Goal: Task Accomplishment & Management: Manage account settings

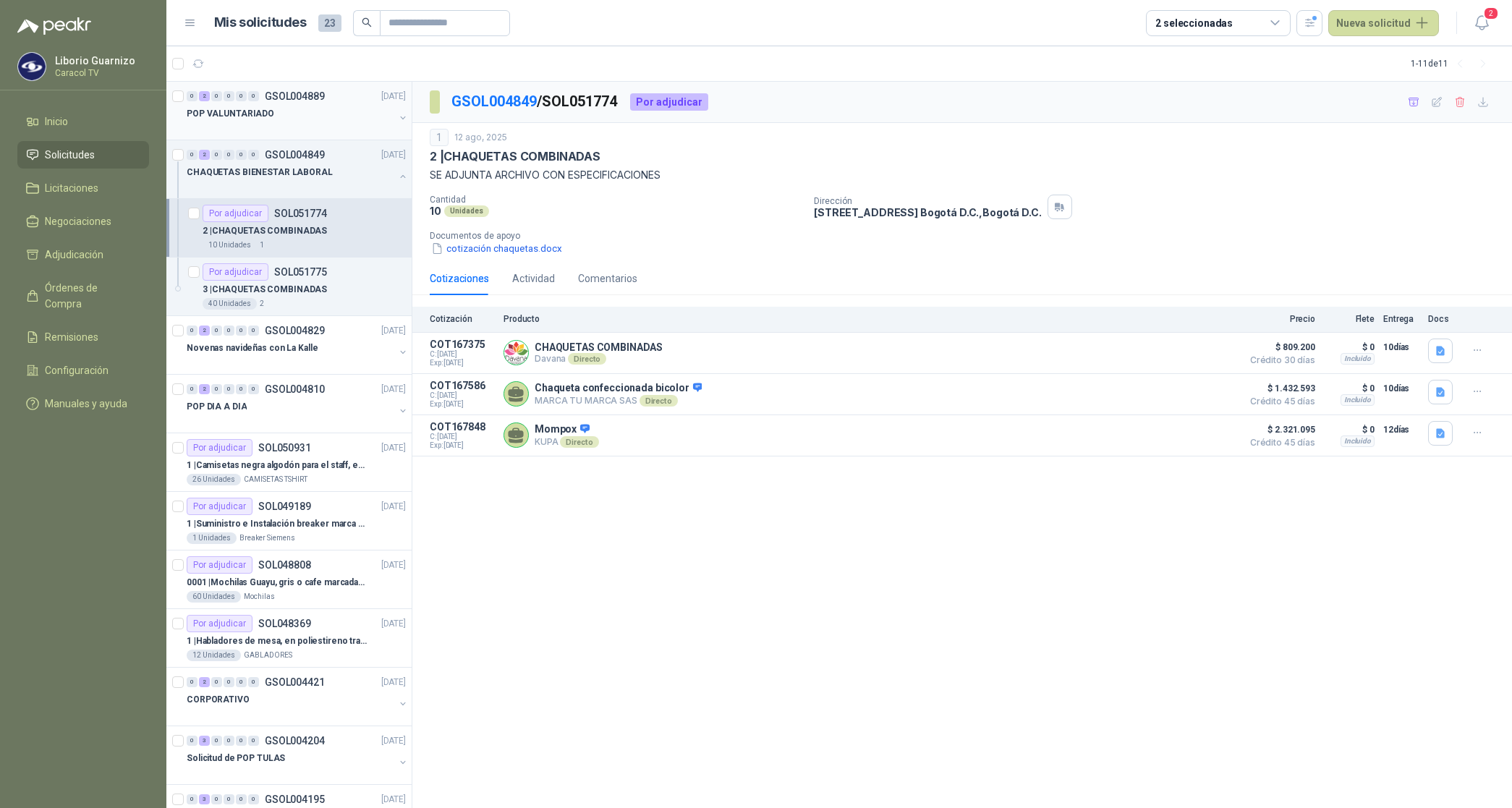
click at [250, 116] on p "POP VALUNTARIADO" at bounding box center [229, 114] width 87 height 14
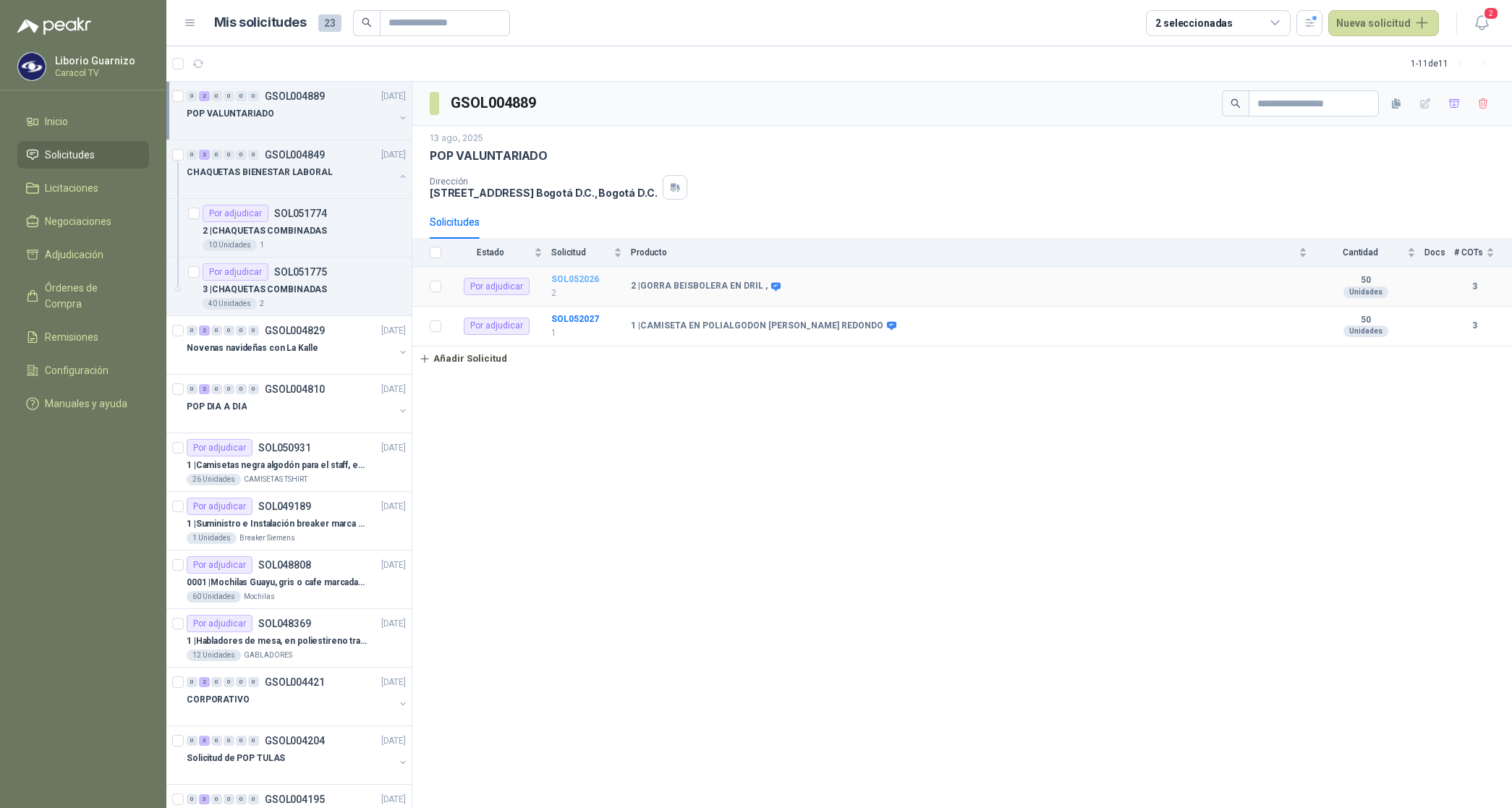
click at [571, 283] on b "SOL052026" at bounding box center [575, 279] width 48 height 10
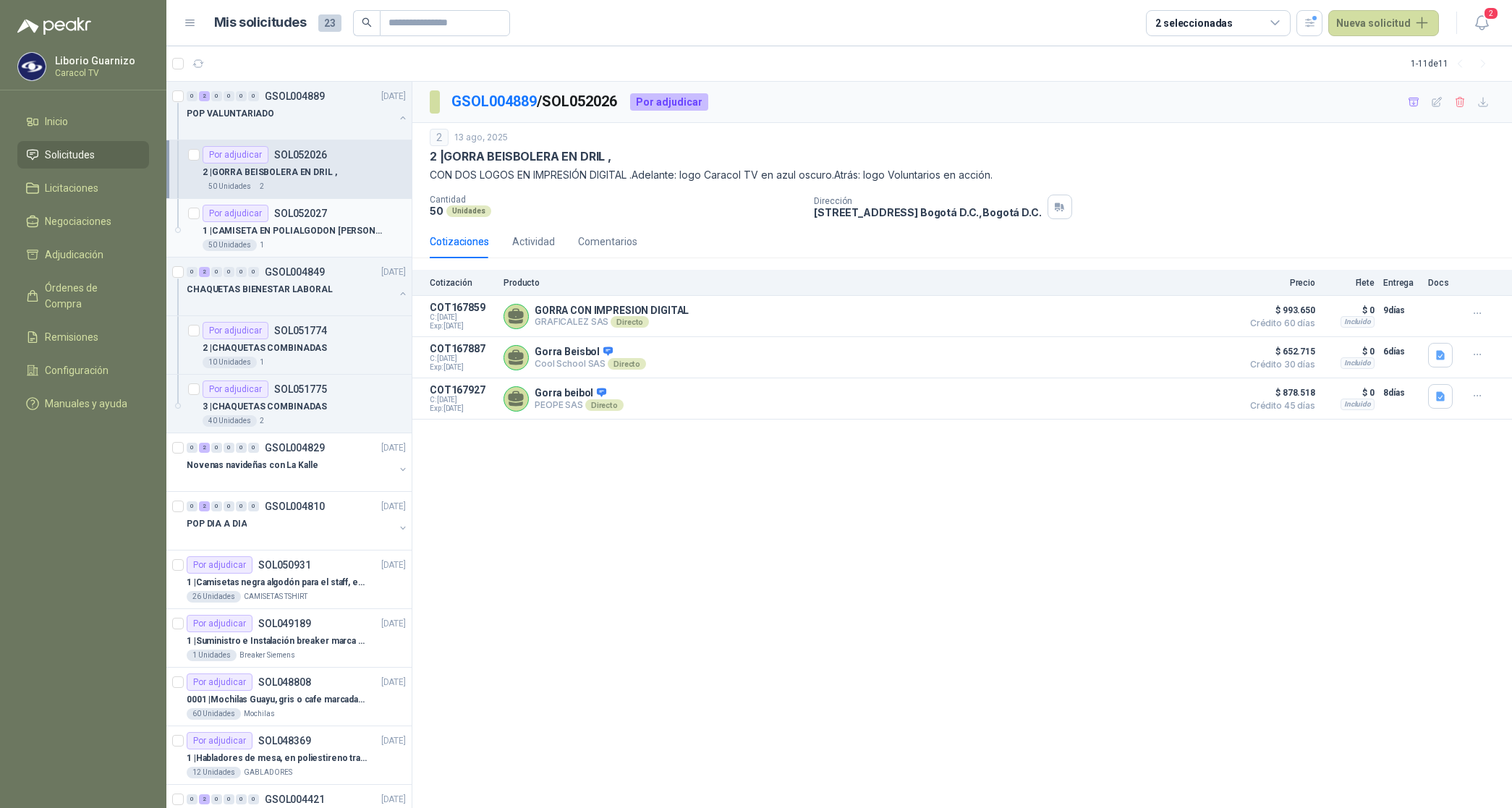
click at [324, 235] on p "1 | CAMISETA EN POLIALGODON [PERSON_NAME] REDONDO" at bounding box center [292, 231] width 180 height 14
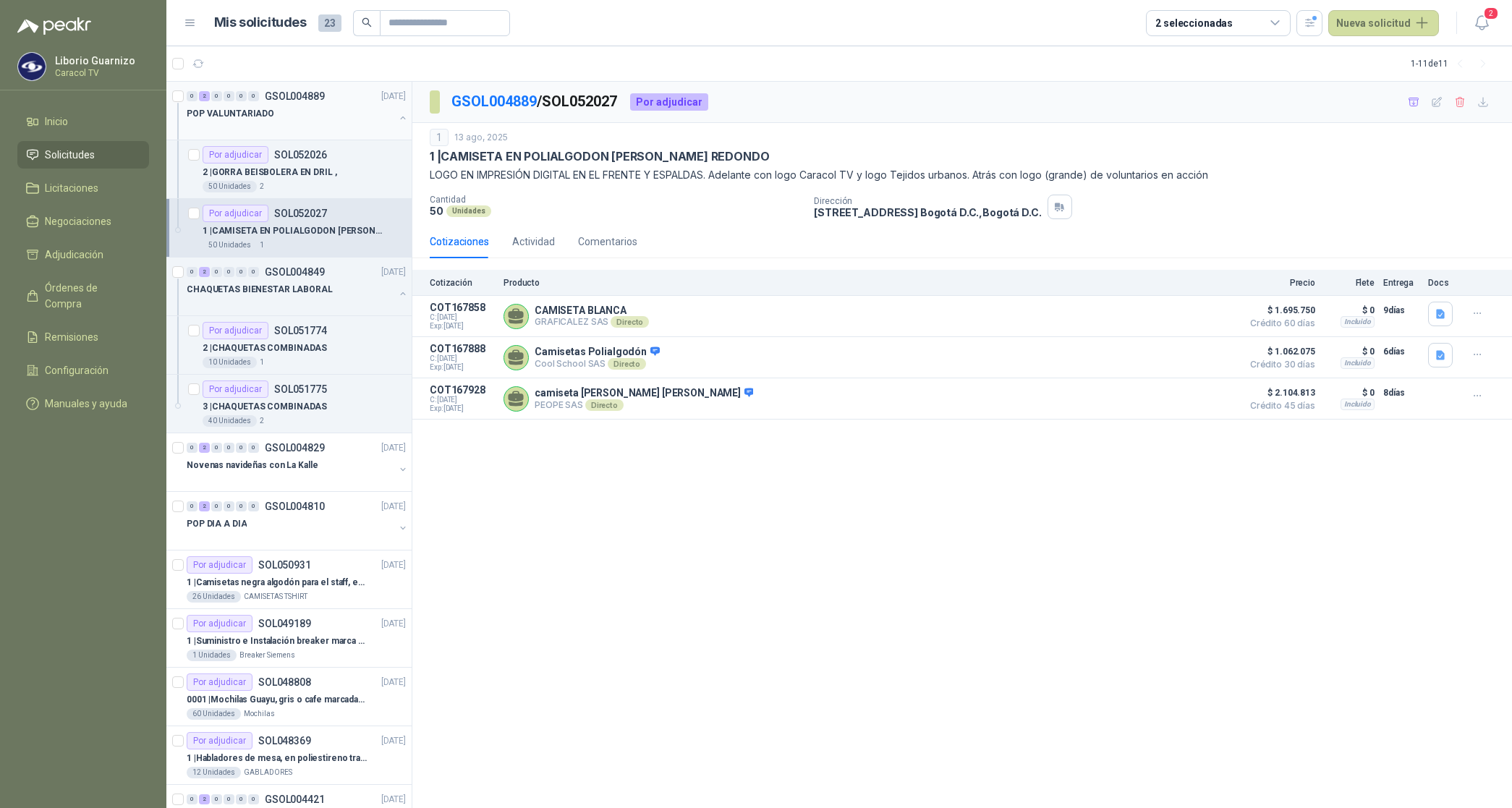
click at [261, 112] on p "POP VALUNTARIADO" at bounding box center [229, 114] width 87 height 14
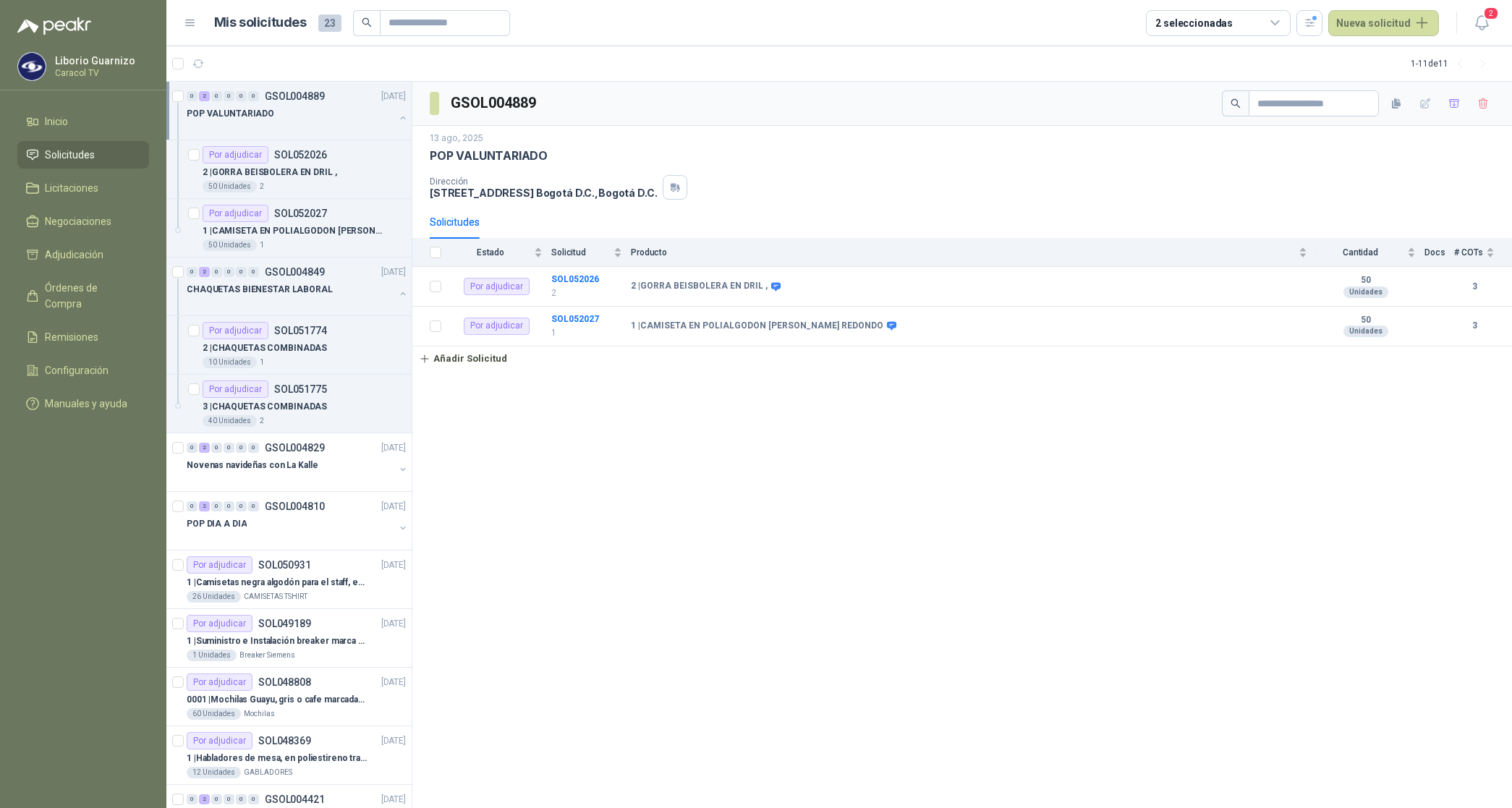
click at [261, 112] on p "POP VALUNTARIADO" at bounding box center [229, 114] width 87 height 14
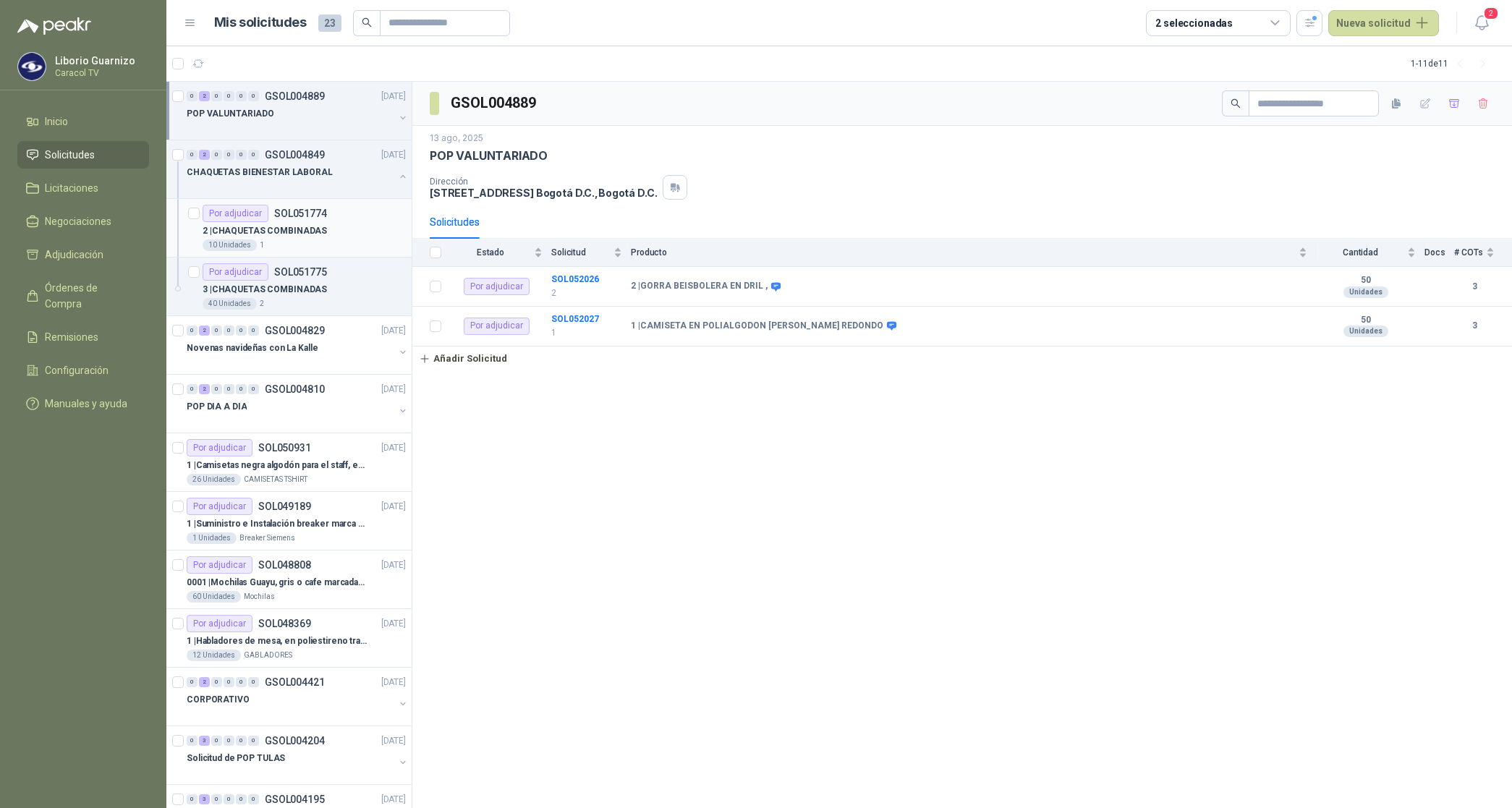
click at [304, 227] on p "2 | CHAQUETAS COMBINADAS" at bounding box center [265, 231] width 125 height 14
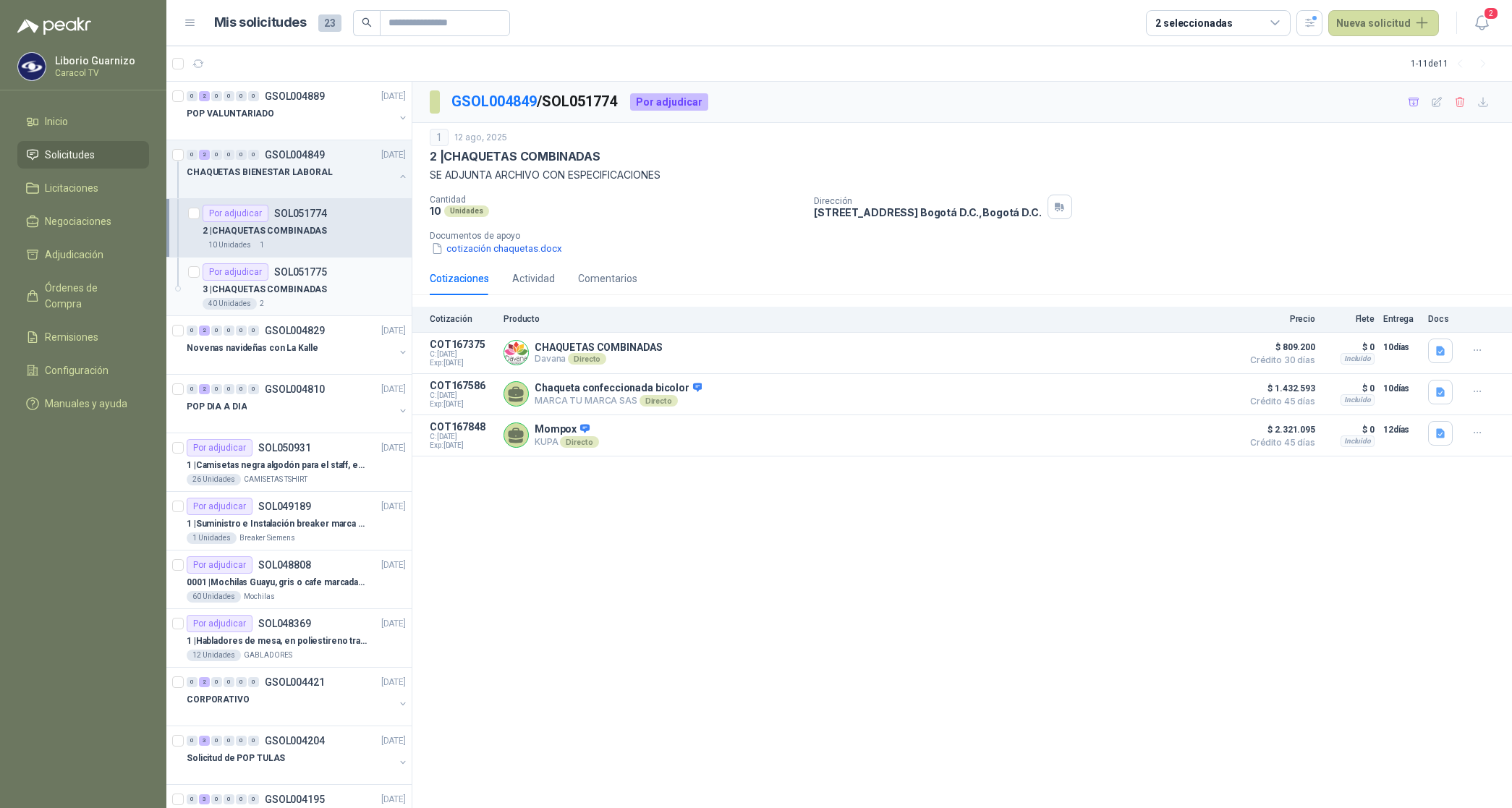
click at [273, 293] on p "3 | CHAQUETAS COMBINADAS" at bounding box center [265, 289] width 125 height 14
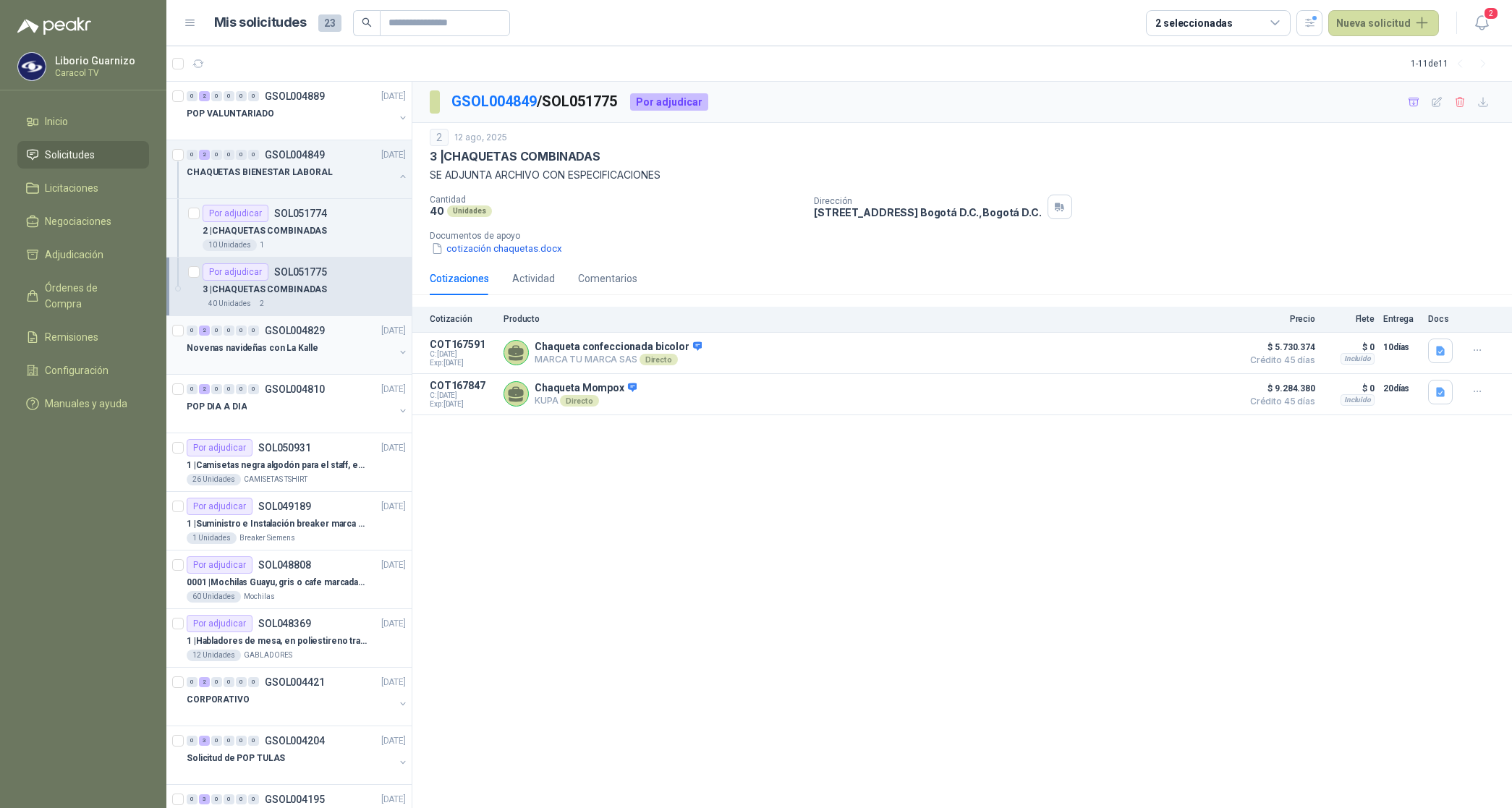
click at [283, 348] on p "Novenas navideñas con La Kalle" at bounding box center [251, 348] width 131 height 14
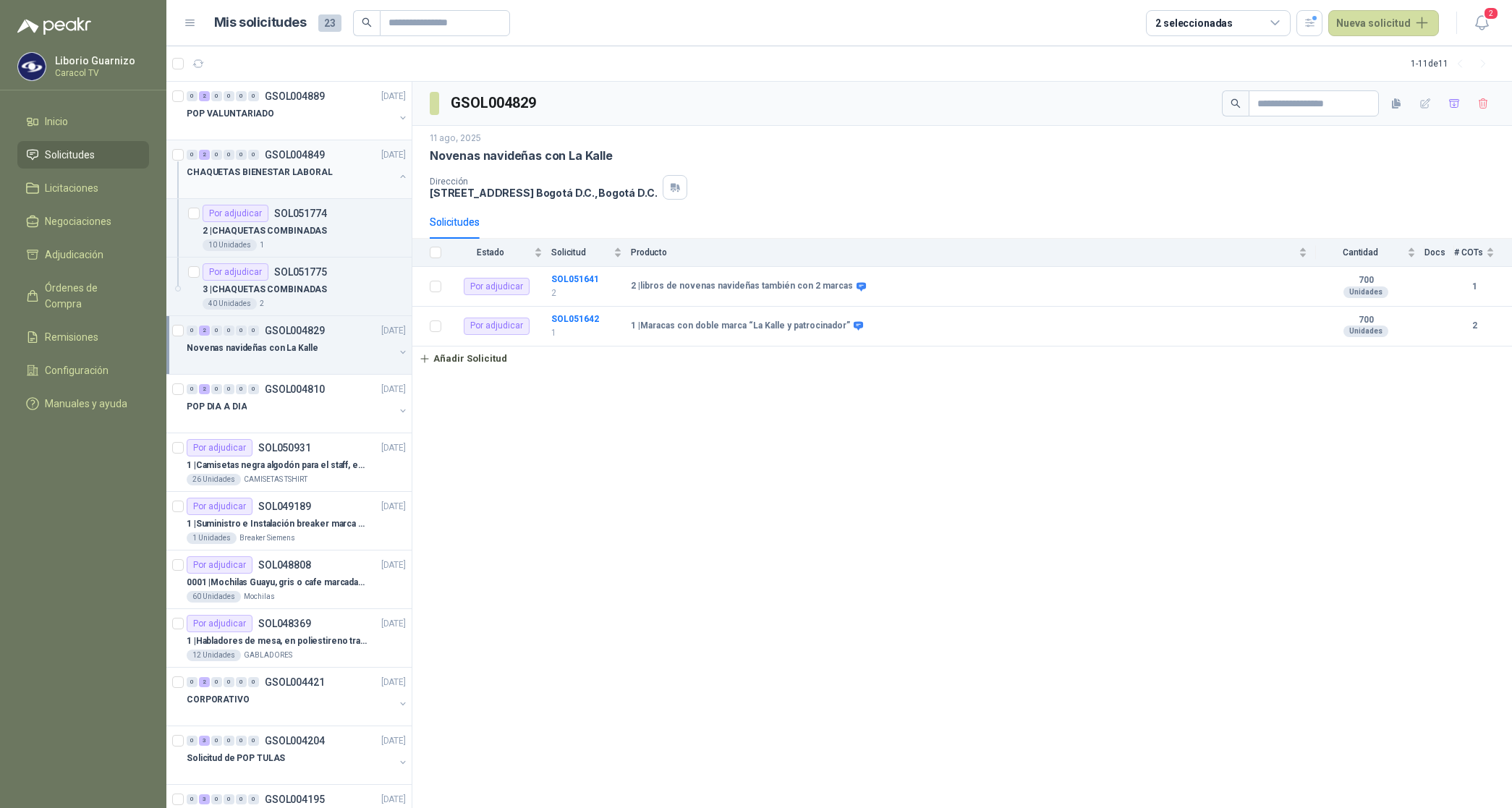
click at [291, 175] on p "CHAQUETAS BIENESTAR LABORAL" at bounding box center [259, 172] width 146 height 14
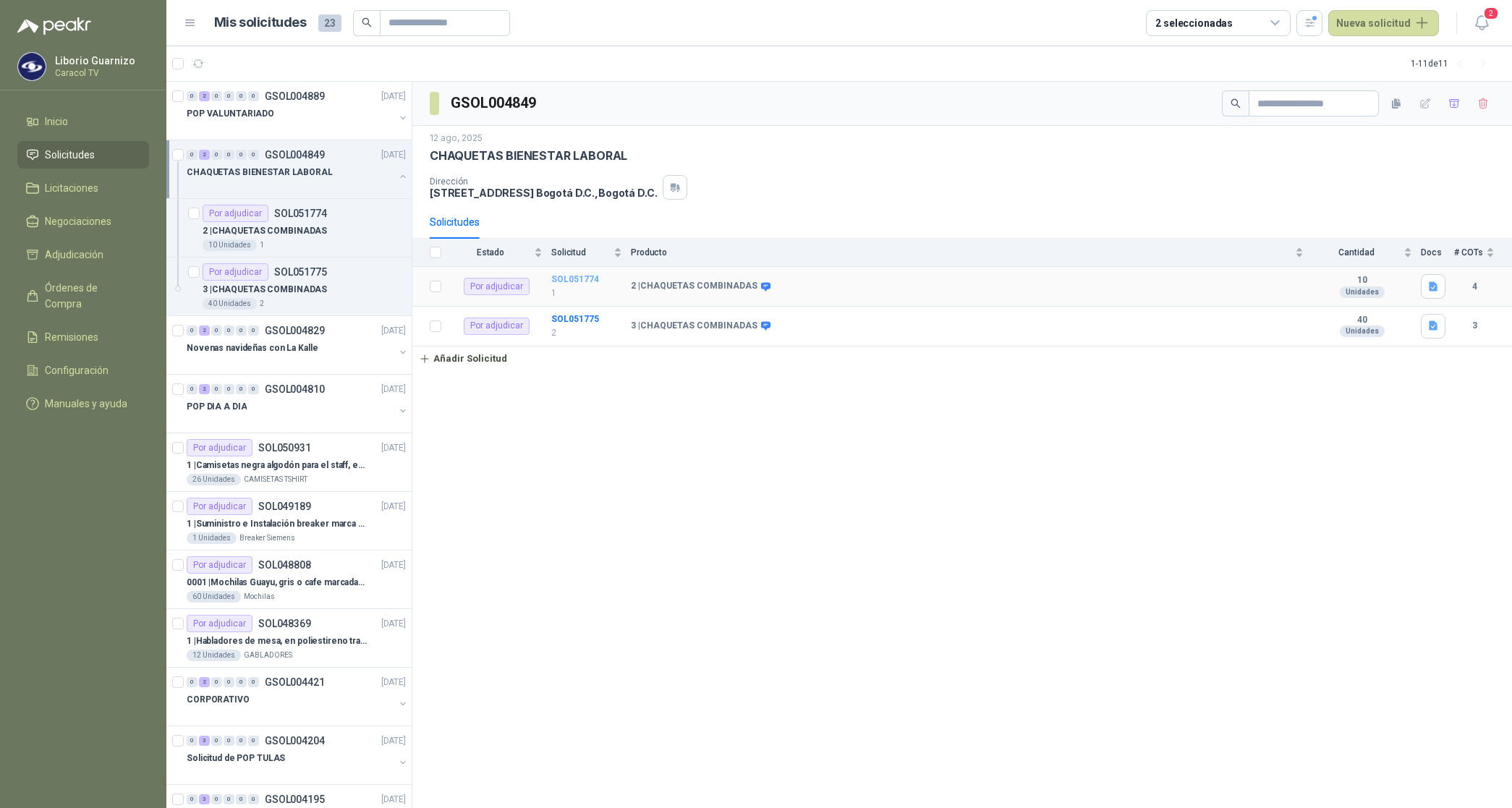
click at [577, 279] on b "SOL051774" at bounding box center [575, 279] width 48 height 10
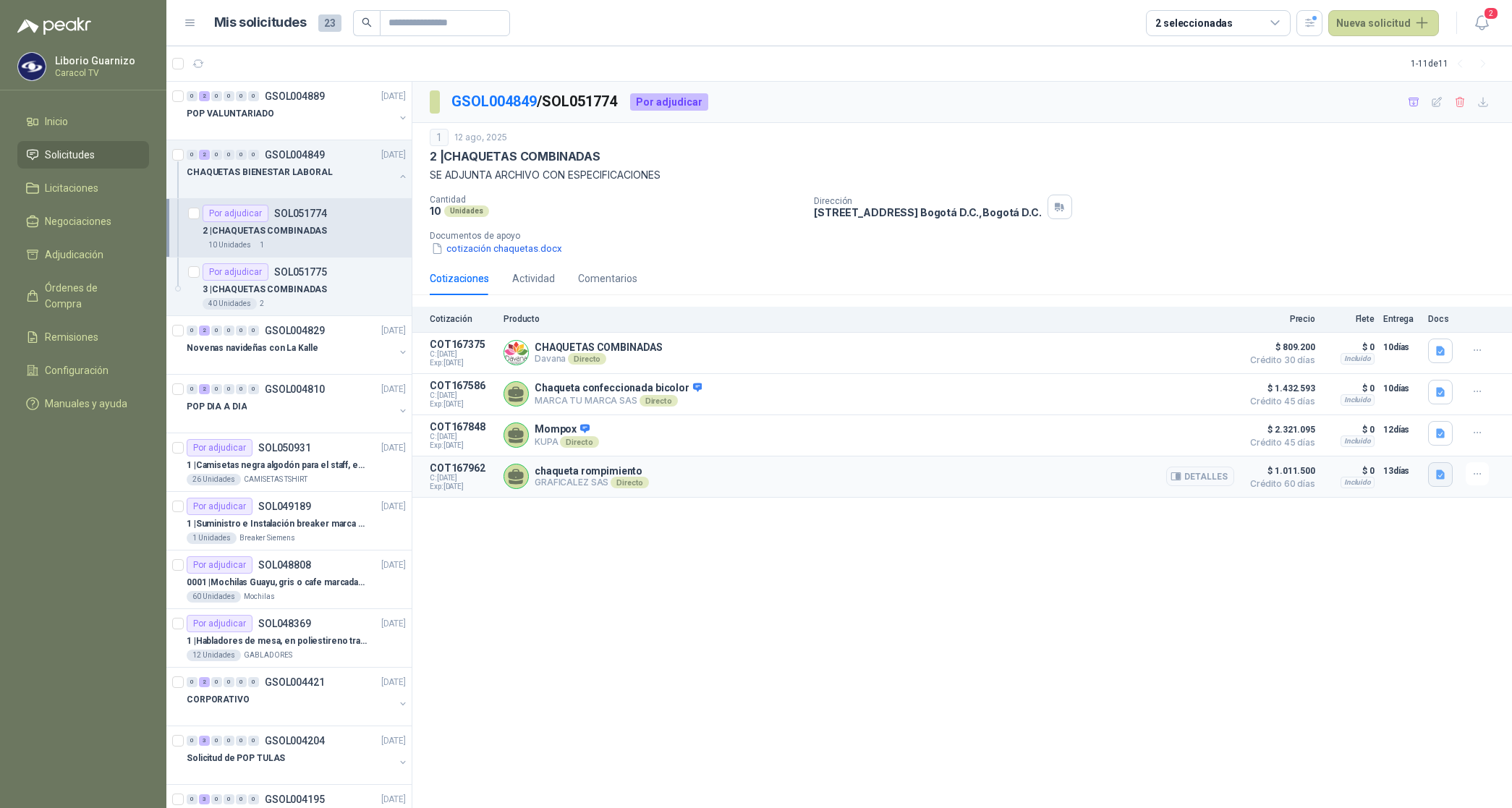
click at [1440, 470] on button "button" at bounding box center [1440, 474] width 25 height 25
click at [1345, 447] on button "cotizacionchaquetas13agosto.pdf" at bounding box center [1360, 446] width 166 height 16
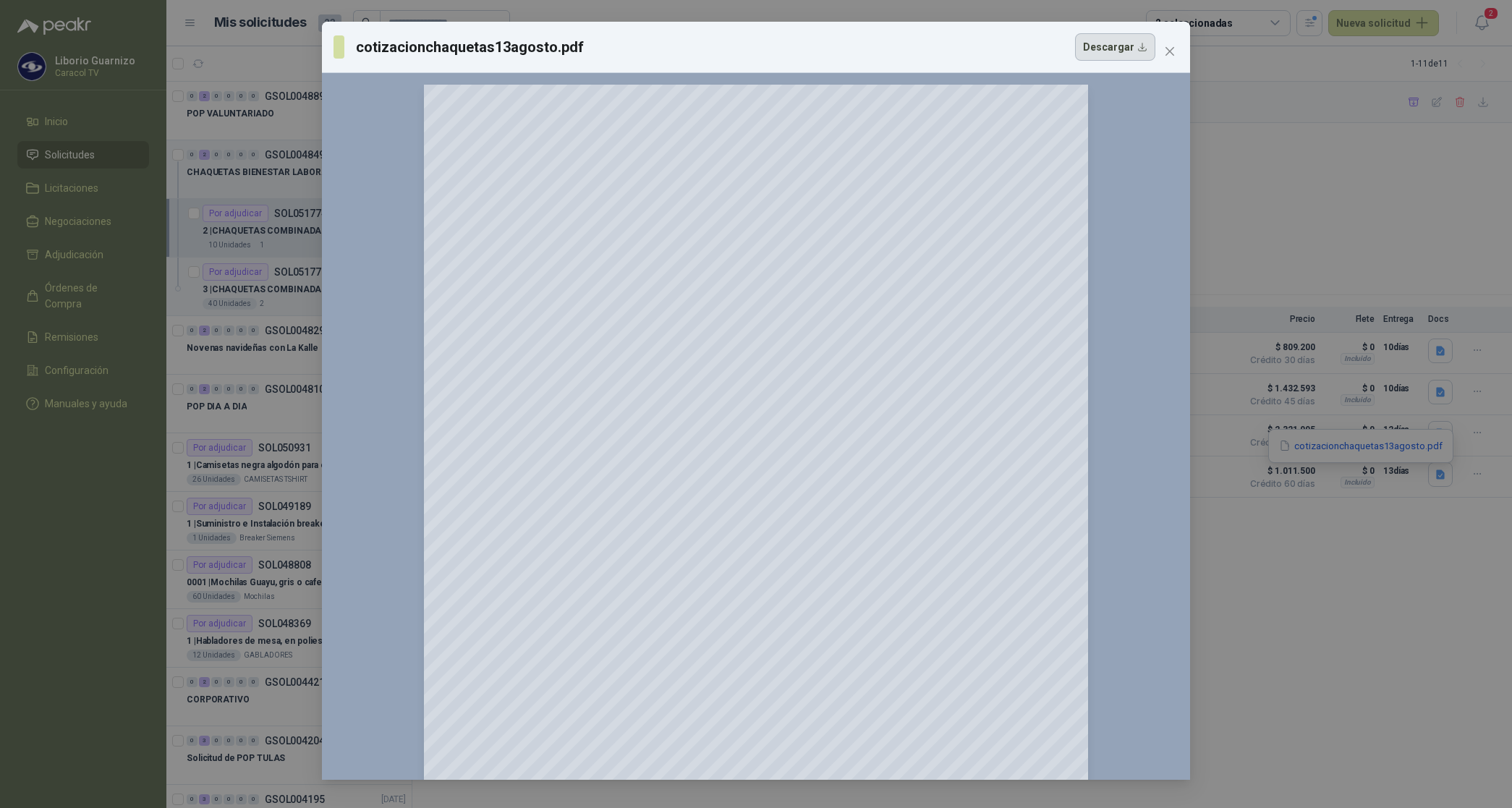
click at [1121, 51] on button "Descargar" at bounding box center [1115, 47] width 81 height 28
click at [1350, 663] on div "cotizacionchaquetas13agosto.pdf Descargar 150 %" at bounding box center [756, 404] width 1512 height 808
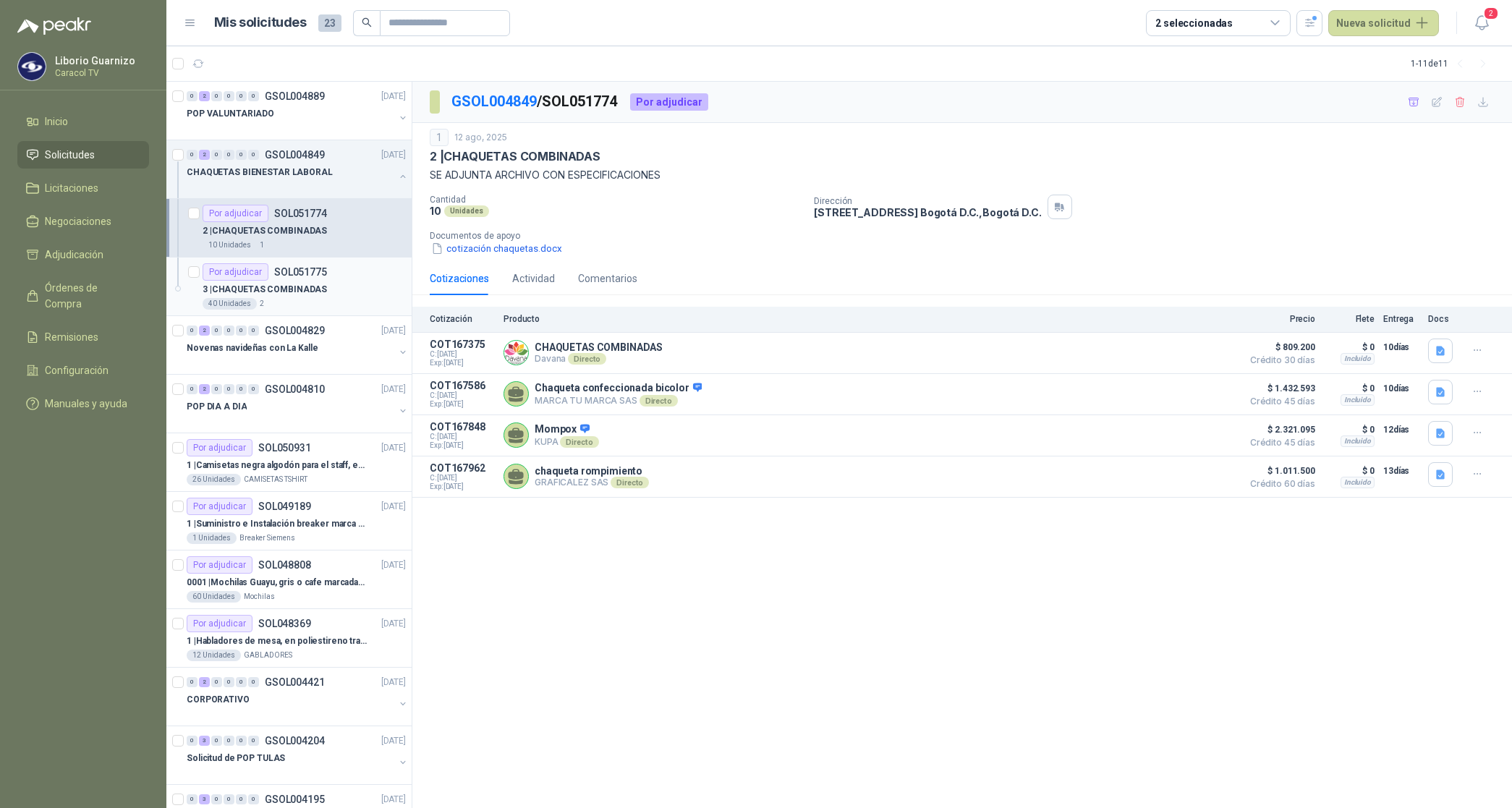
click at [290, 290] on p "3 | CHAQUETAS COMBINADAS" at bounding box center [265, 289] width 125 height 14
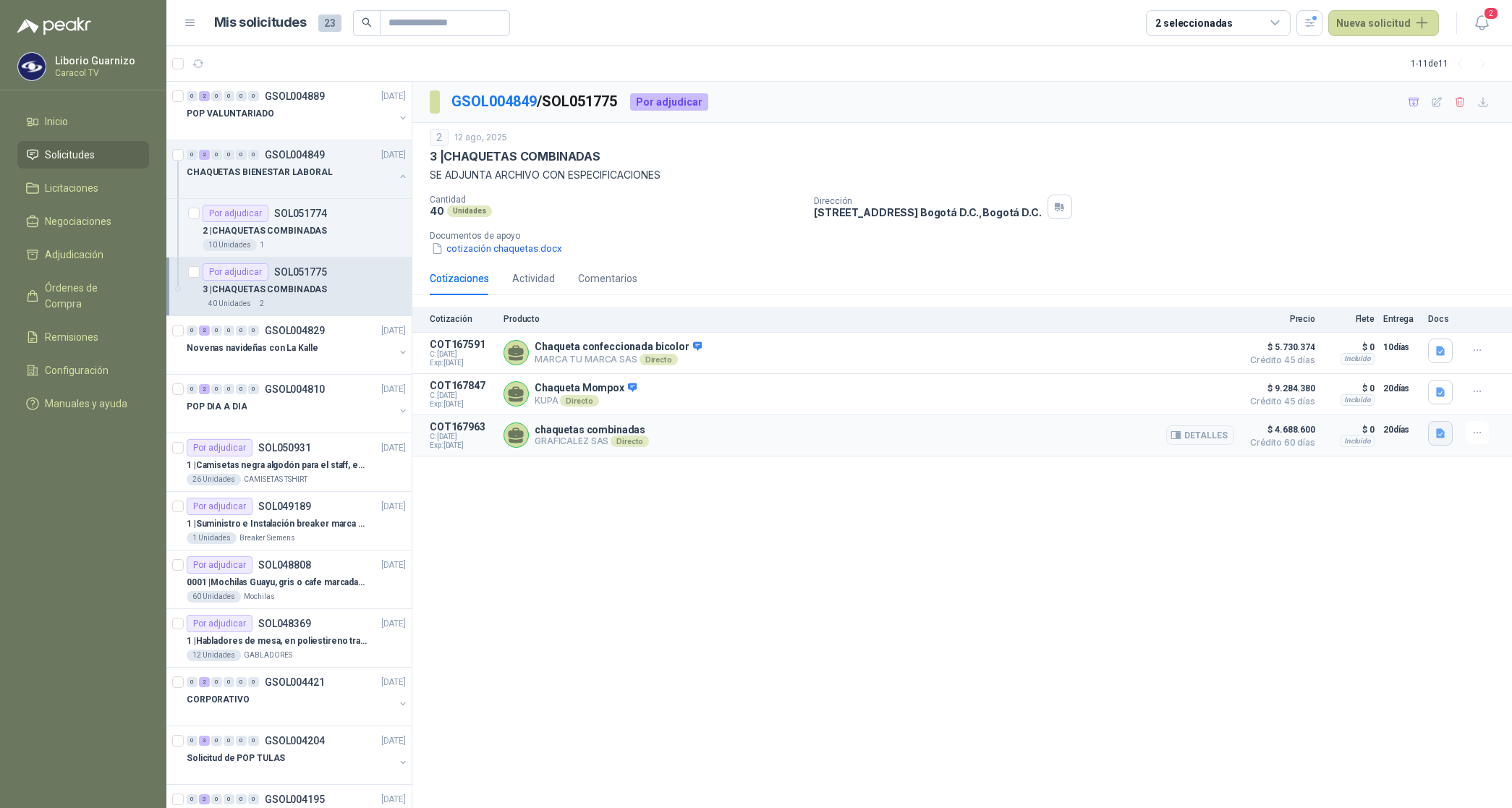
click at [1440, 437] on icon "button" at bounding box center [1440, 433] width 8 height 9
click at [1389, 405] on button "cotizacionchaquetas13agosto.pdf" at bounding box center [1360, 404] width 166 height 16
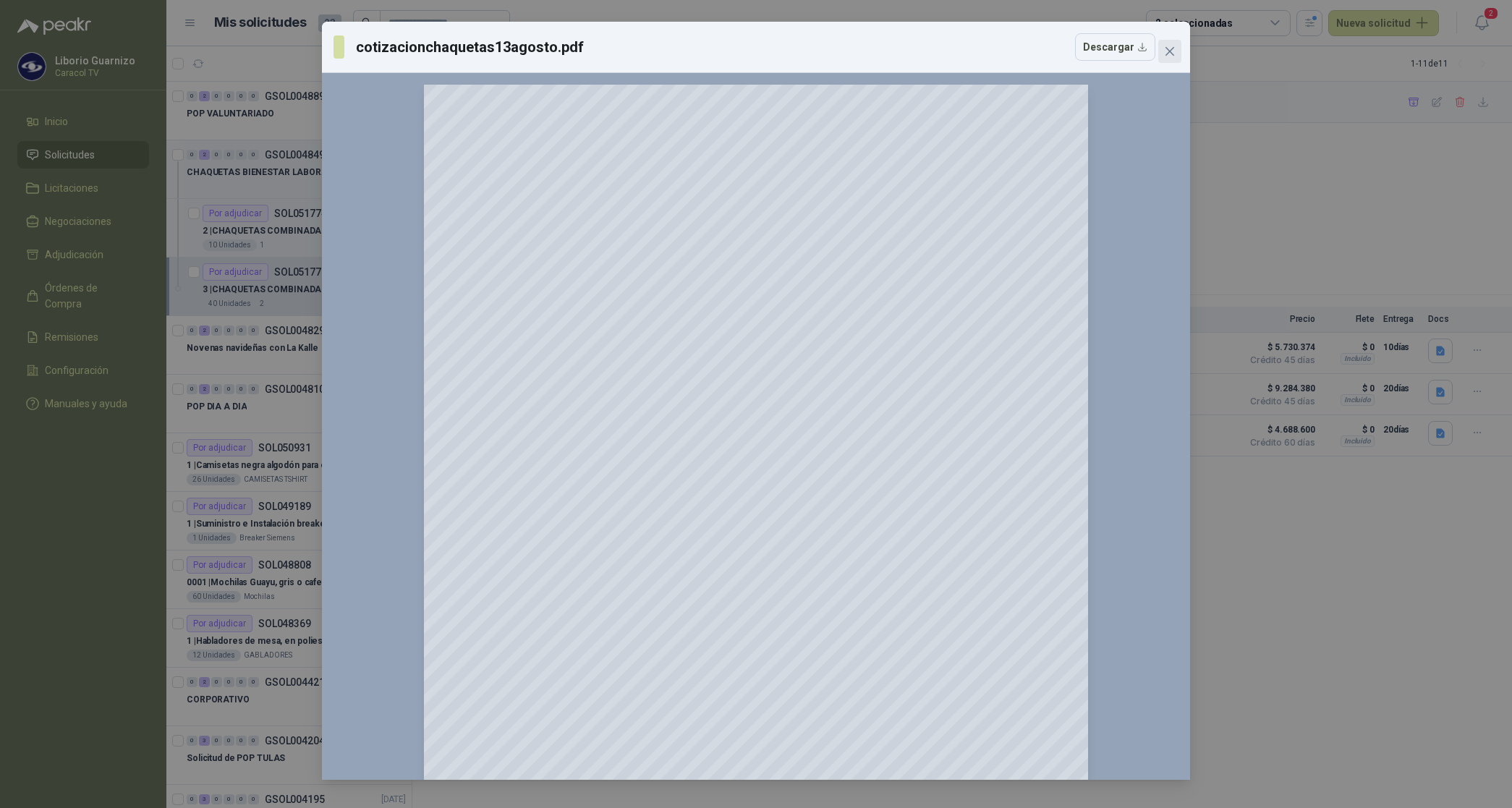
click at [1177, 50] on span "Close" at bounding box center [1169, 51] width 23 height 12
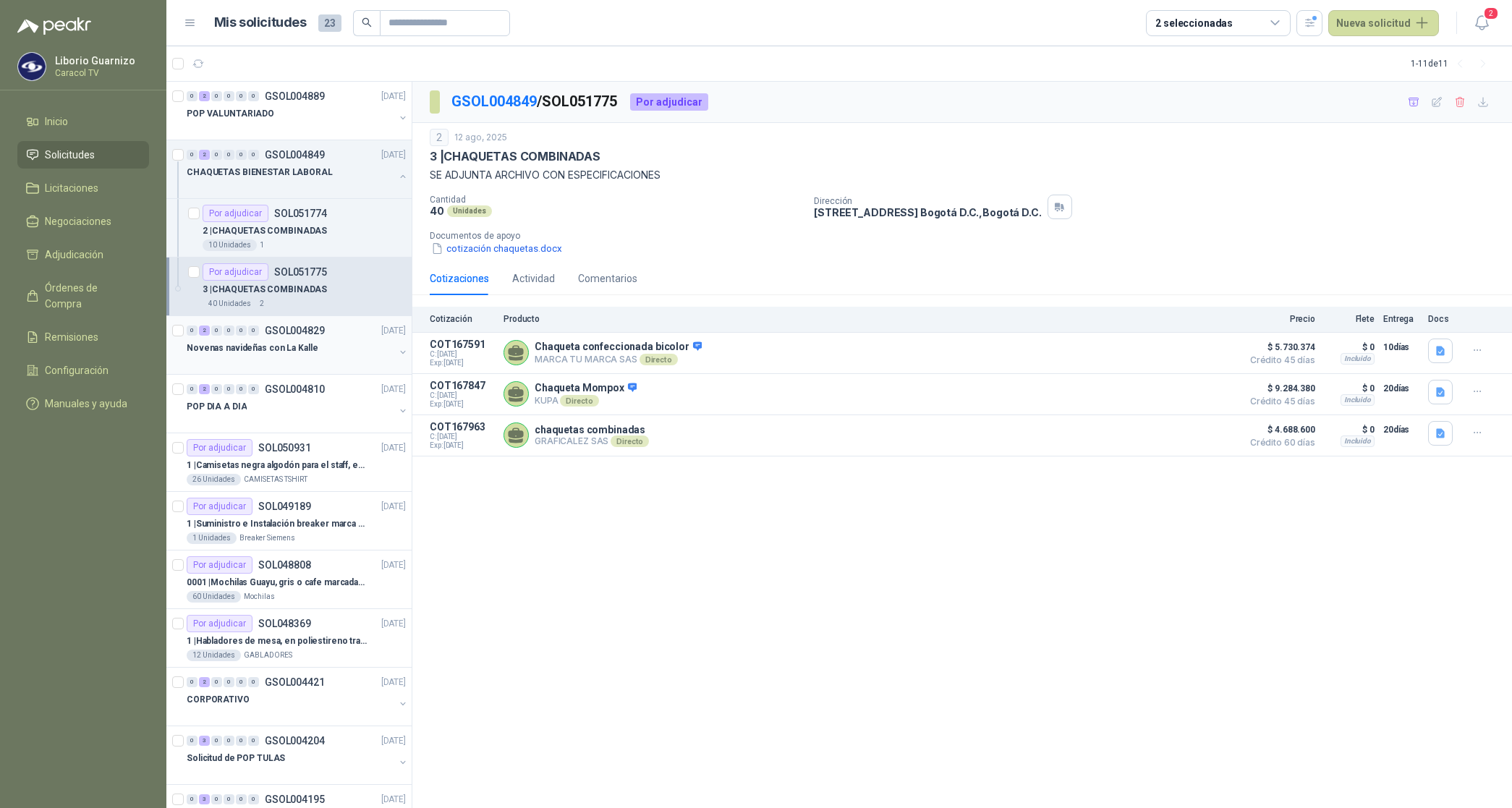
click at [265, 349] on p "Novenas navideñas con La Kalle" at bounding box center [251, 348] width 131 height 14
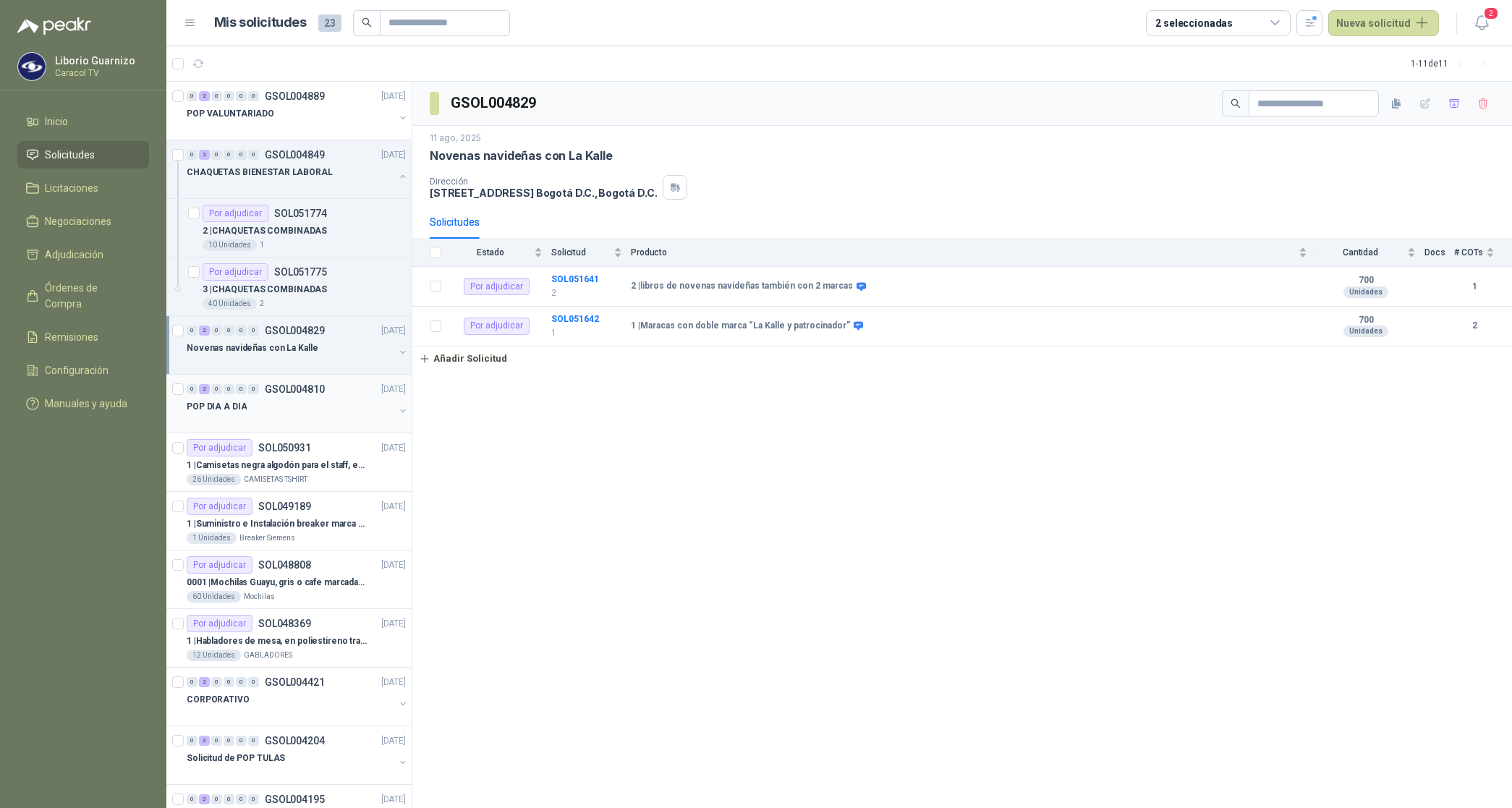
click at [233, 405] on p "POP DIA A DIA" at bounding box center [215, 406] width 60 height 14
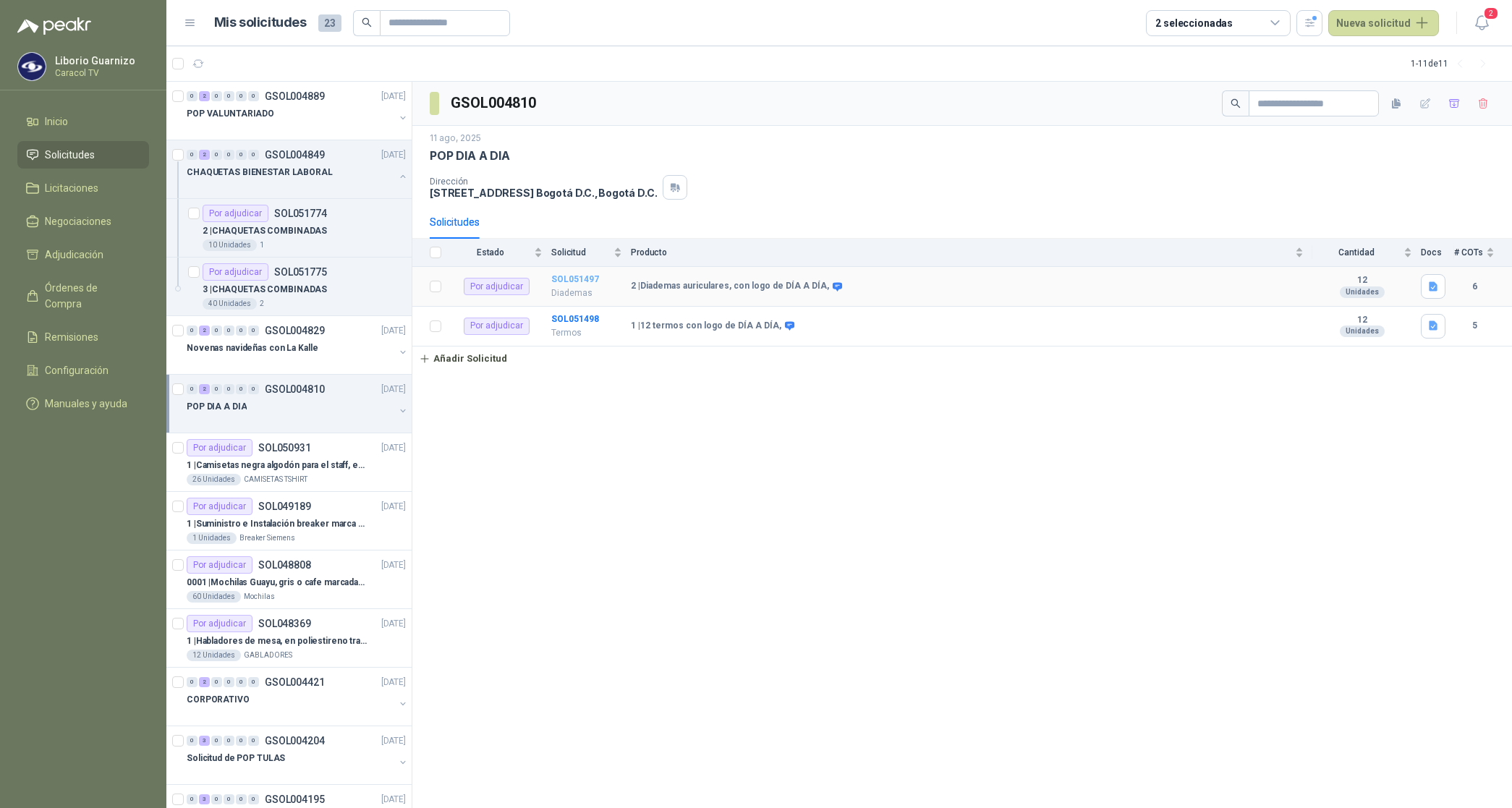
click at [569, 281] on b "SOL051497" at bounding box center [575, 279] width 48 height 10
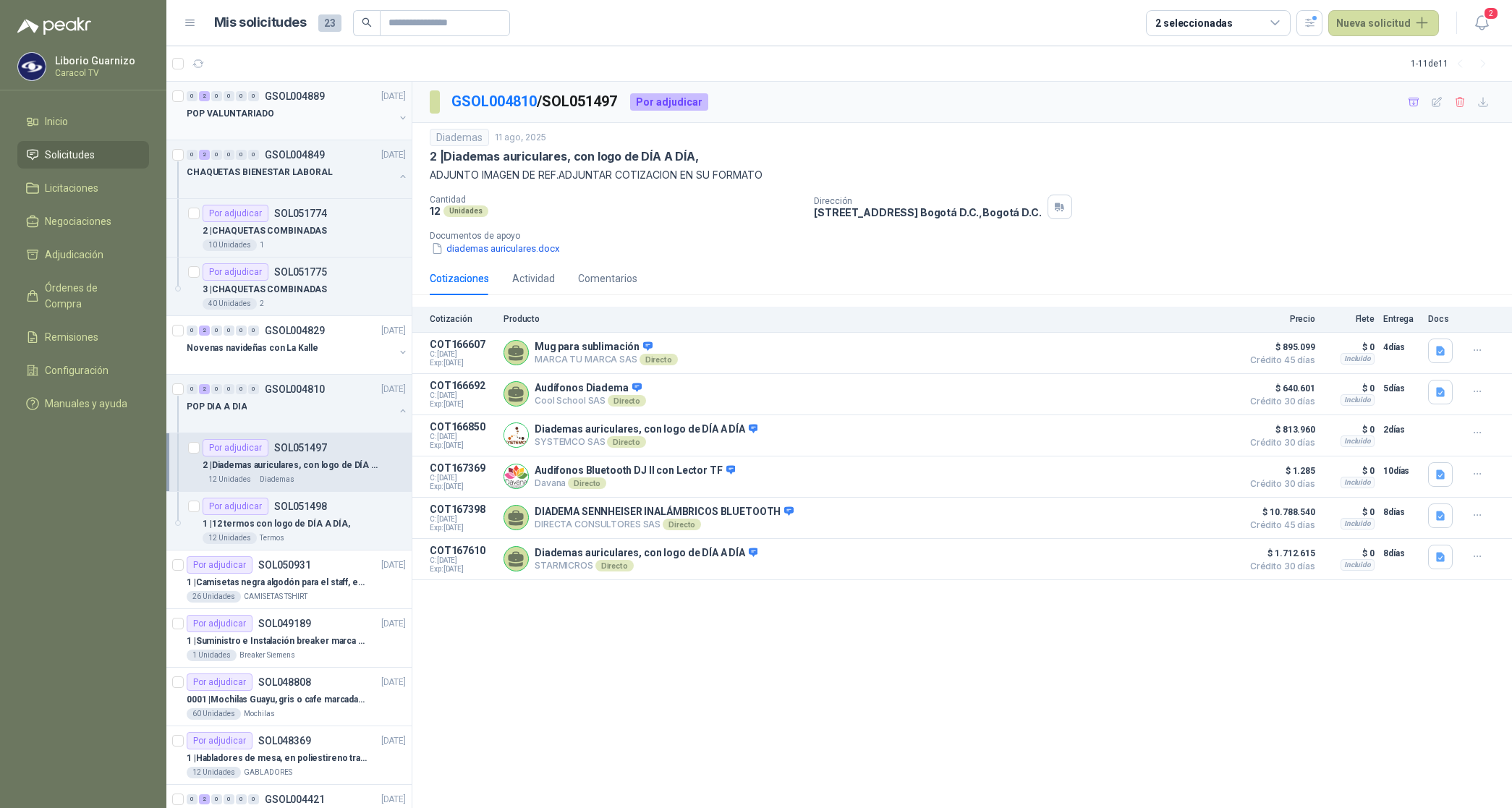
click at [261, 113] on p "POP VALUNTARIADO" at bounding box center [229, 114] width 87 height 14
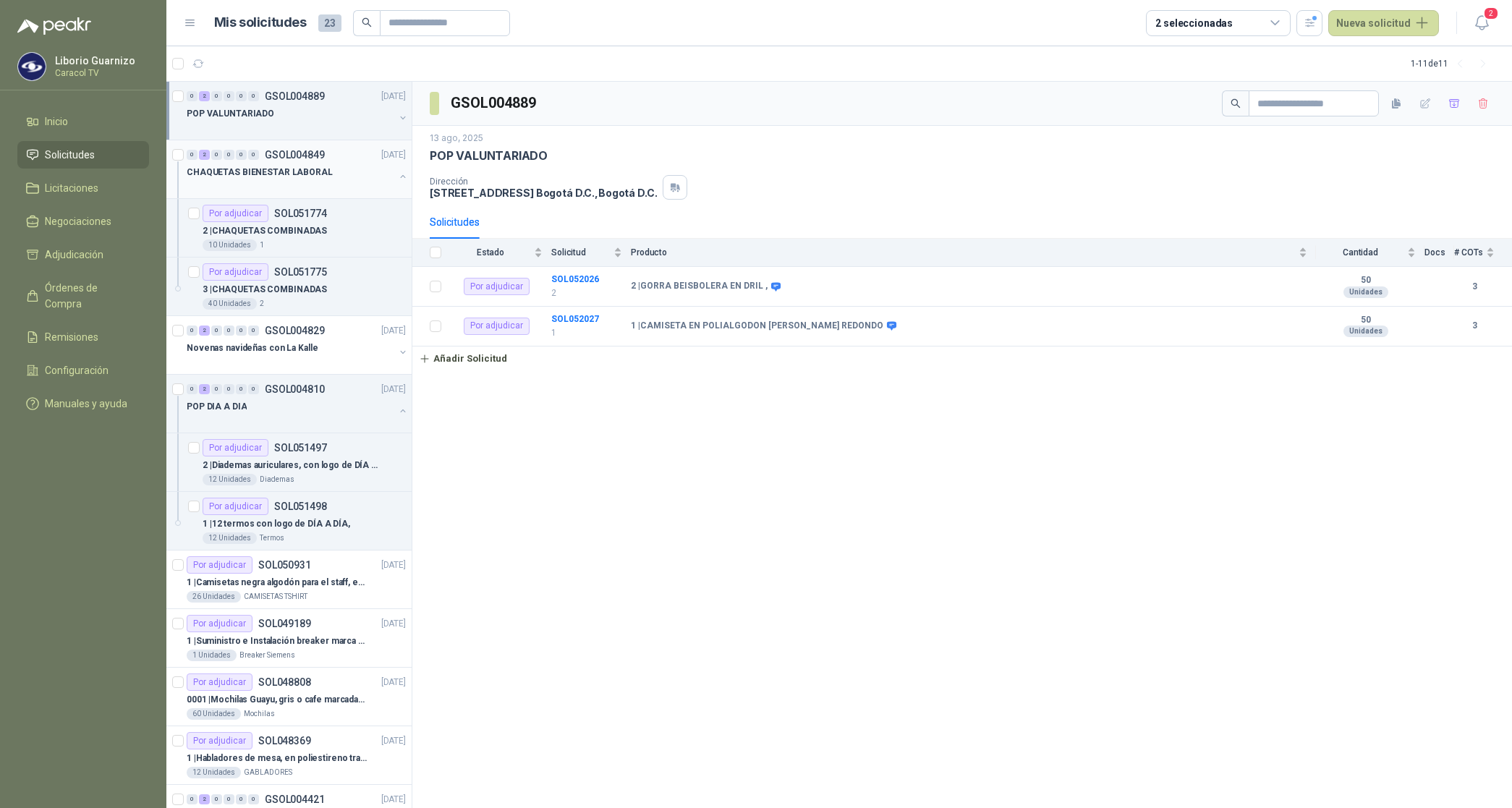
click at [300, 169] on p "CHAQUETAS BIENESTAR LABORAL" at bounding box center [259, 172] width 146 height 14
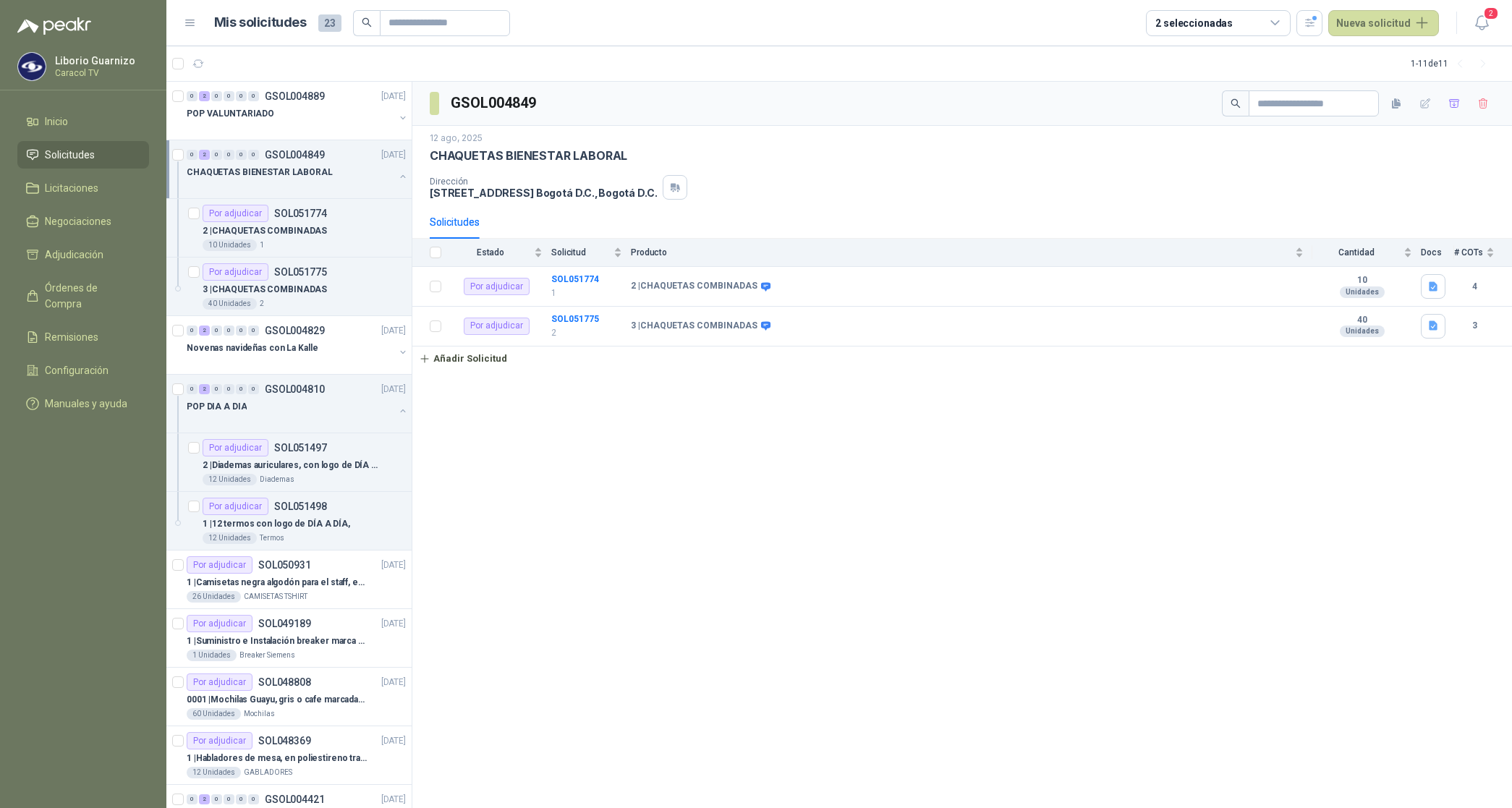
click at [300, 169] on p "CHAQUETAS BIENESTAR LABORAL" at bounding box center [259, 172] width 146 height 14
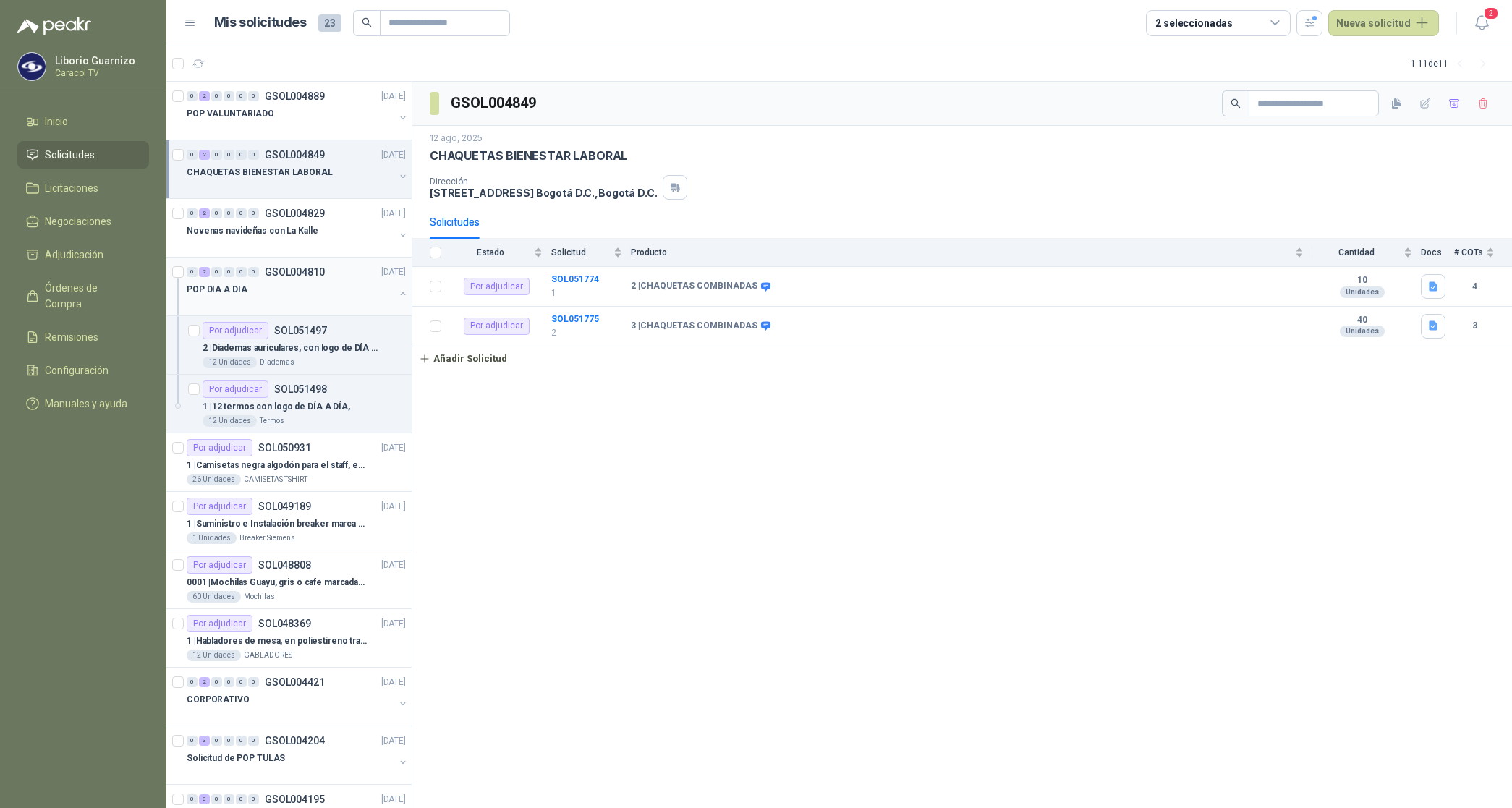
click at [232, 283] on p "POP DIA A DIA" at bounding box center [215, 289] width 60 height 14
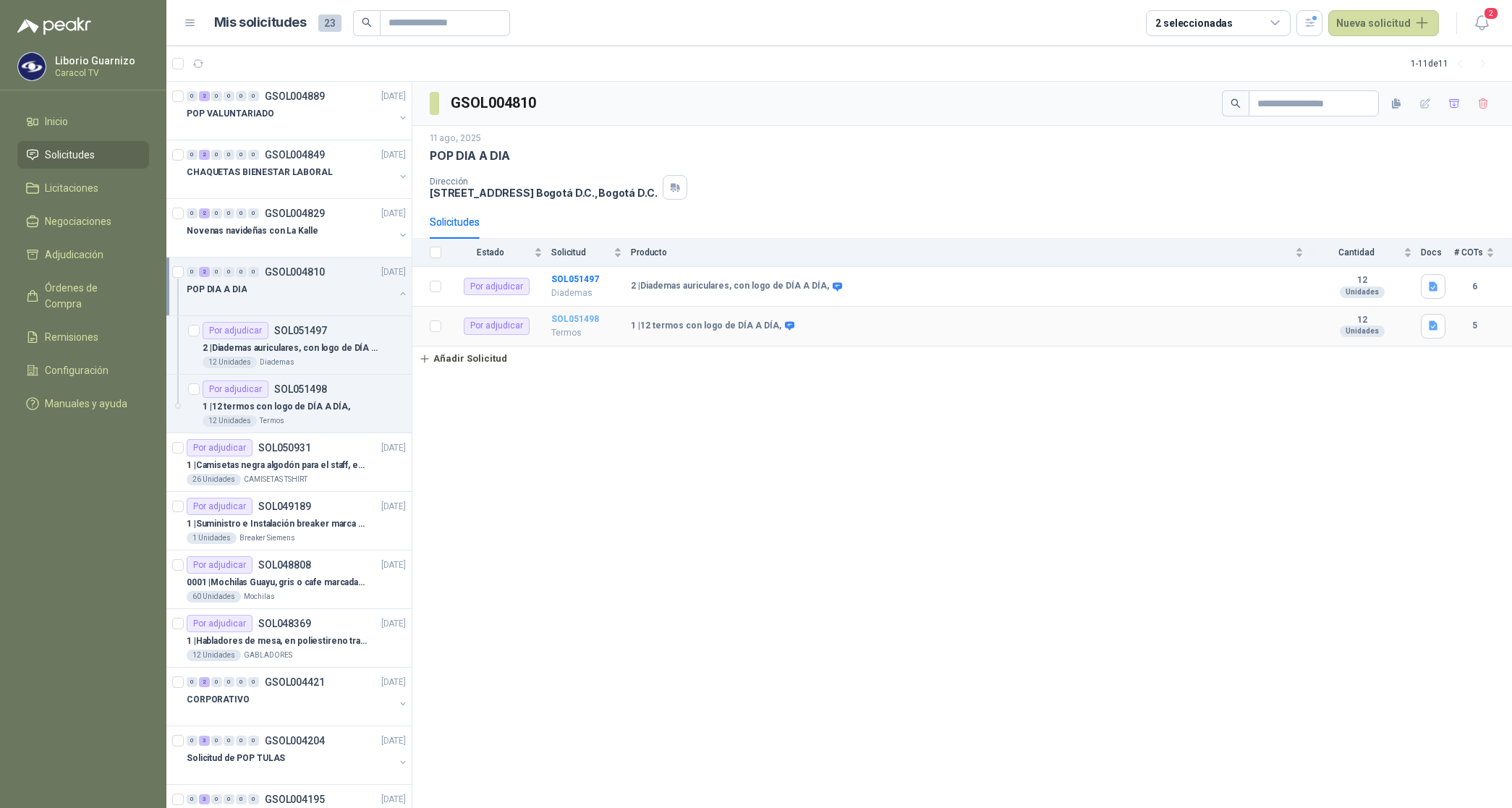
click at [573, 320] on b "SOL051498" at bounding box center [575, 318] width 48 height 10
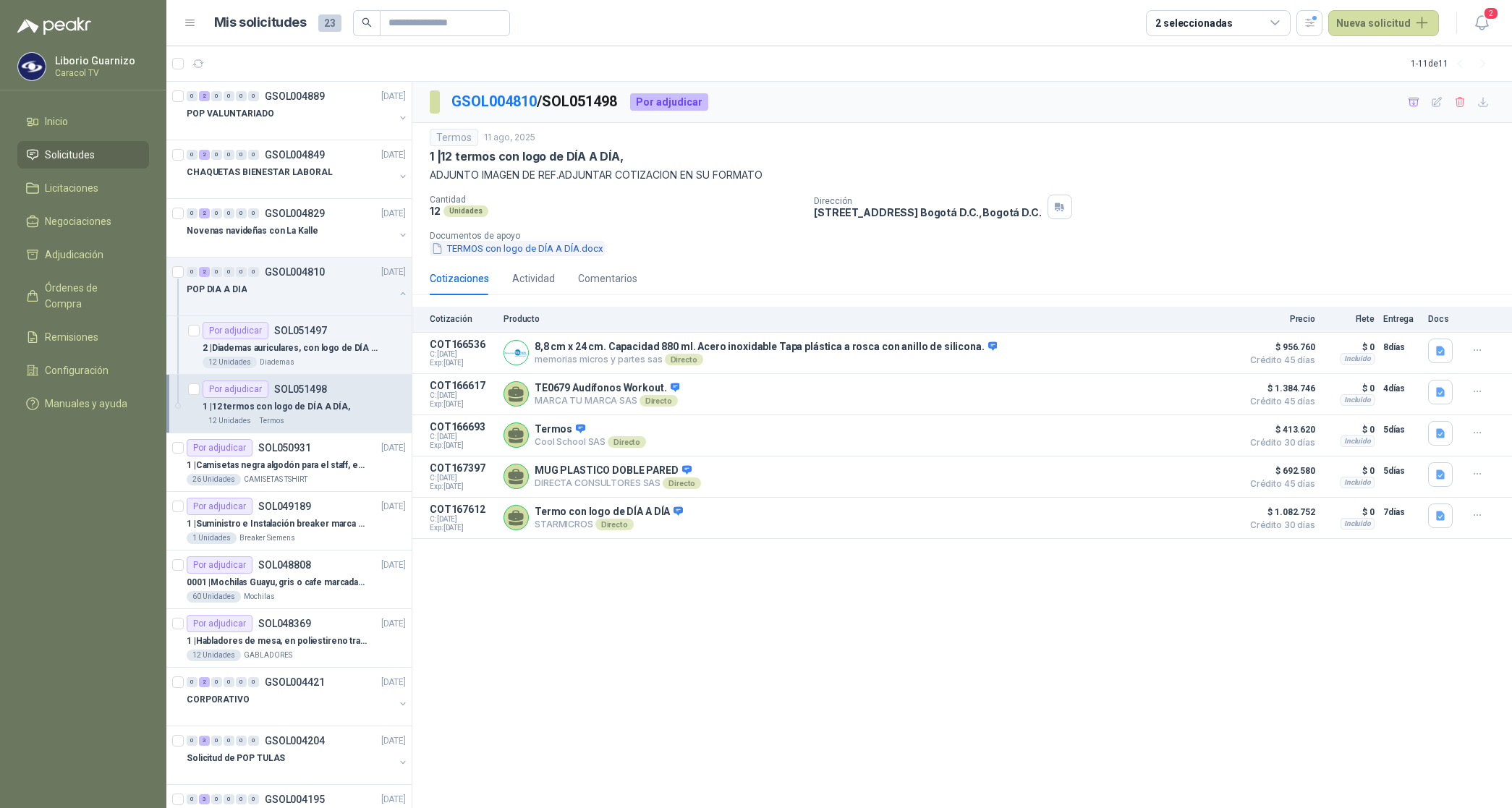
click at [499, 249] on button "TERMOS con logo de DÍA A DÍA.docx" at bounding box center [517, 249] width 175 height 16
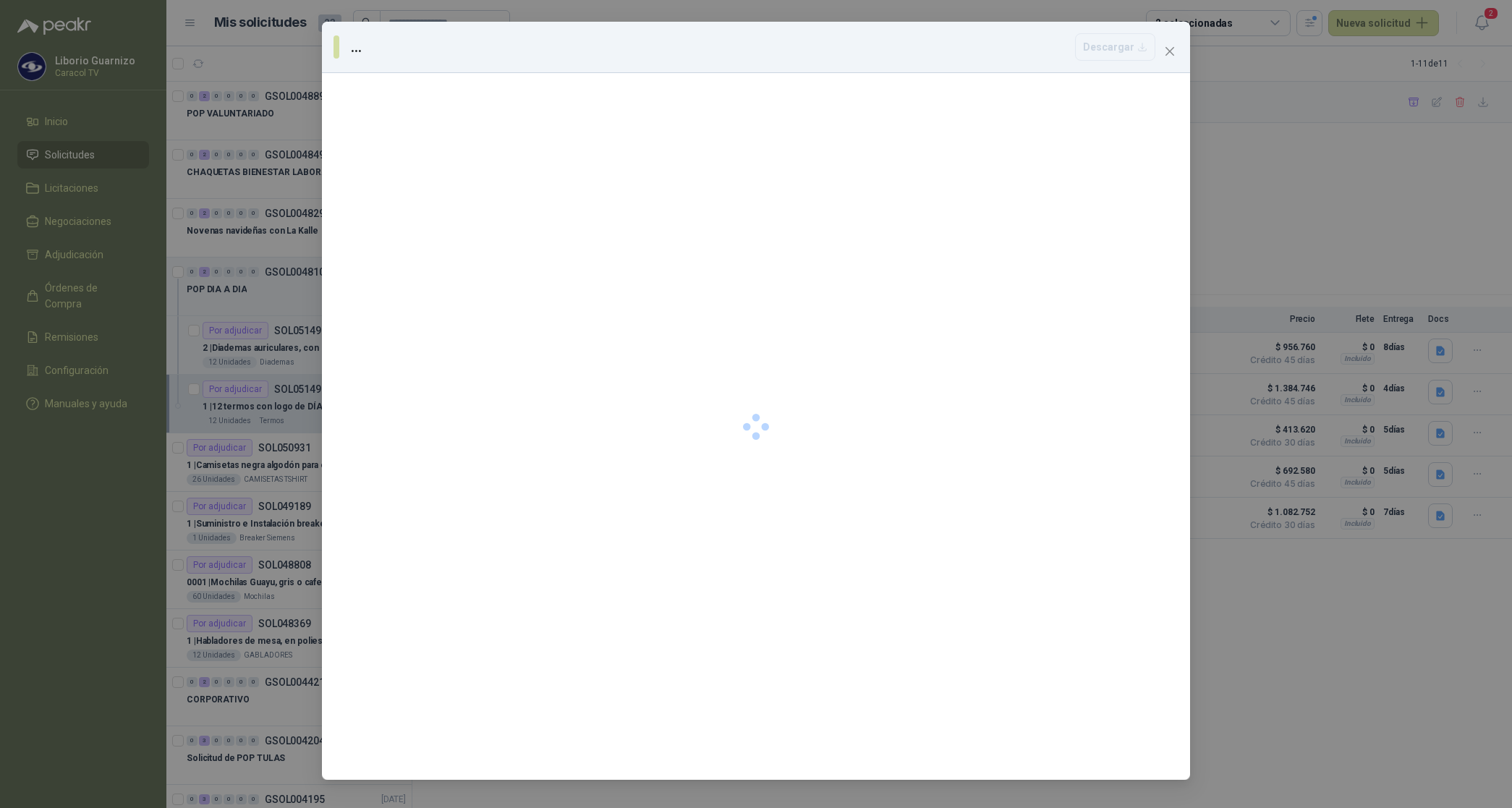
click at [499, 249] on div at bounding box center [756, 426] width 868 height 707
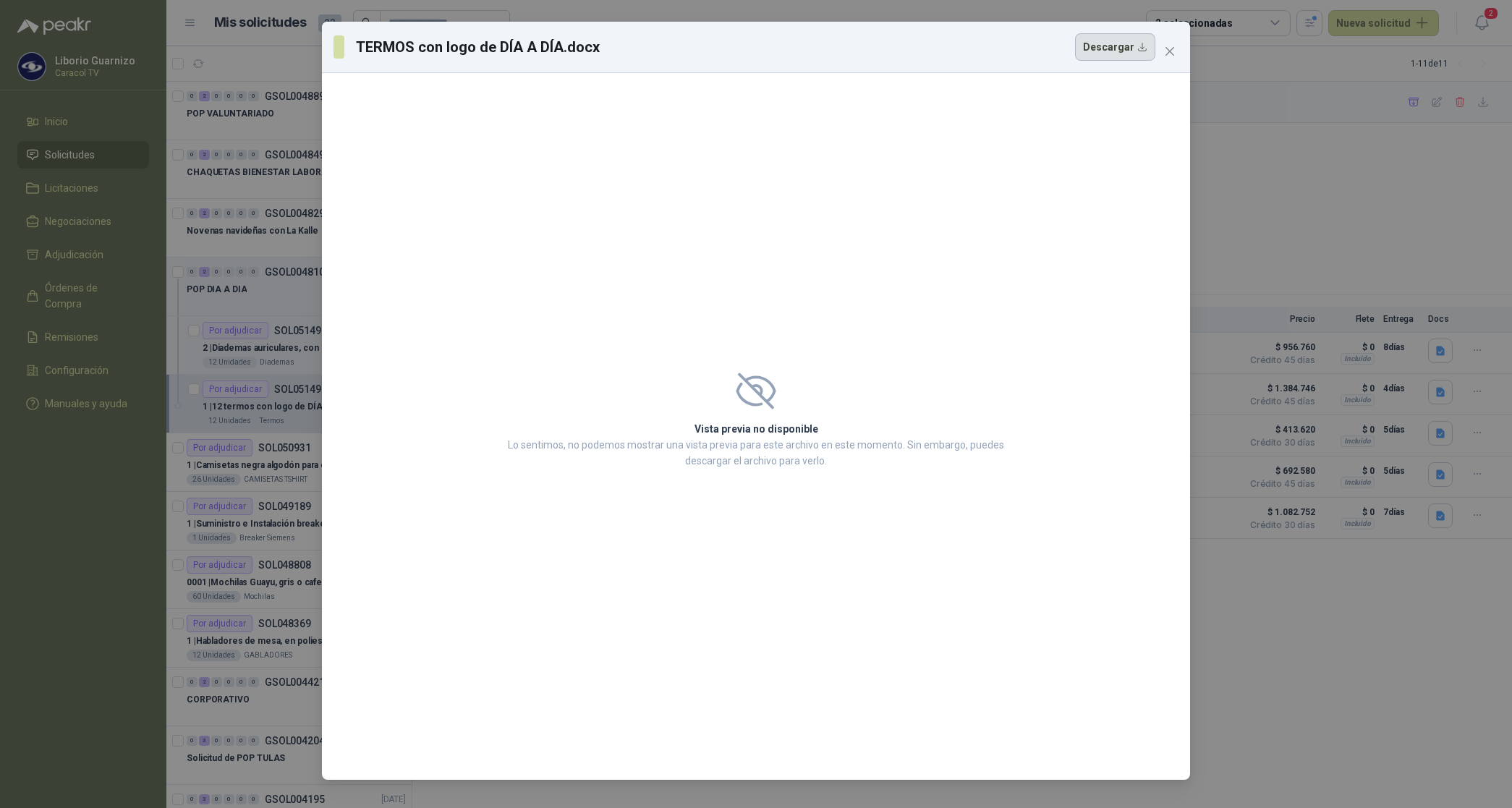
click at [1114, 50] on button "Descargar" at bounding box center [1115, 47] width 81 height 28
click at [847, 118] on div "Vista previa no disponible Lo sentimos, no podemos mostrar una vista previa par…" at bounding box center [756, 426] width 868 height 707
click at [1170, 51] on icon "close" at bounding box center [1169, 51] width 12 height 12
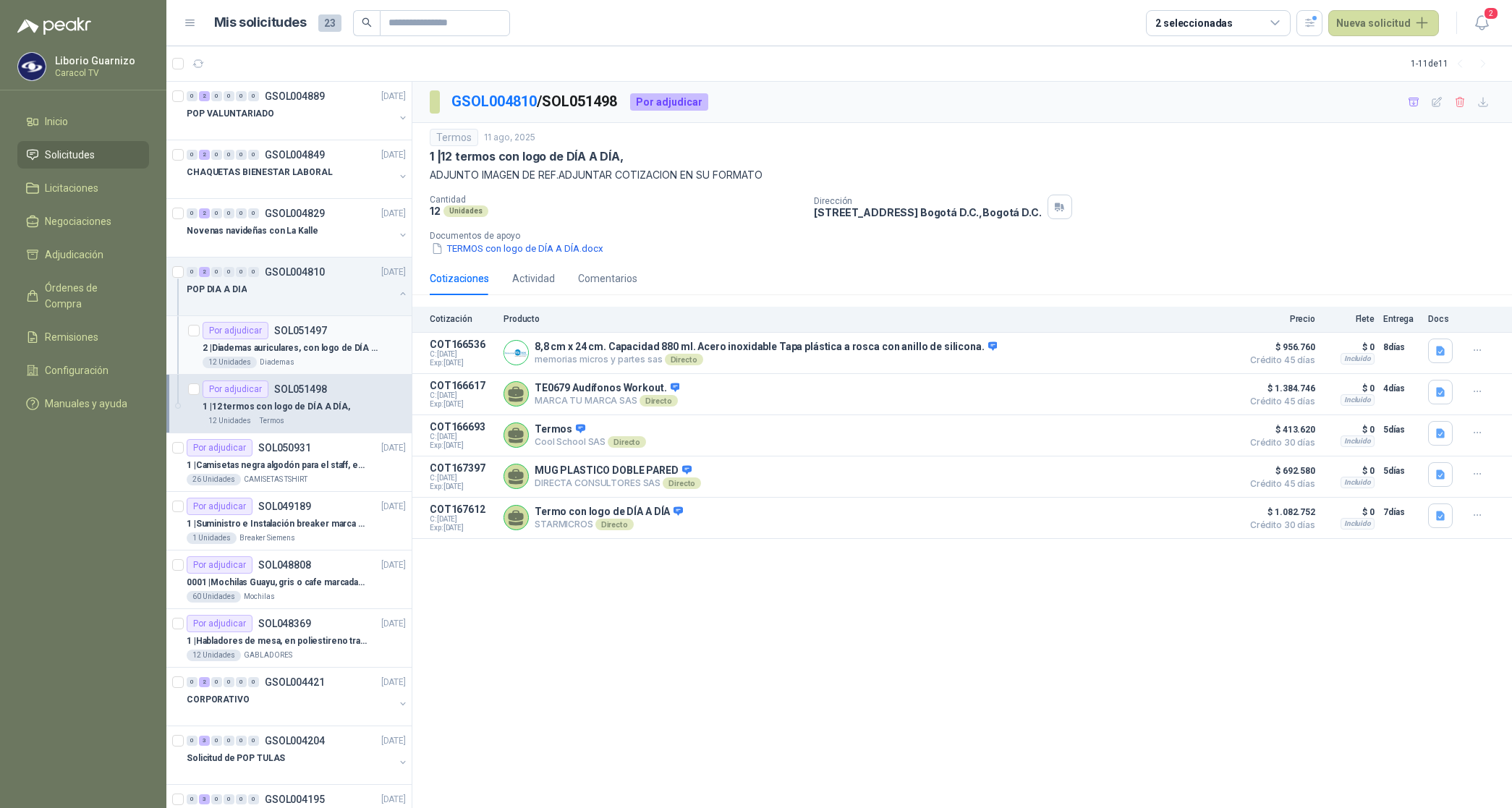
click at [292, 344] on p "2 | Diademas auriculares, con logo de DÍA A DÍA," at bounding box center [292, 348] width 180 height 14
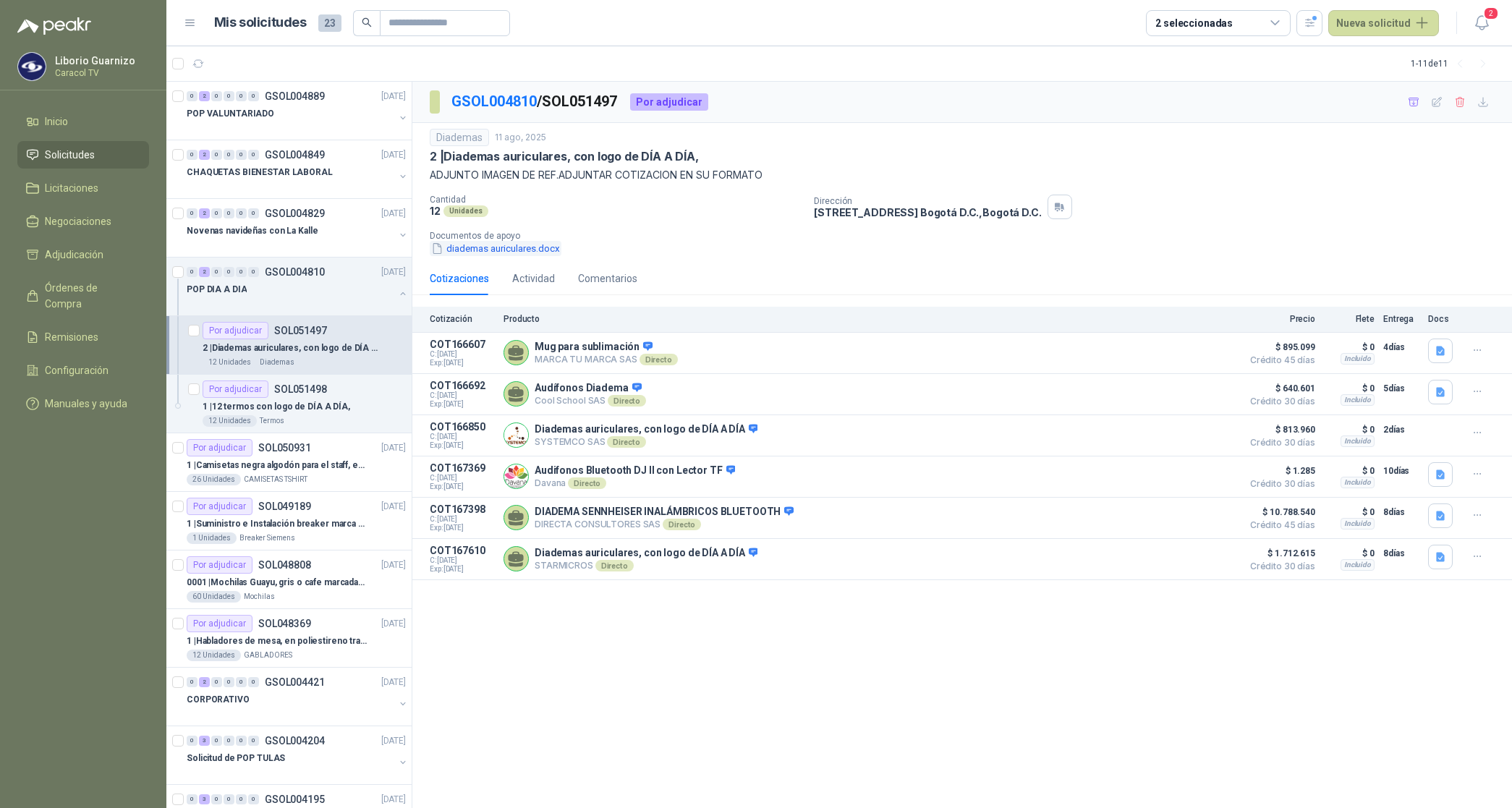
click at [488, 248] on button "diademas auriculares.docx" at bounding box center [496, 249] width 132 height 16
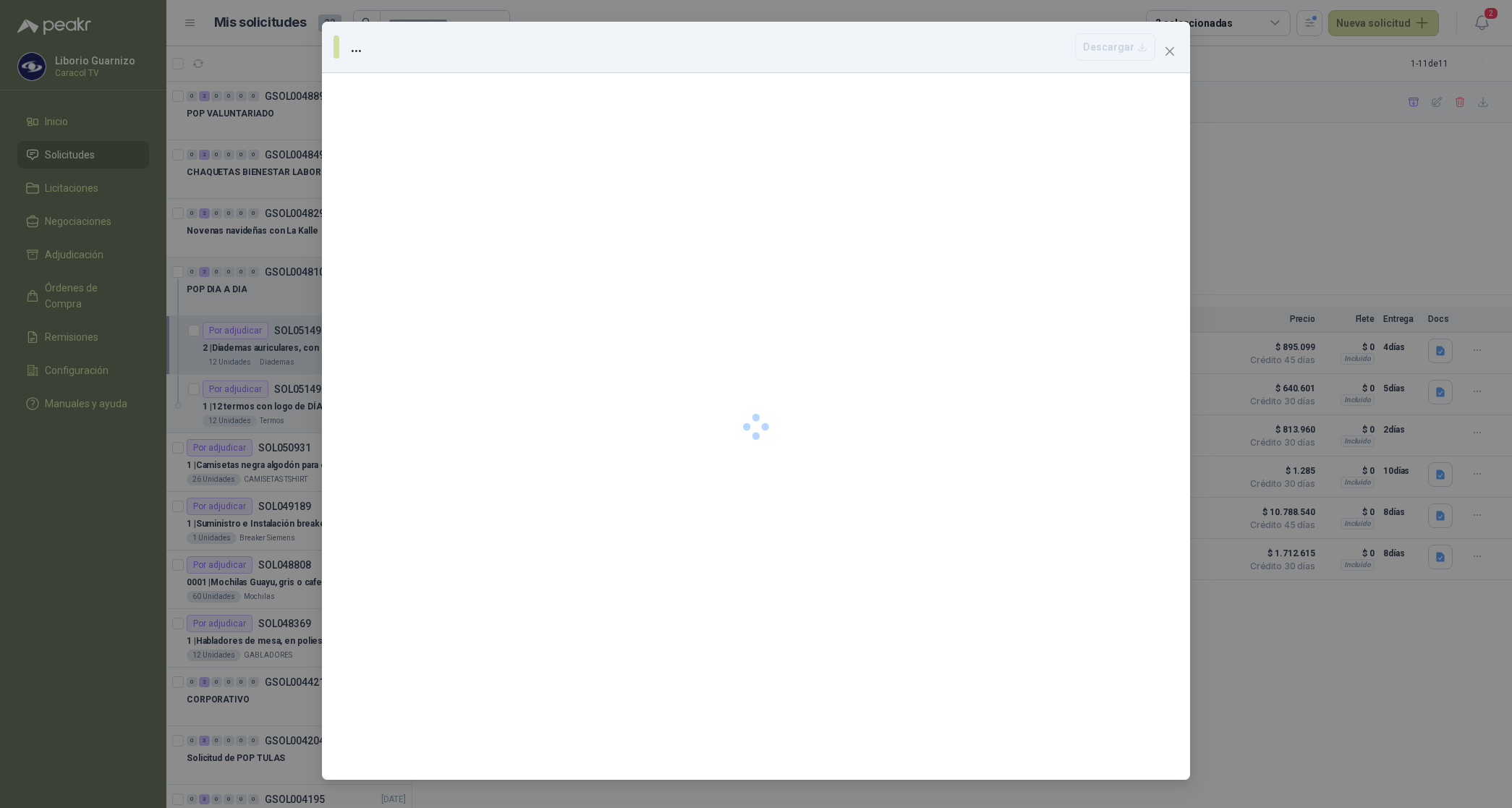
click at [488, 248] on div at bounding box center [756, 426] width 868 height 707
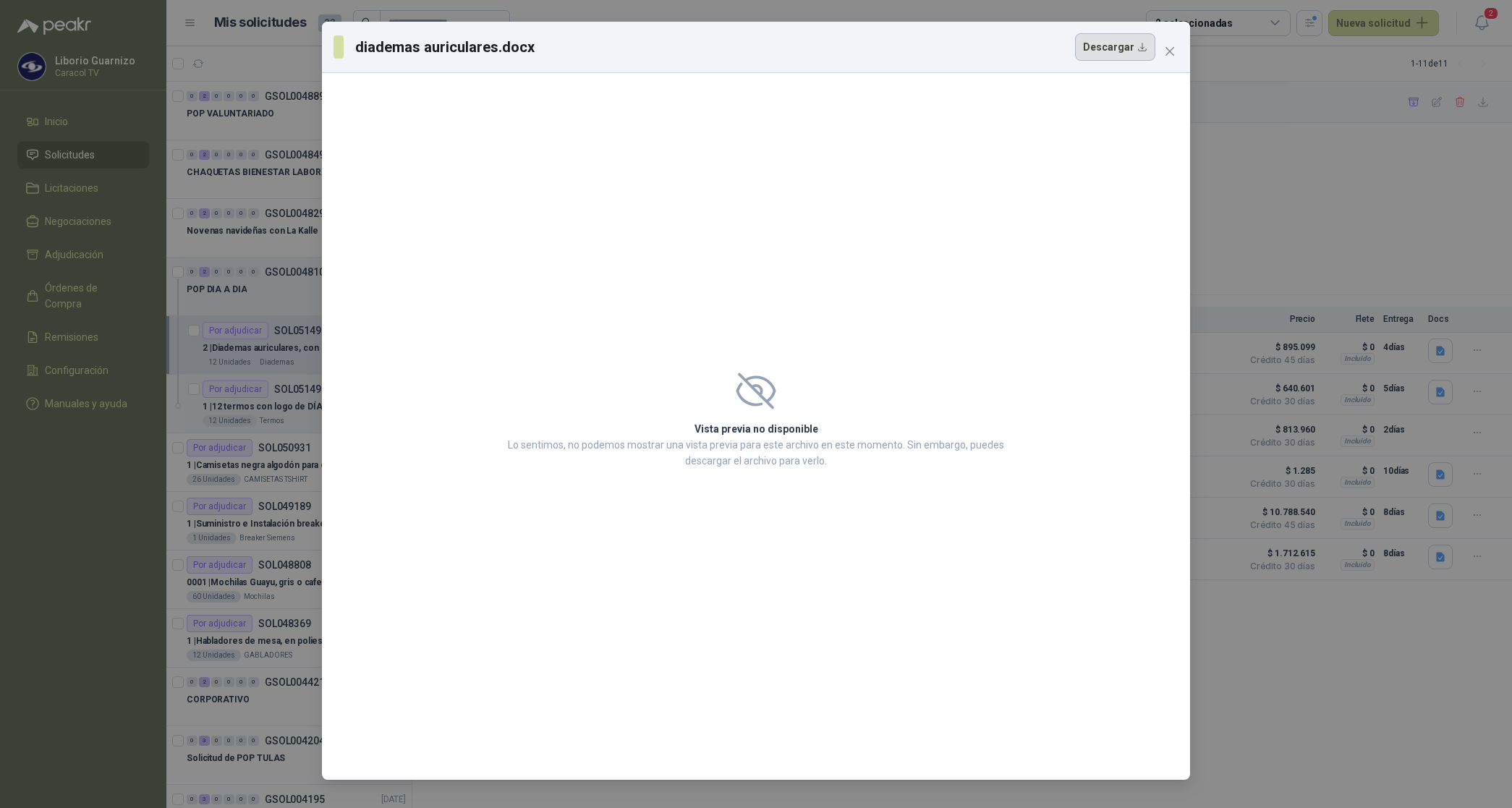
click at [1108, 49] on button "Descargar" at bounding box center [1115, 47] width 81 height 28
click at [1453, 50] on div "diademas auriculares.docx Descargar Vista previa no disponible Lo sentimos, no …" at bounding box center [756, 404] width 1512 height 808
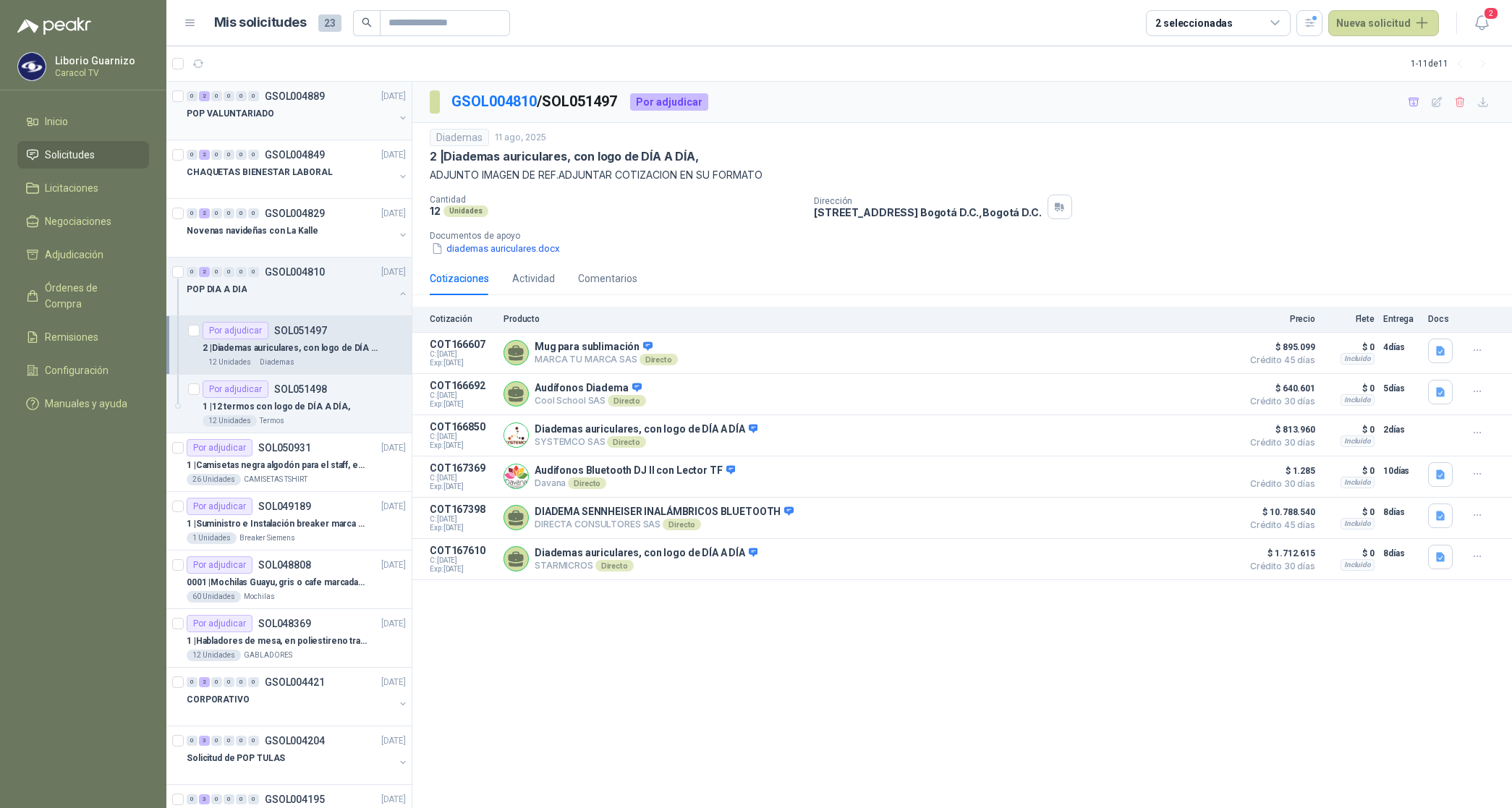
click at [266, 105] on div "POP VALUNTARIADO" at bounding box center [290, 113] width 207 height 17
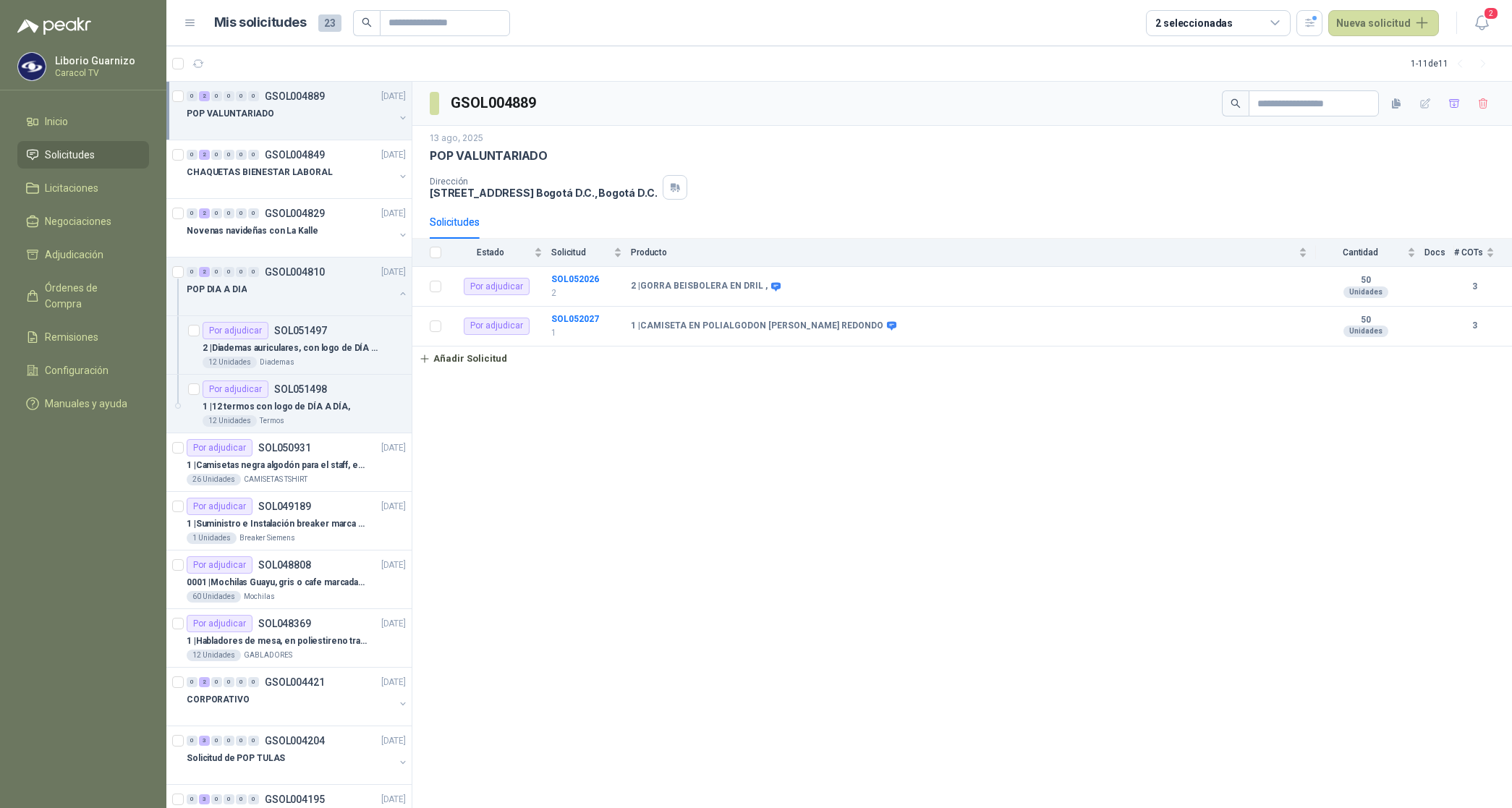
click at [467, 152] on p "POP VALUNTARIADO" at bounding box center [489, 156] width 118 height 16
click at [530, 149] on p "POP VALUNTARIADO" at bounding box center [489, 156] width 118 height 16
drag, startPoint x: 530, startPoint y: 149, endPoint x: 481, endPoint y: 149, distance: 49.0
click at [481, 149] on p "POP VALUNTARIADO" at bounding box center [489, 156] width 118 height 16
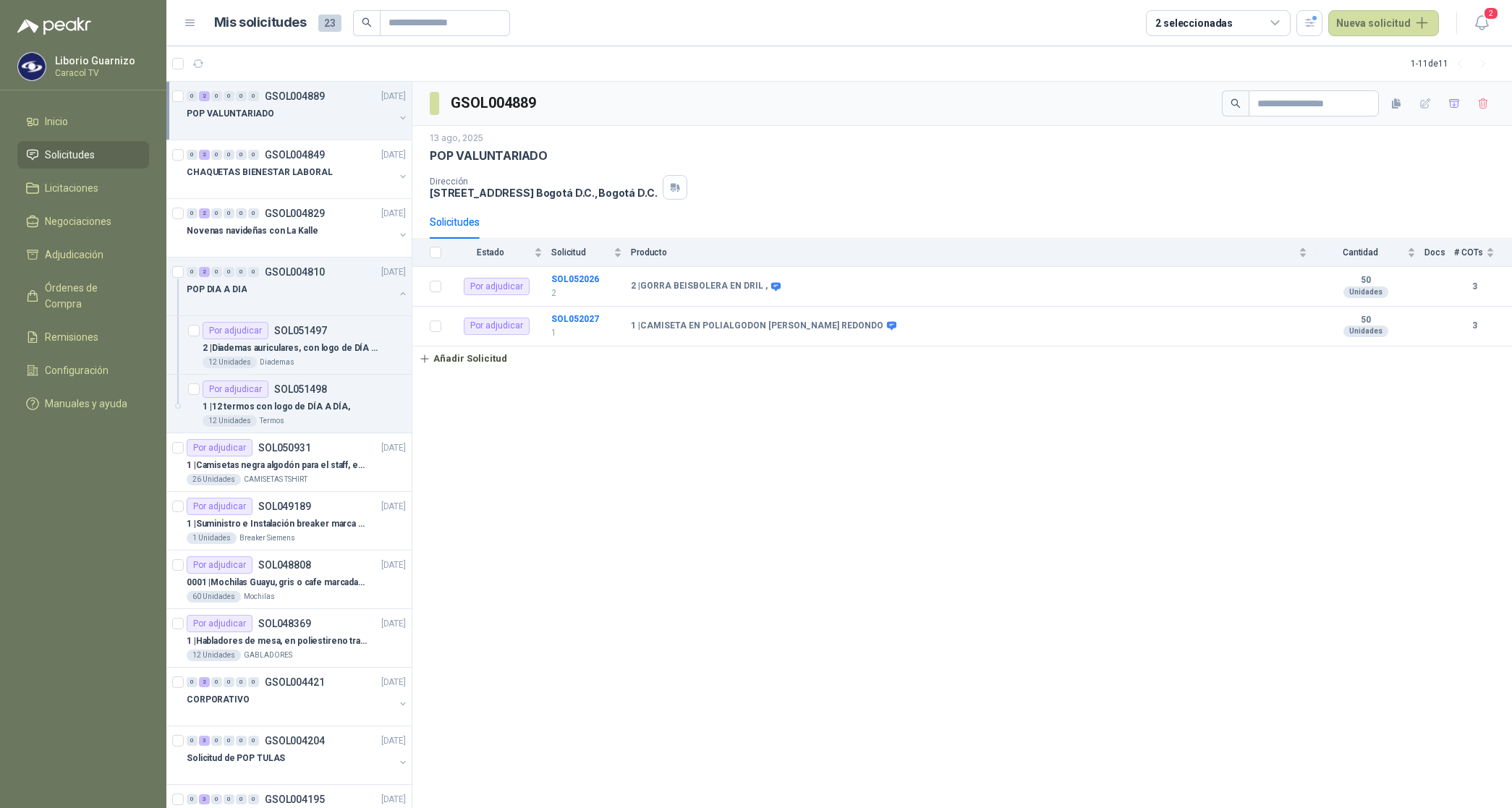
click at [249, 118] on p "POP VALUNTARIADO" at bounding box center [229, 114] width 87 height 14
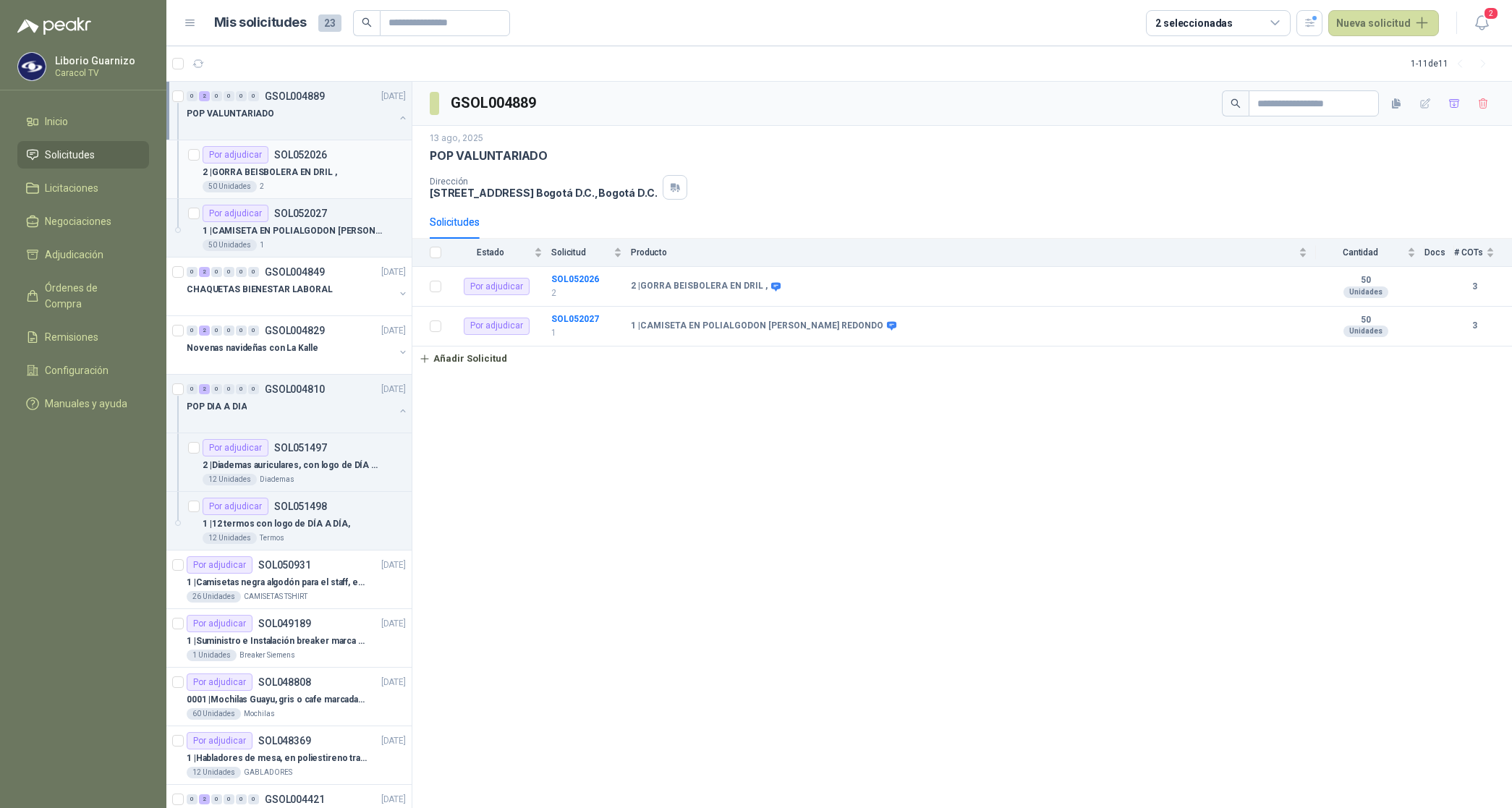
click at [286, 172] on p "2 | [PERSON_NAME] BEISBOLERA EN DRIL ," at bounding box center [270, 172] width 135 height 14
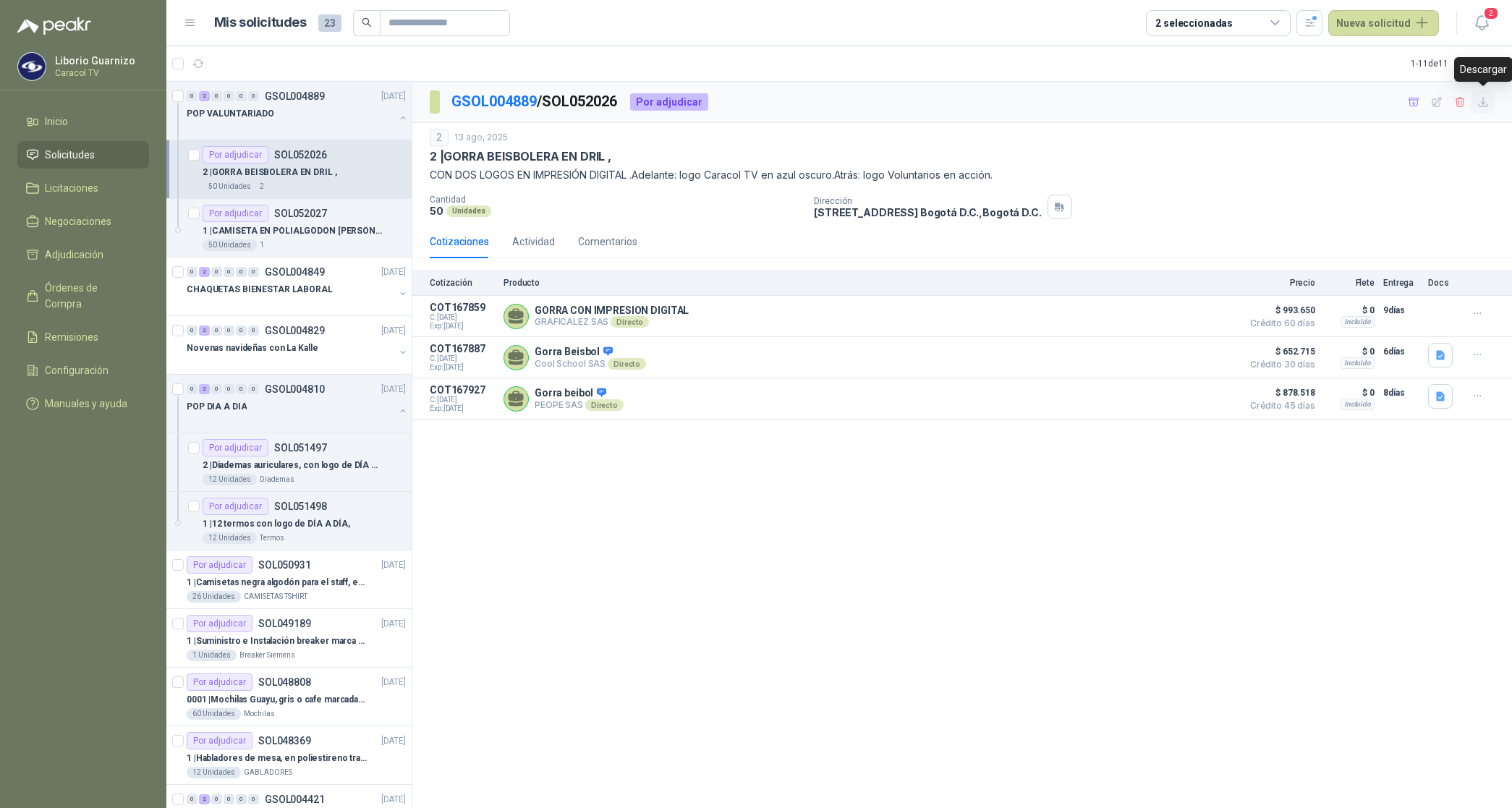
click at [1481, 104] on icon "button" at bounding box center [1482, 101] width 8 height 8
click at [255, 227] on p "1 | CAMISETA EN POLIALGODON [PERSON_NAME] REDONDO" at bounding box center [292, 231] width 180 height 14
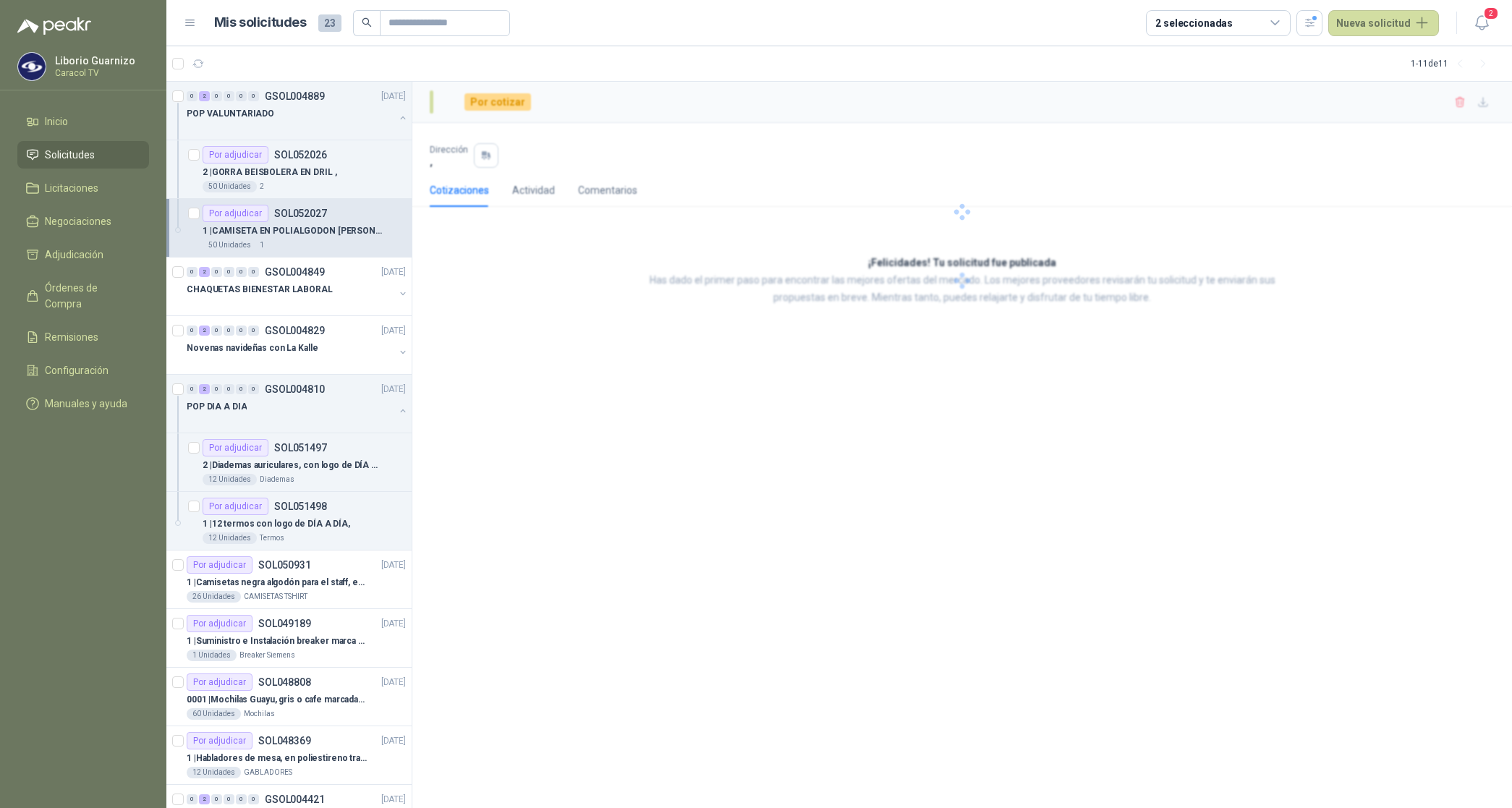
click at [255, 227] on p "1 | CAMISETA EN POLIALGODON [PERSON_NAME] REDONDO" at bounding box center [292, 231] width 180 height 14
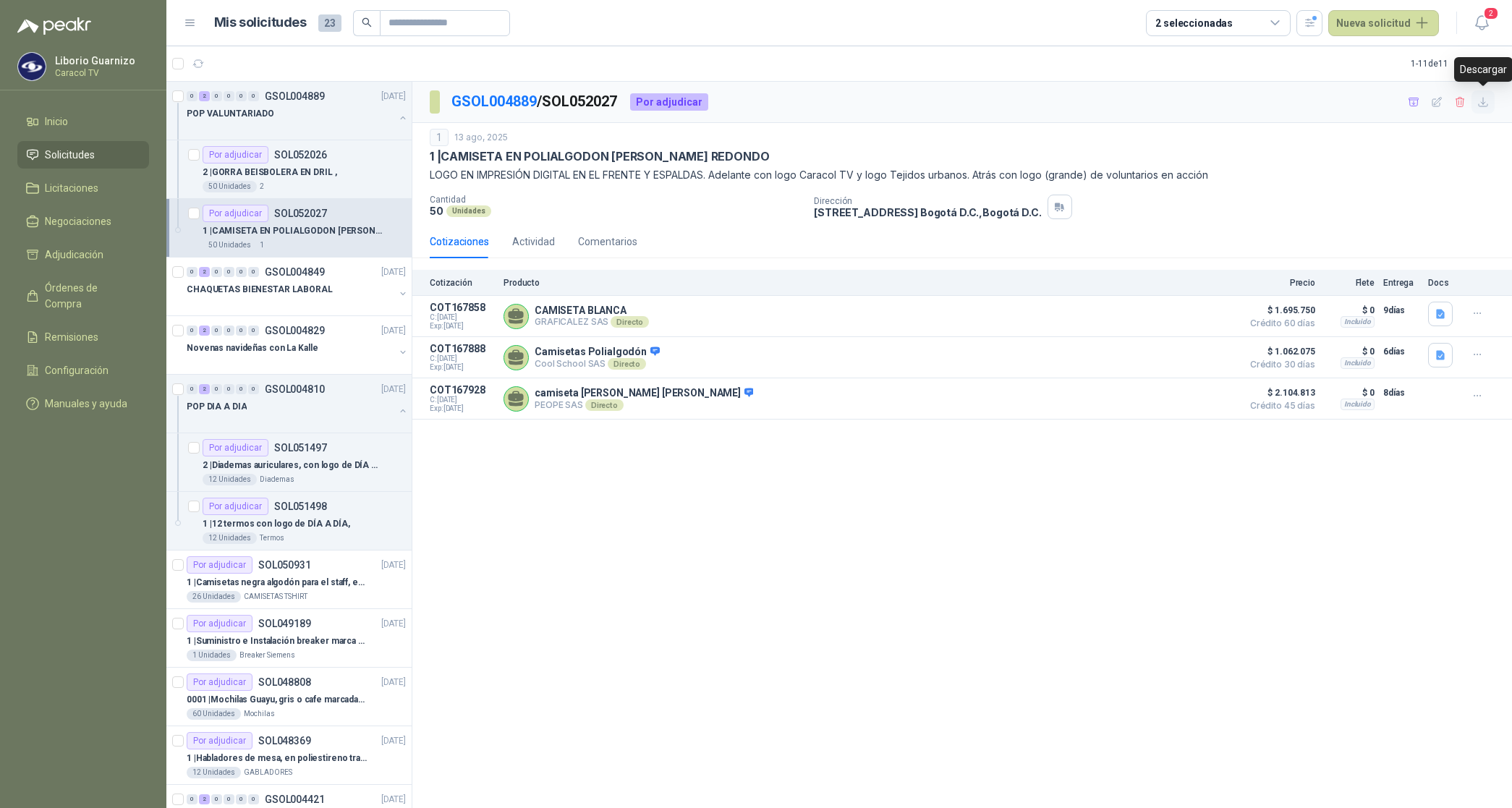
click at [1481, 99] on icon "button" at bounding box center [1483, 102] width 12 height 12
click at [1416, 101] on icon "button" at bounding box center [1413, 102] width 12 height 12
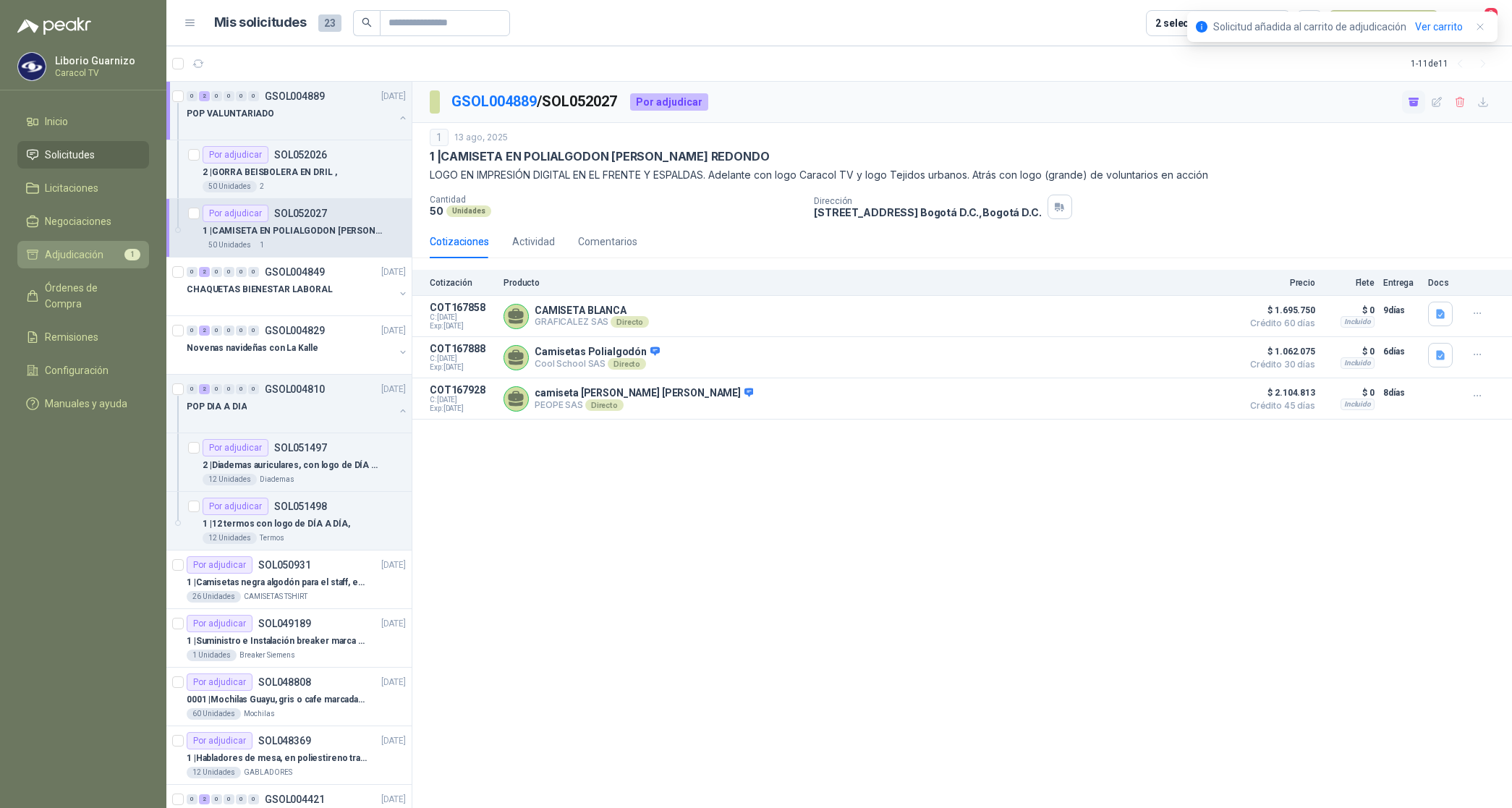
click at [50, 250] on span "Adjudicación" at bounding box center [74, 254] width 59 height 16
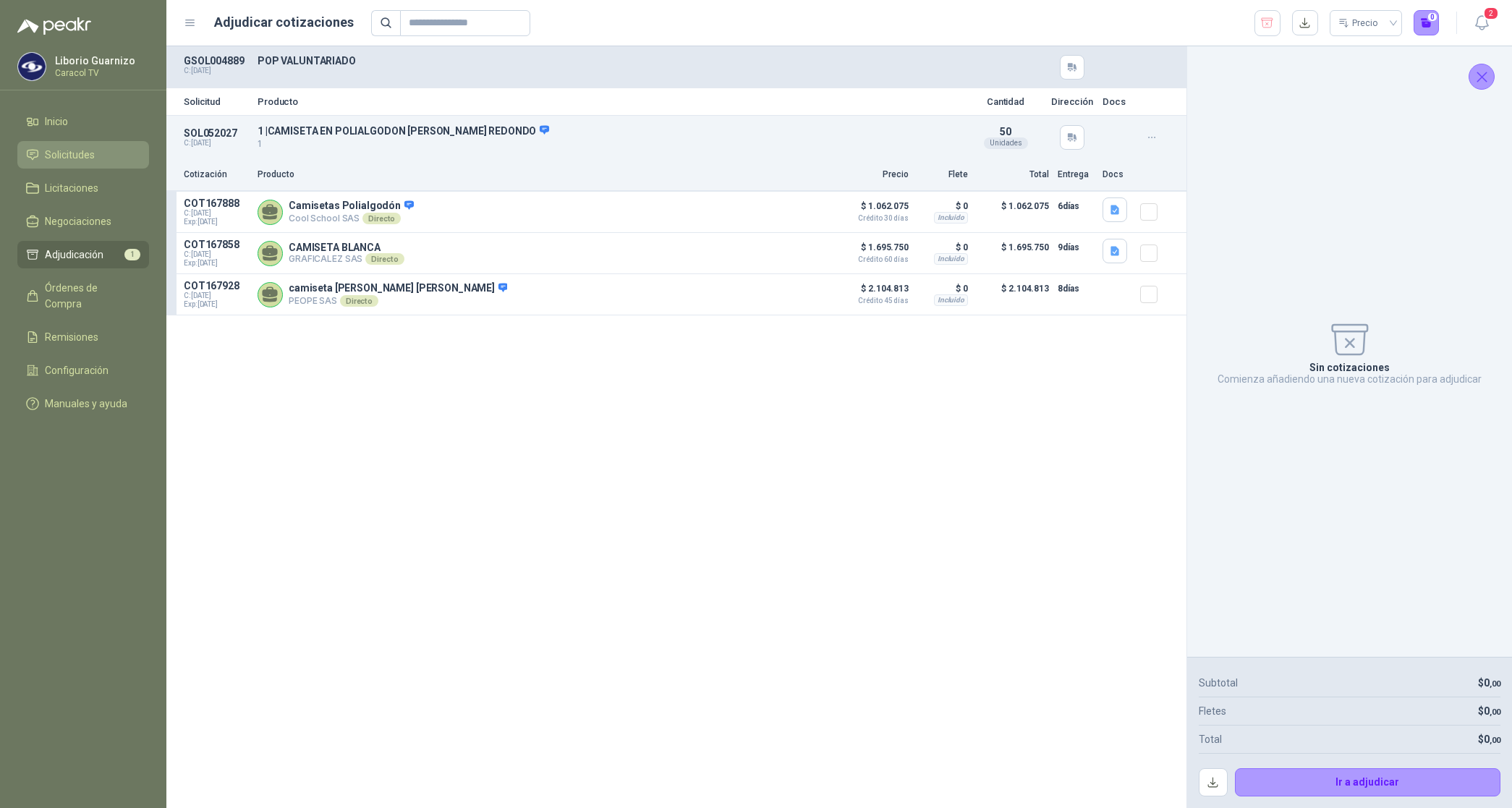
click at [91, 152] on span "Solicitudes" at bounding box center [70, 154] width 50 height 16
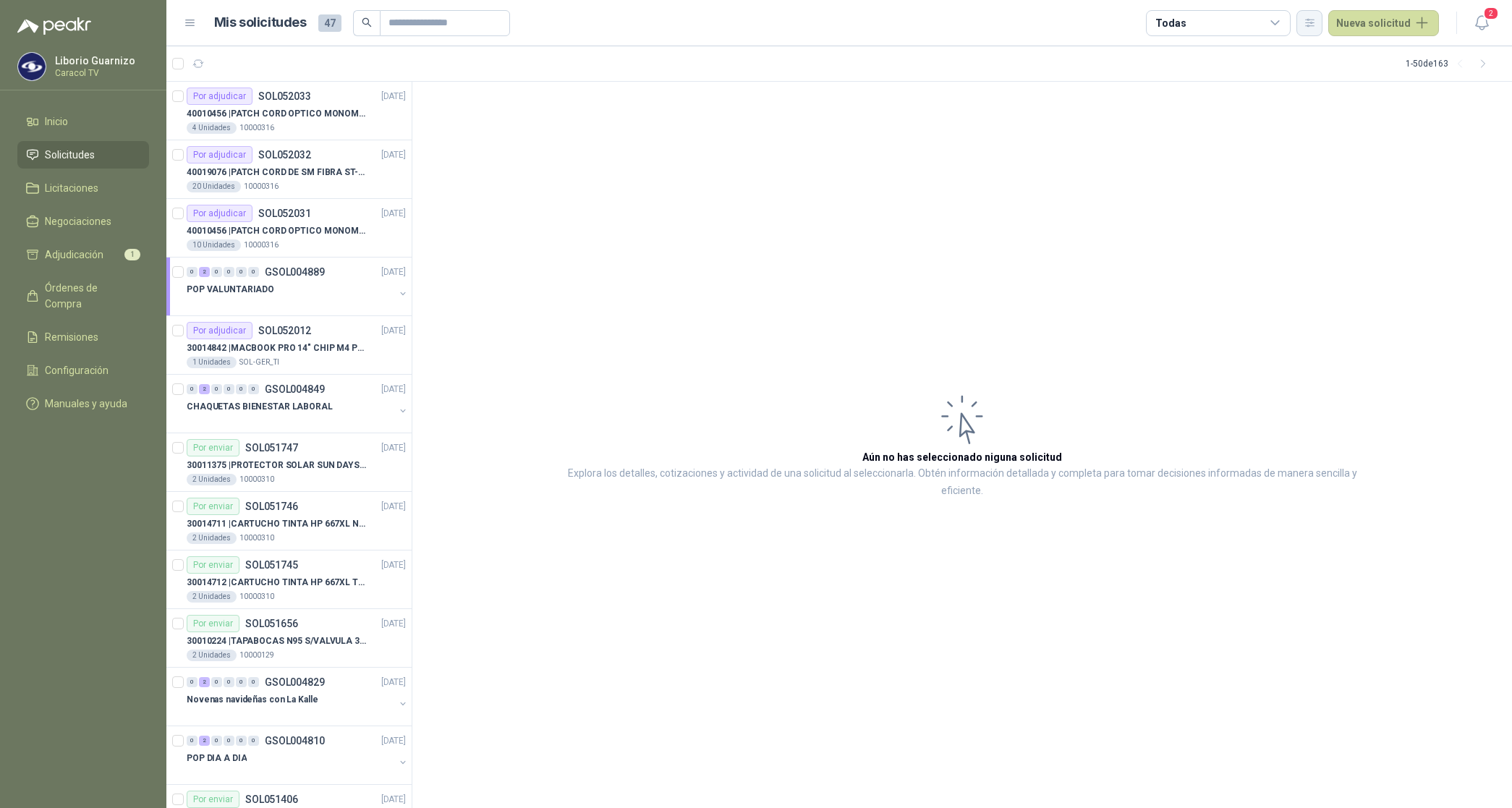
click at [1315, 29] on button "button" at bounding box center [1308, 23] width 26 height 26
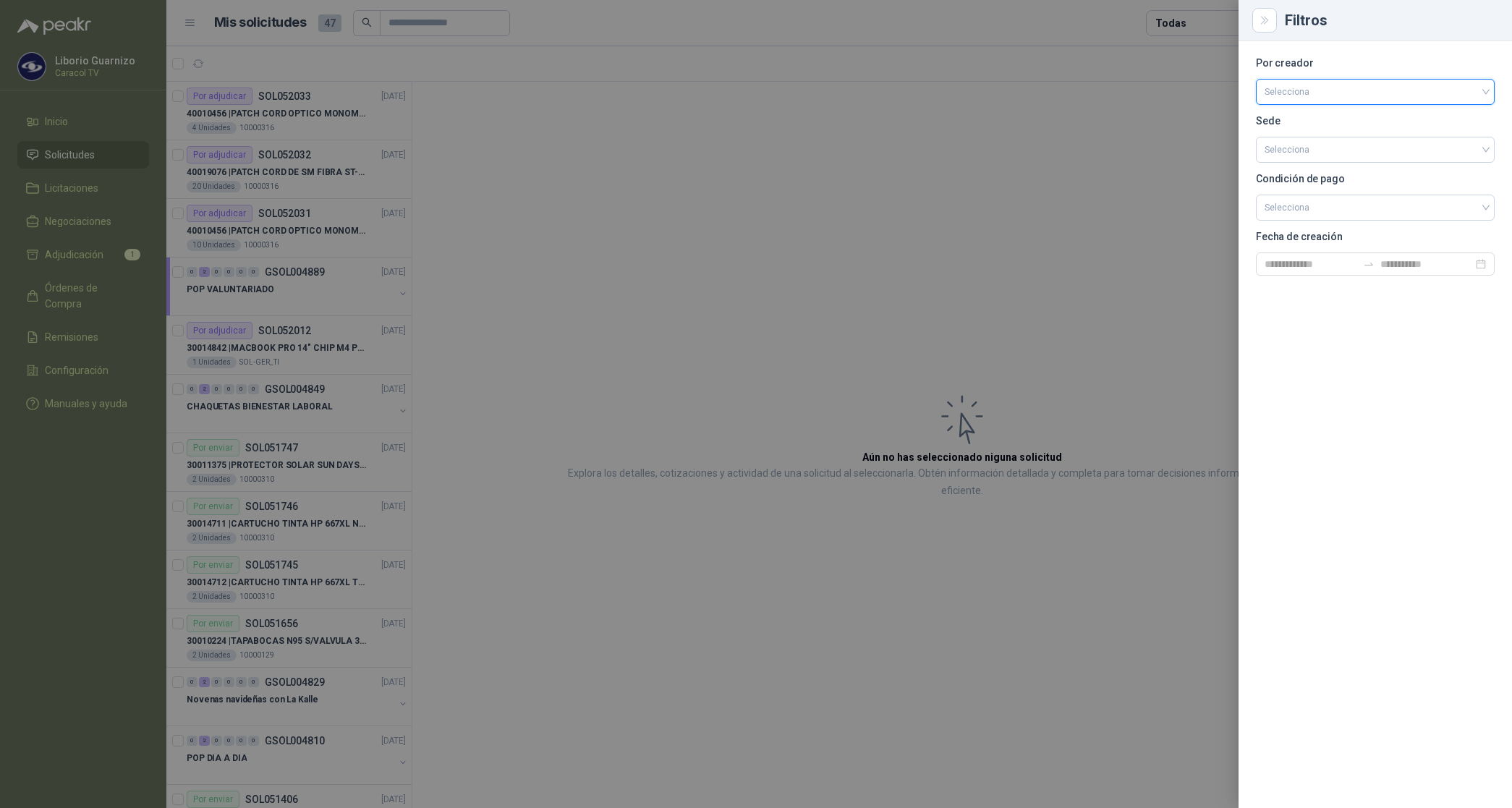
click at [1299, 91] on input "search" at bounding box center [1374, 91] width 221 height 22
click at [1284, 162] on div "[PERSON_NAME]" at bounding box center [1374, 168] width 215 height 16
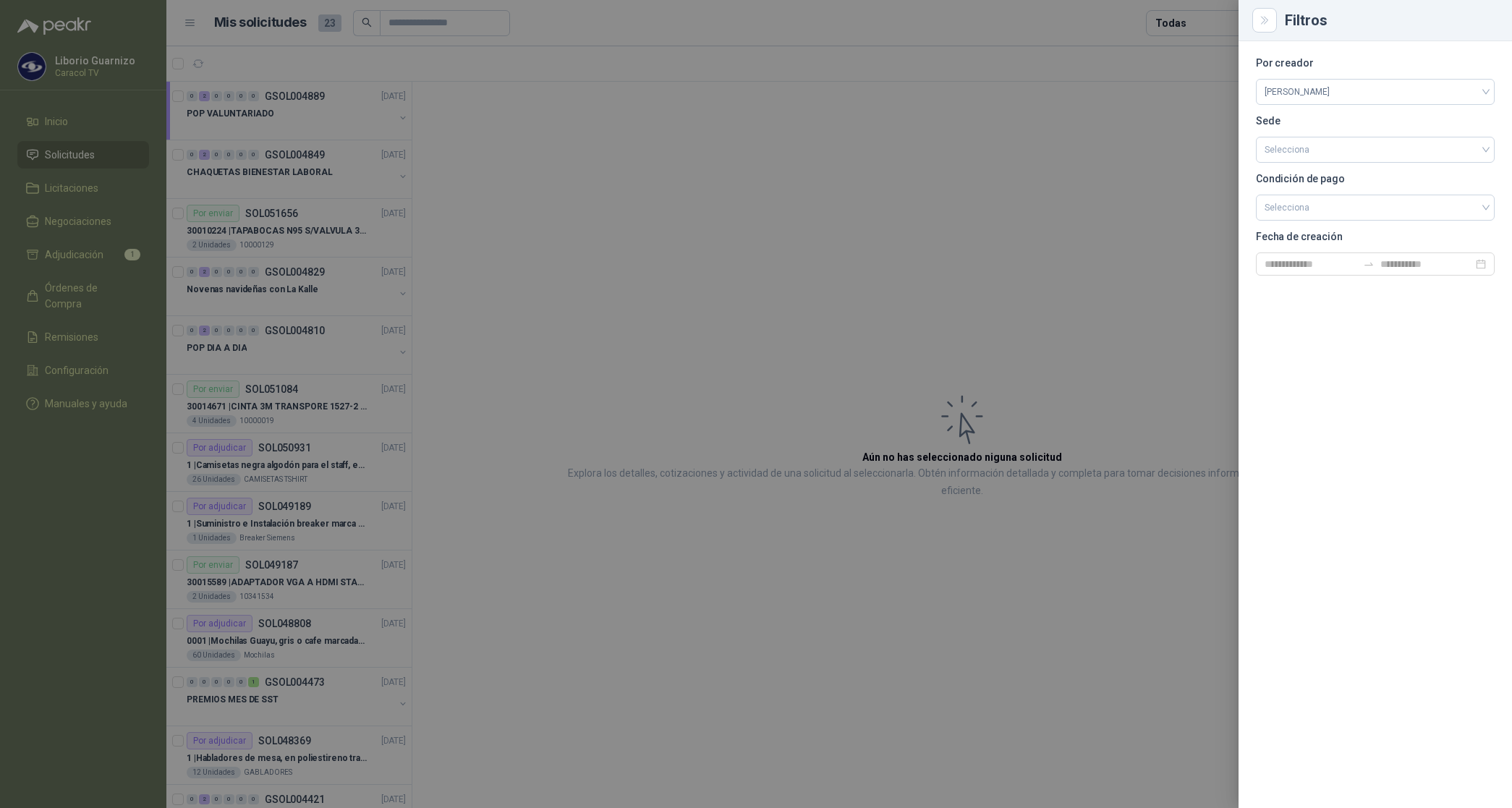
click at [1201, 23] on div at bounding box center [756, 404] width 1512 height 808
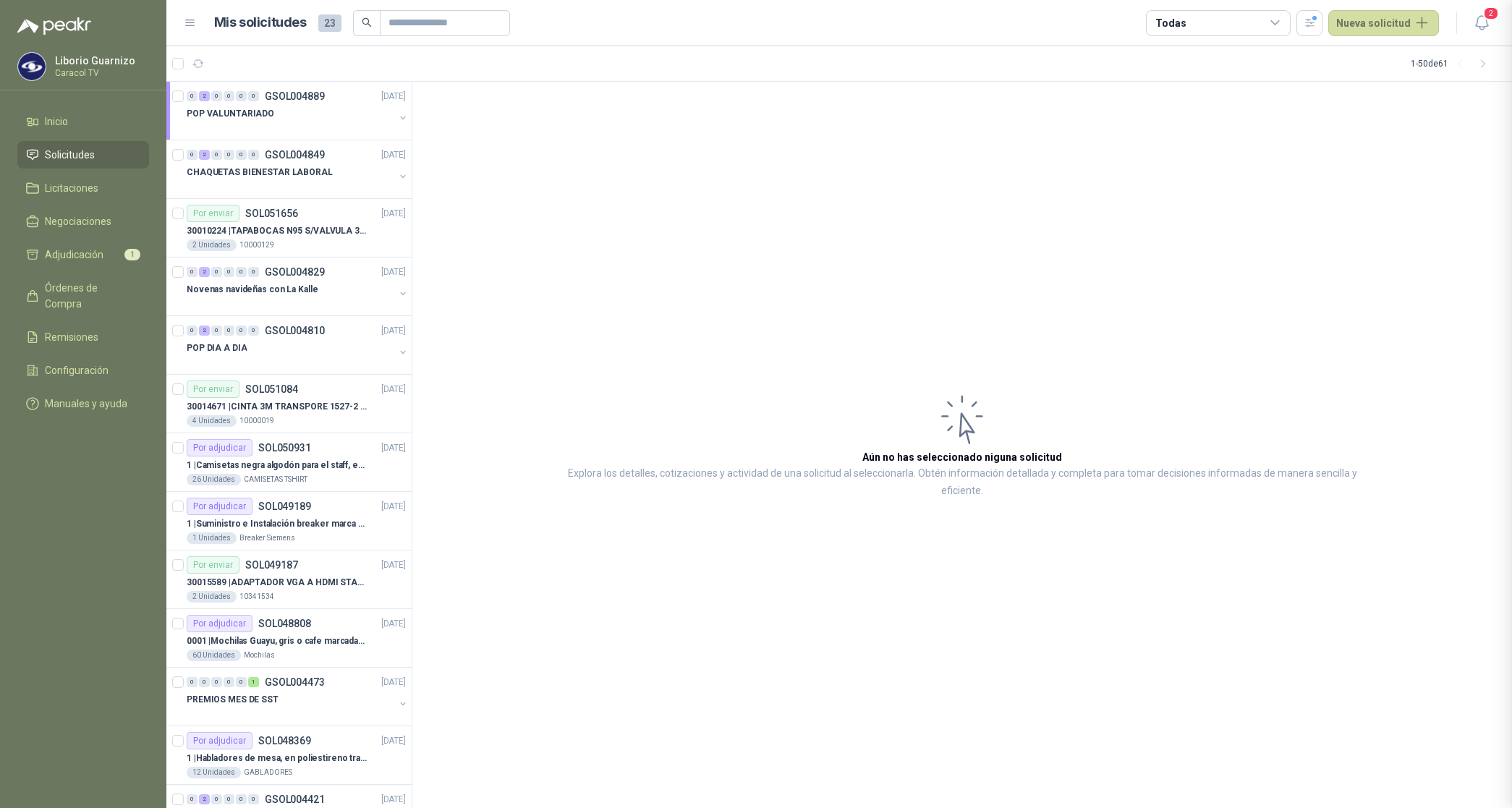
click at [1201, 23] on div "Todas" at bounding box center [1218, 23] width 145 height 26
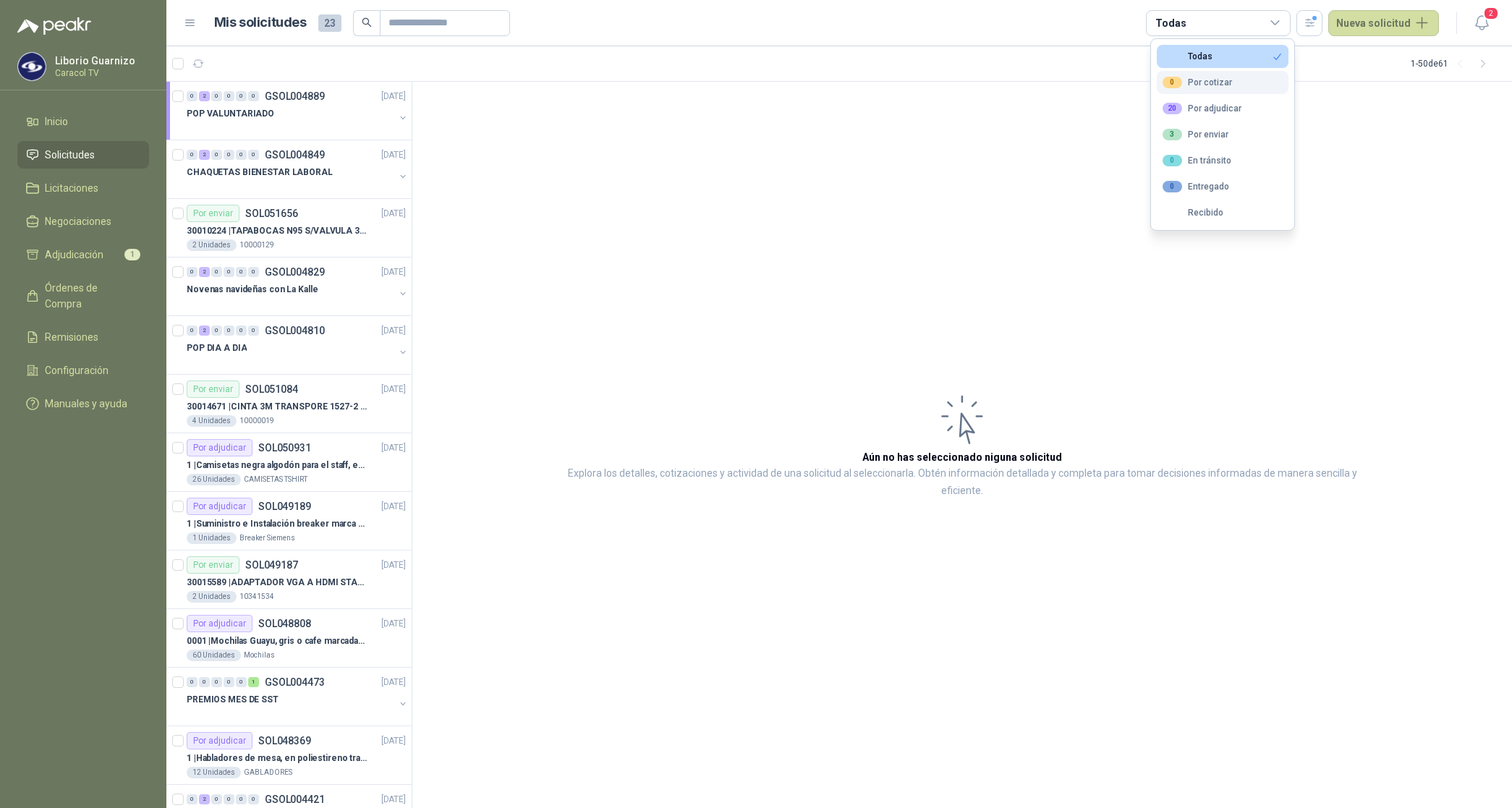
drag, startPoint x: 1201, startPoint y: 23, endPoint x: 1202, endPoint y: 89, distance: 66.0
click at [1195, 80] on div "0 Por cotizar" at bounding box center [1197, 83] width 70 height 12
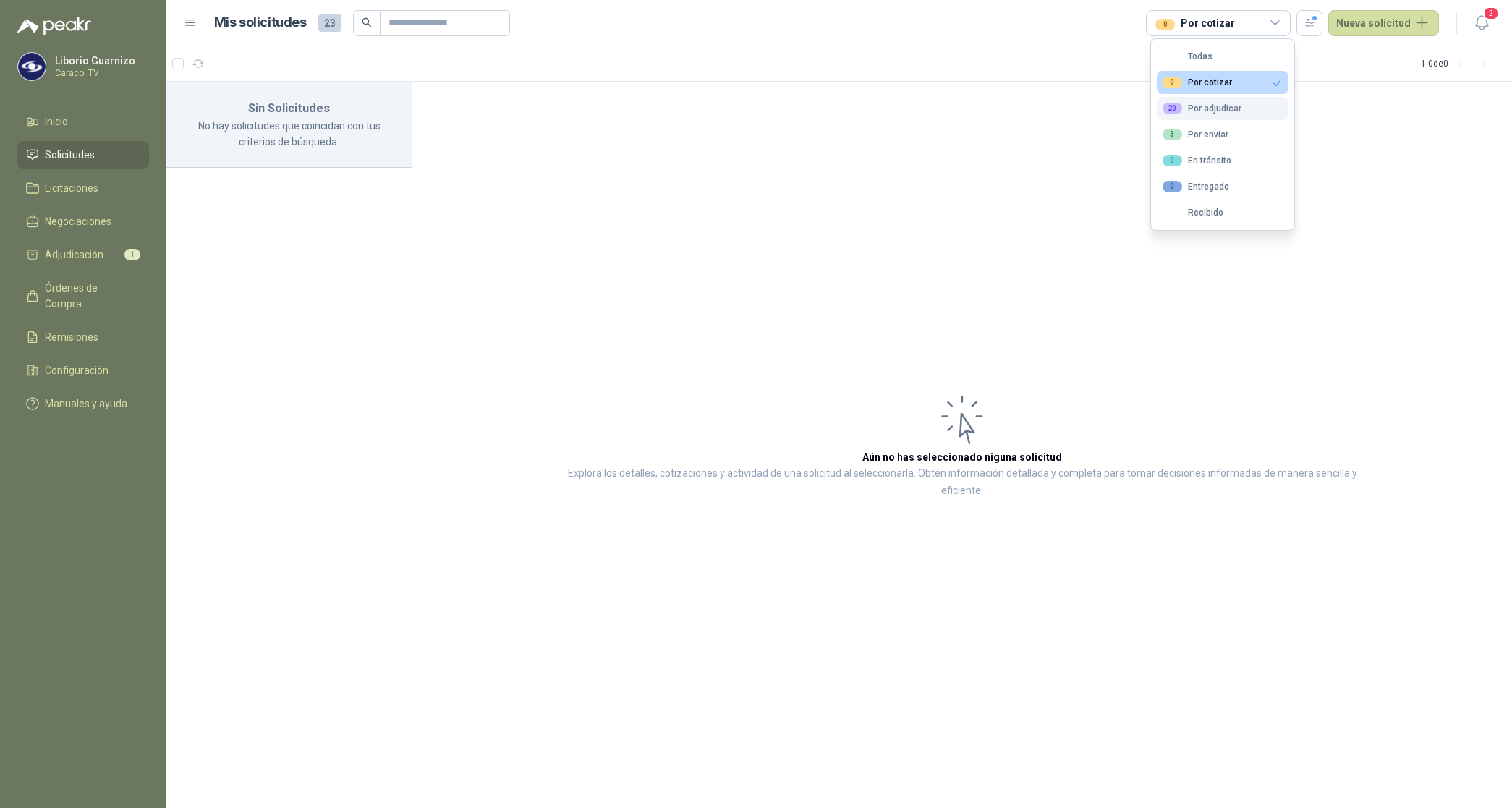
click at [1202, 101] on button "20 Por adjudicar" at bounding box center [1222, 108] width 132 height 23
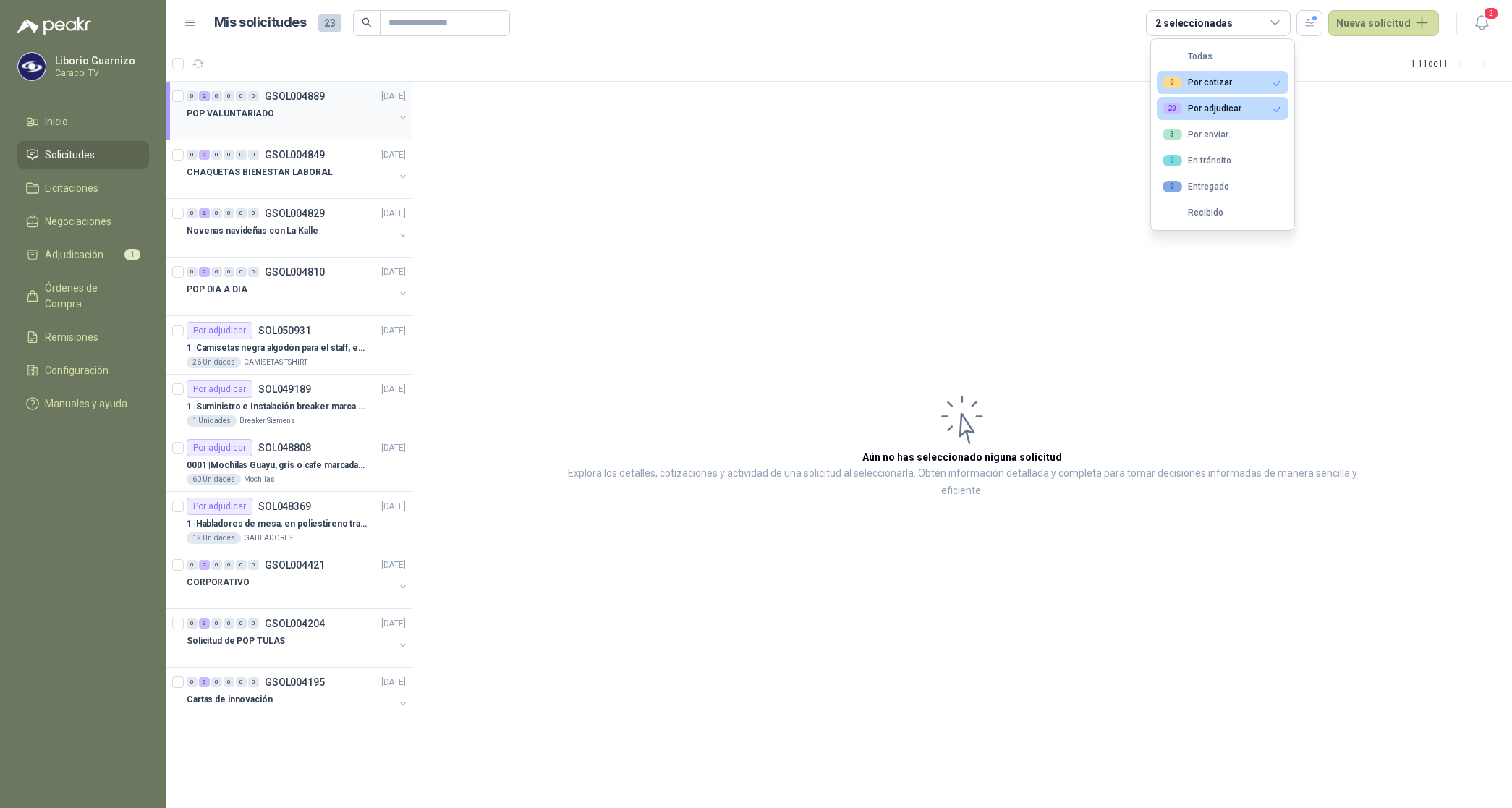
click at [241, 107] on p "POP VALUNTARIADO" at bounding box center [229, 114] width 87 height 14
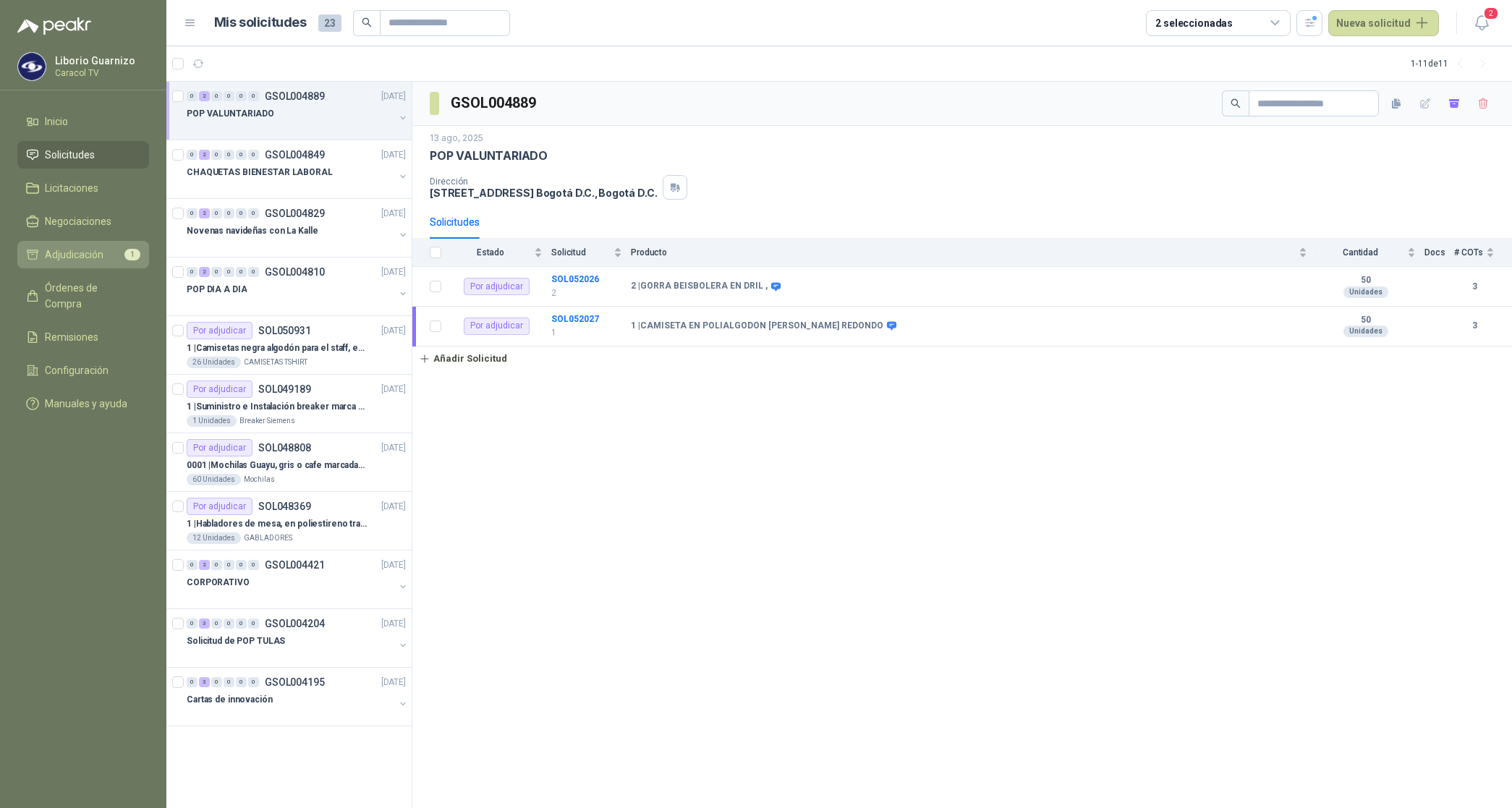
click at [77, 251] on span "Adjudicación" at bounding box center [74, 254] width 59 height 16
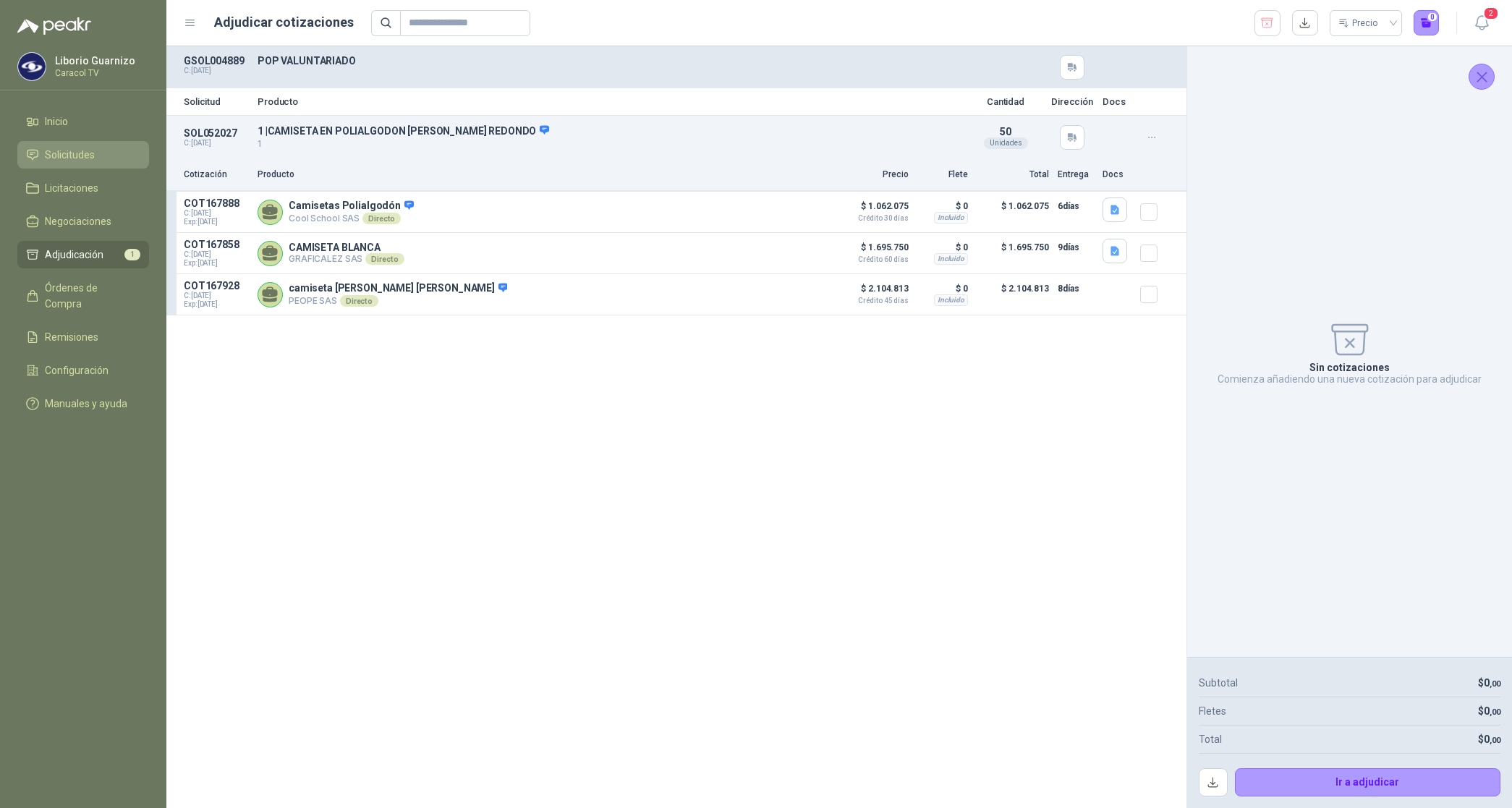
click at [77, 152] on span "Solicitudes" at bounding box center [70, 154] width 50 height 16
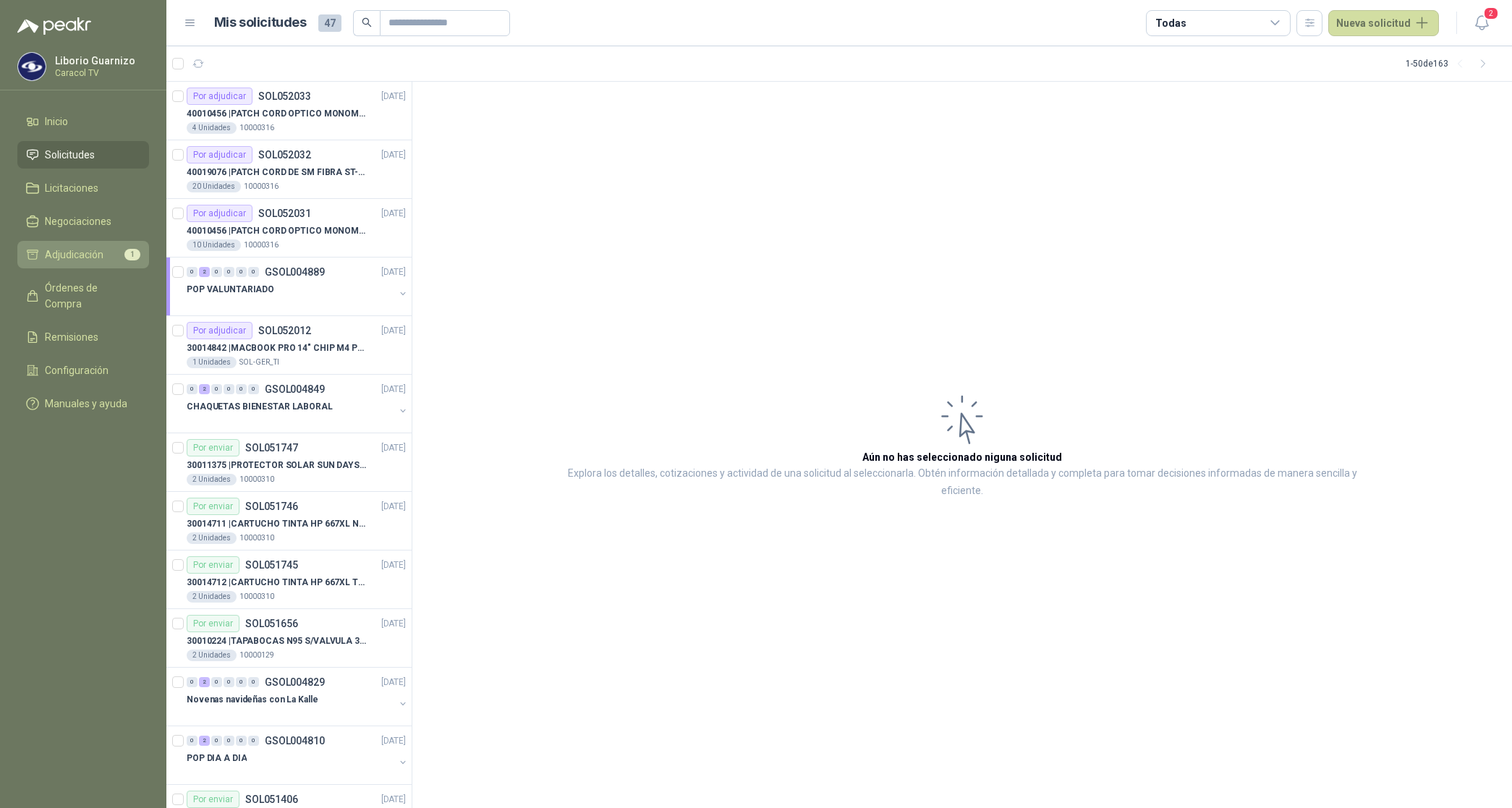
click at [85, 262] on span "Adjudicación" at bounding box center [74, 254] width 59 height 16
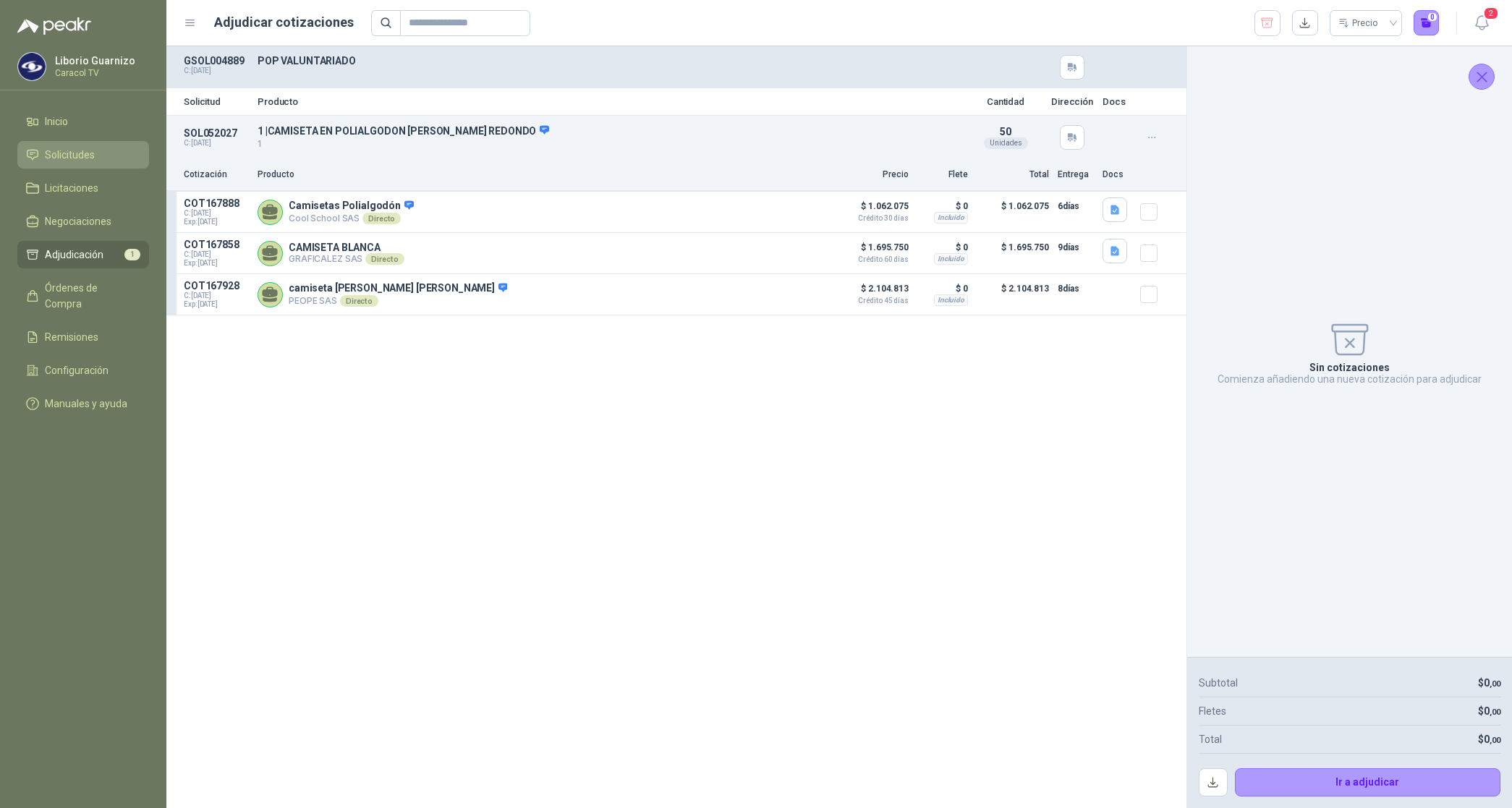
click at [88, 157] on span "Solicitudes" at bounding box center [70, 154] width 50 height 16
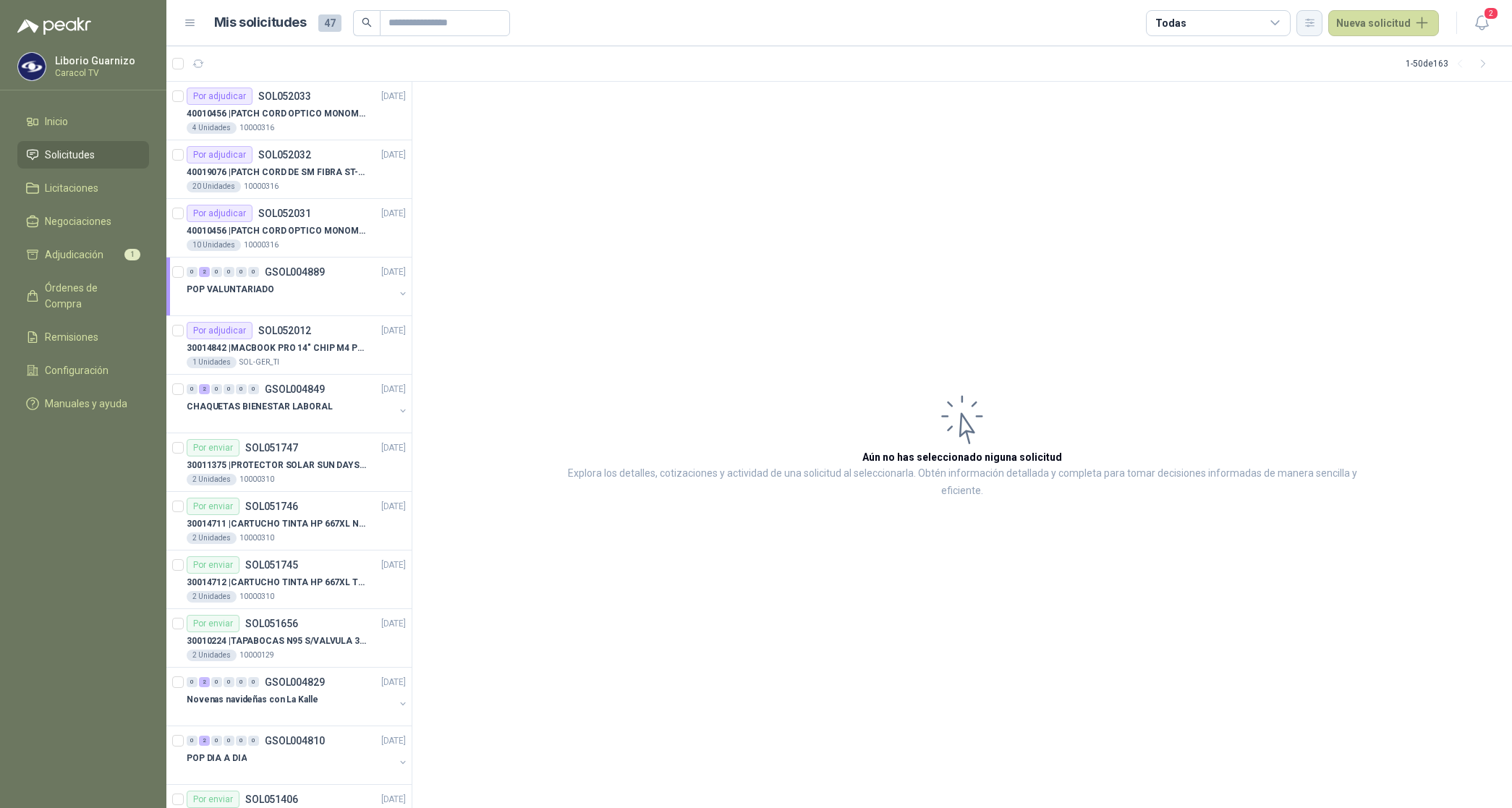
click at [1316, 22] on icon "button" at bounding box center [1308, 22] width 12 height 12
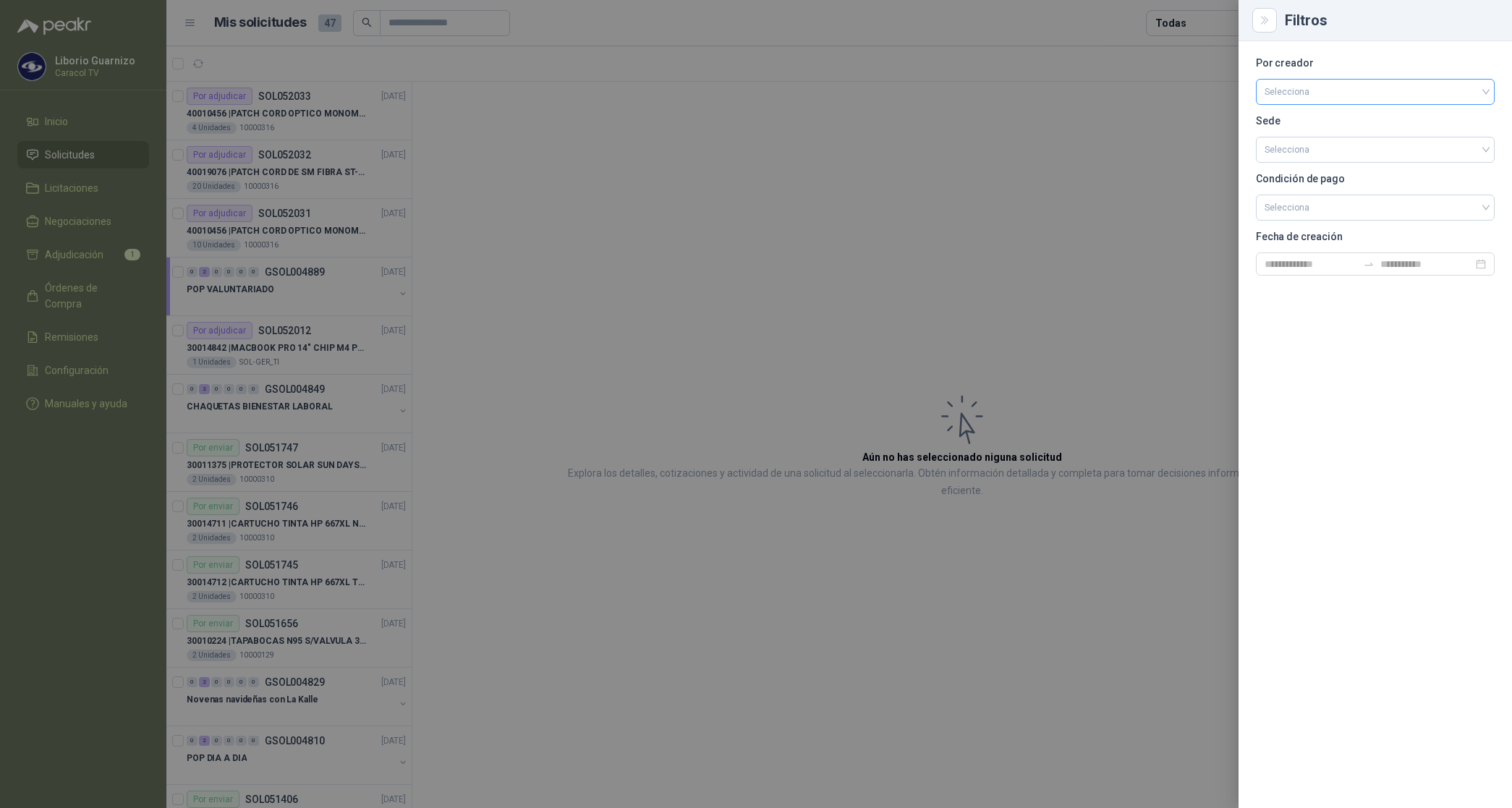
click at [1286, 89] on input "search" at bounding box center [1374, 91] width 221 height 22
click at [1287, 168] on div "[PERSON_NAME]" at bounding box center [1374, 168] width 215 height 16
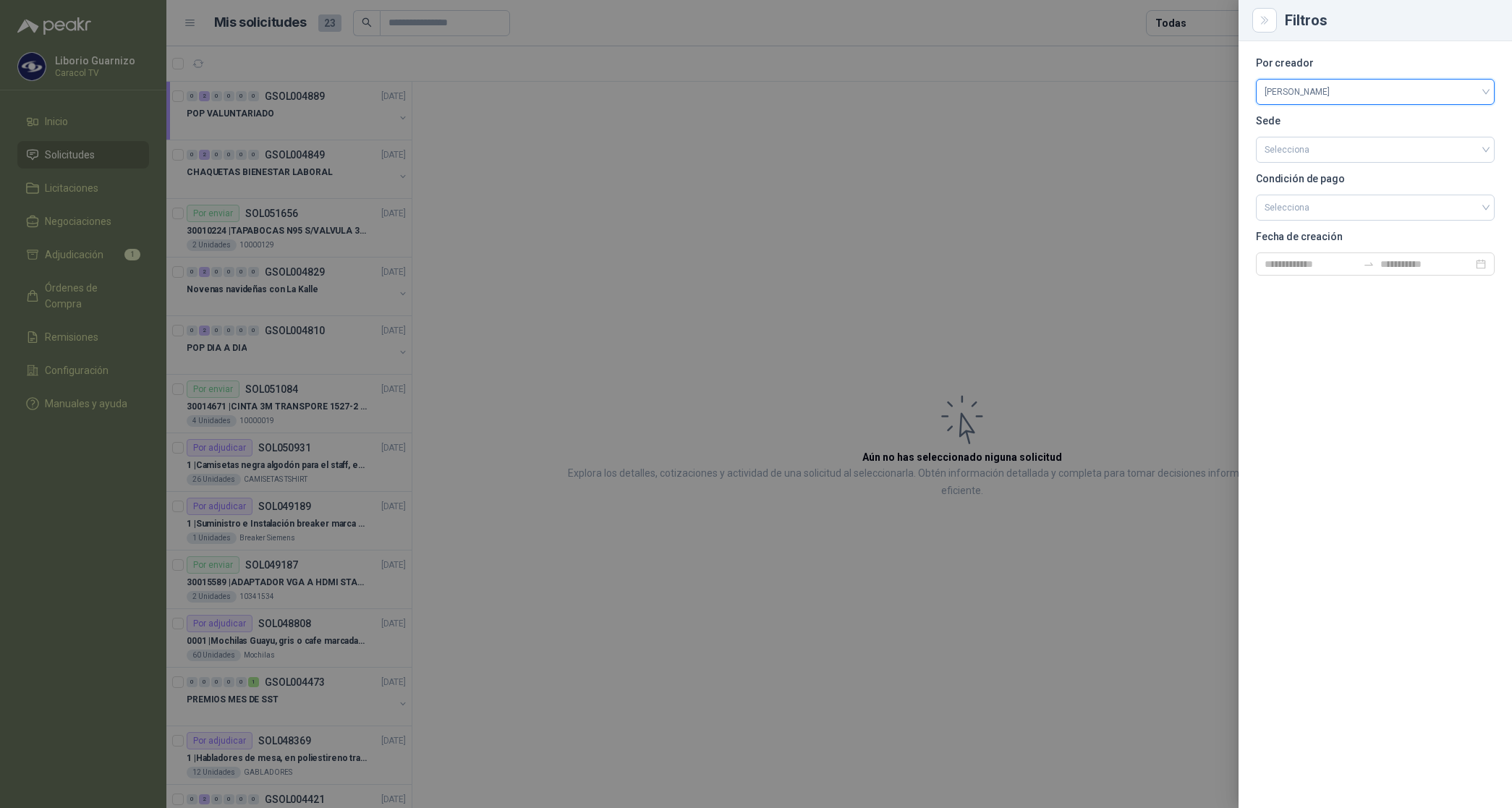
click at [1170, 27] on div at bounding box center [756, 404] width 1512 height 808
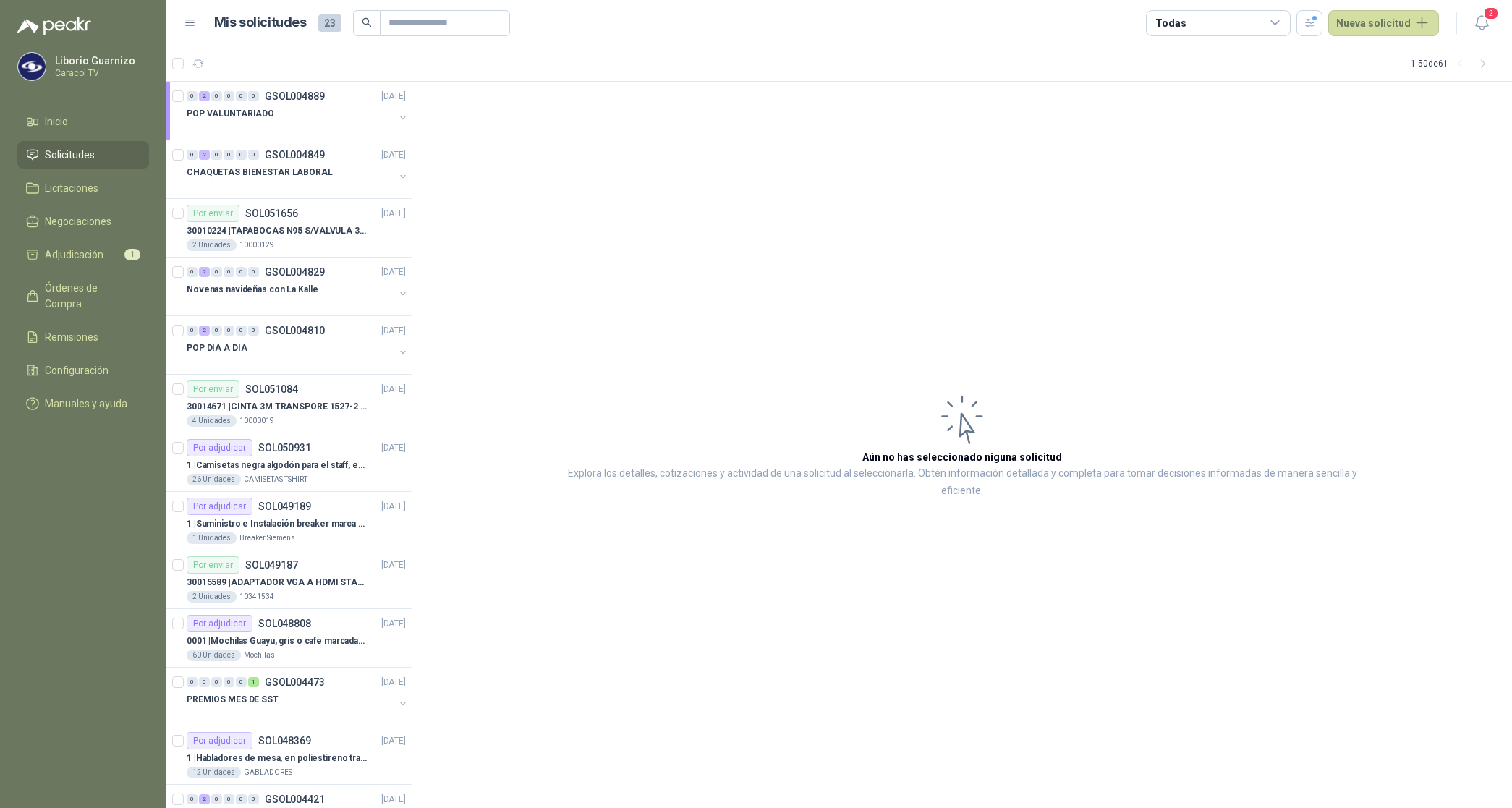
click at [1194, 23] on div "Todas" at bounding box center [1218, 23] width 145 height 26
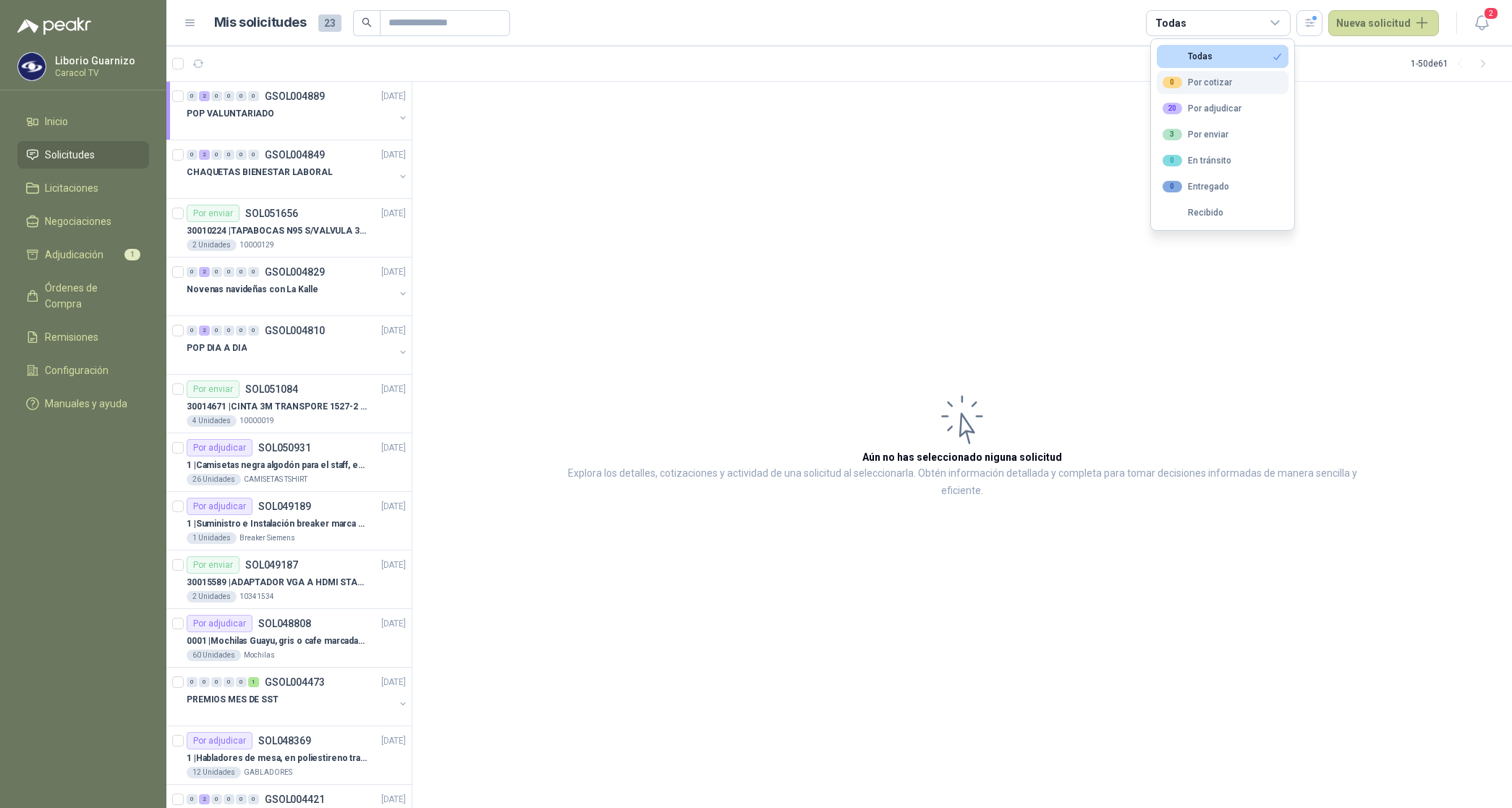
click at [1186, 84] on div "0 Por cotizar" at bounding box center [1197, 83] width 70 height 12
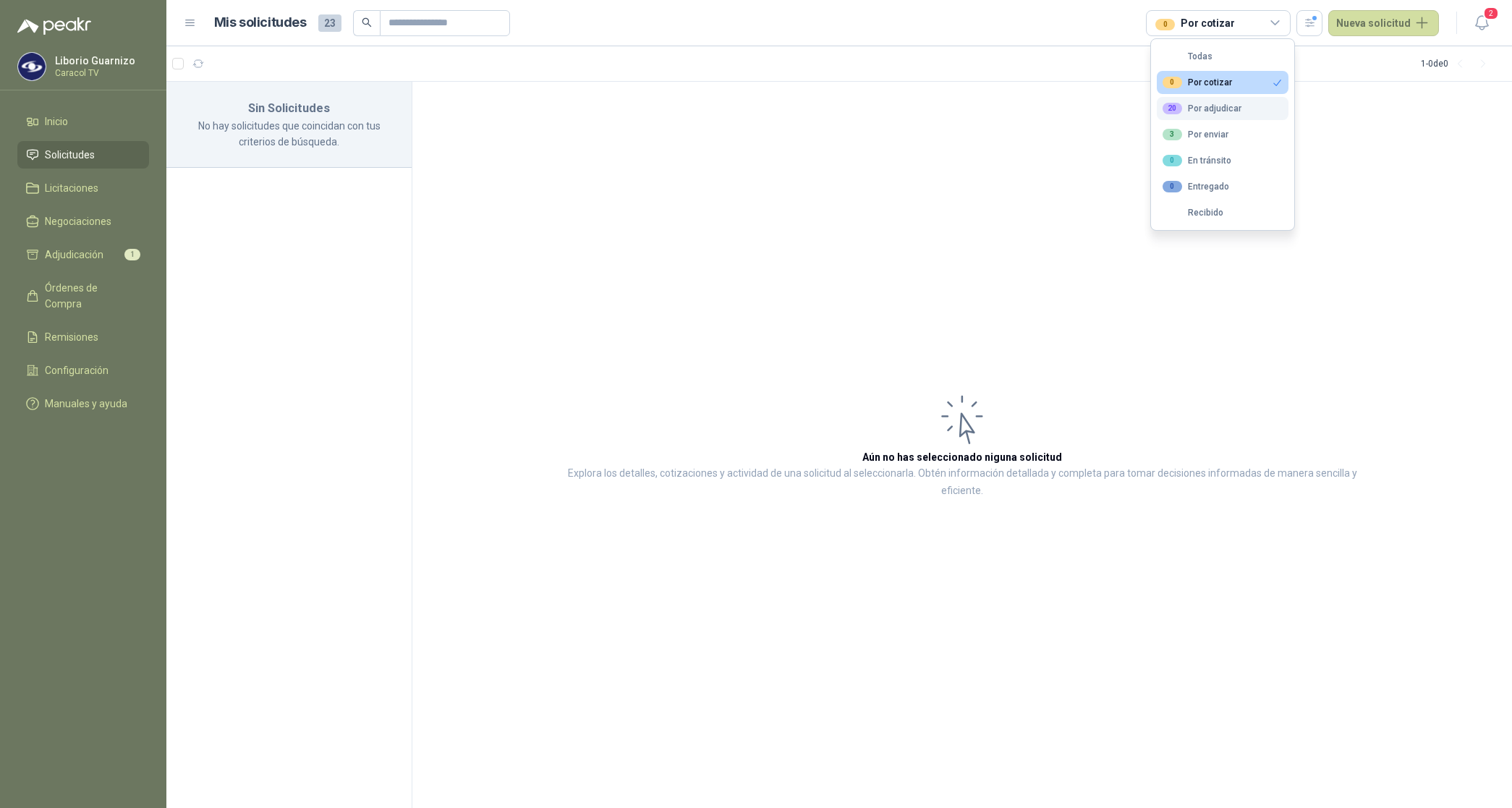
click at [1194, 102] on button "20 Por adjudicar" at bounding box center [1222, 108] width 132 height 23
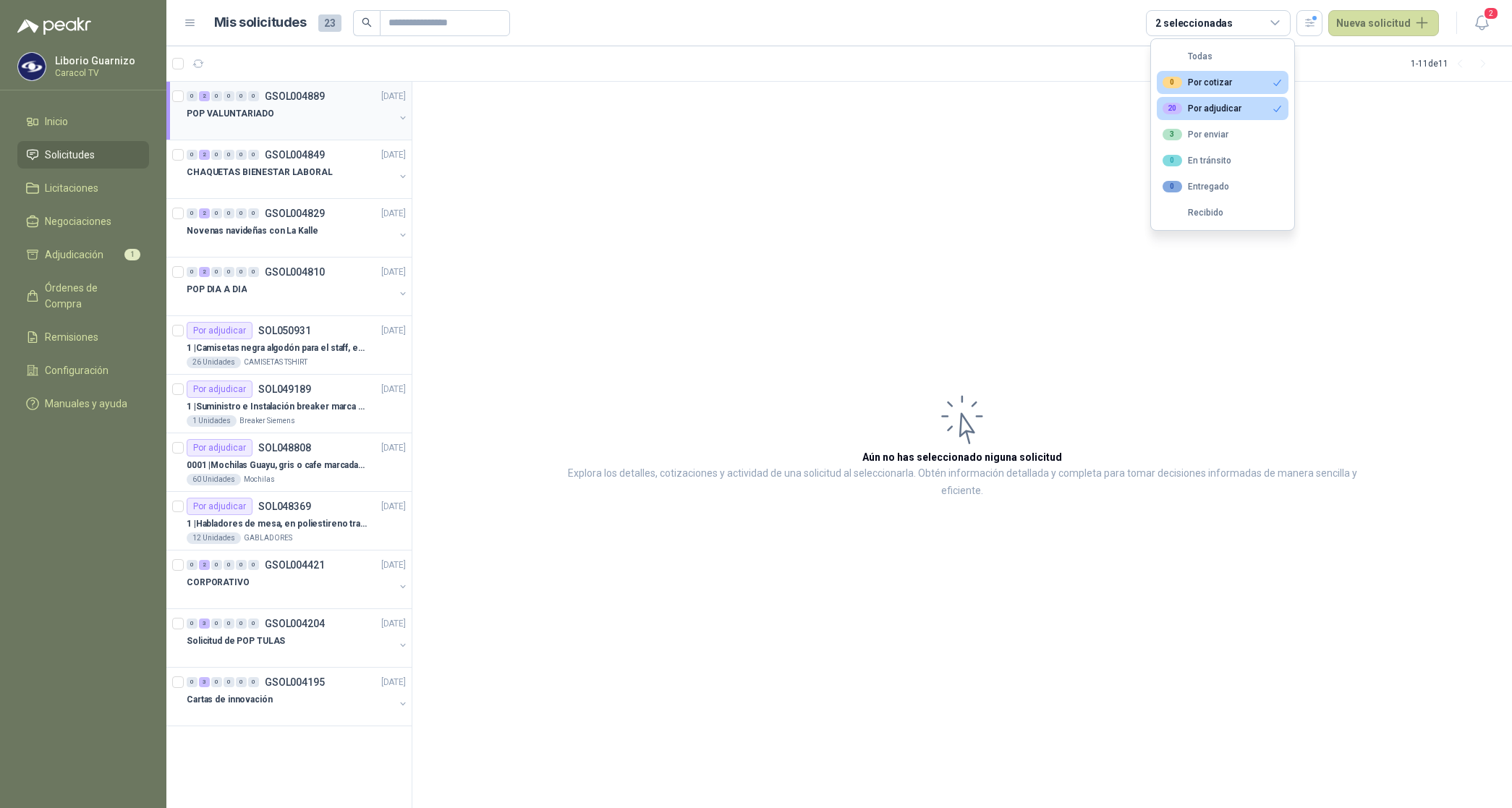
click at [261, 110] on p "POP VALUNTARIADO" at bounding box center [229, 114] width 87 height 14
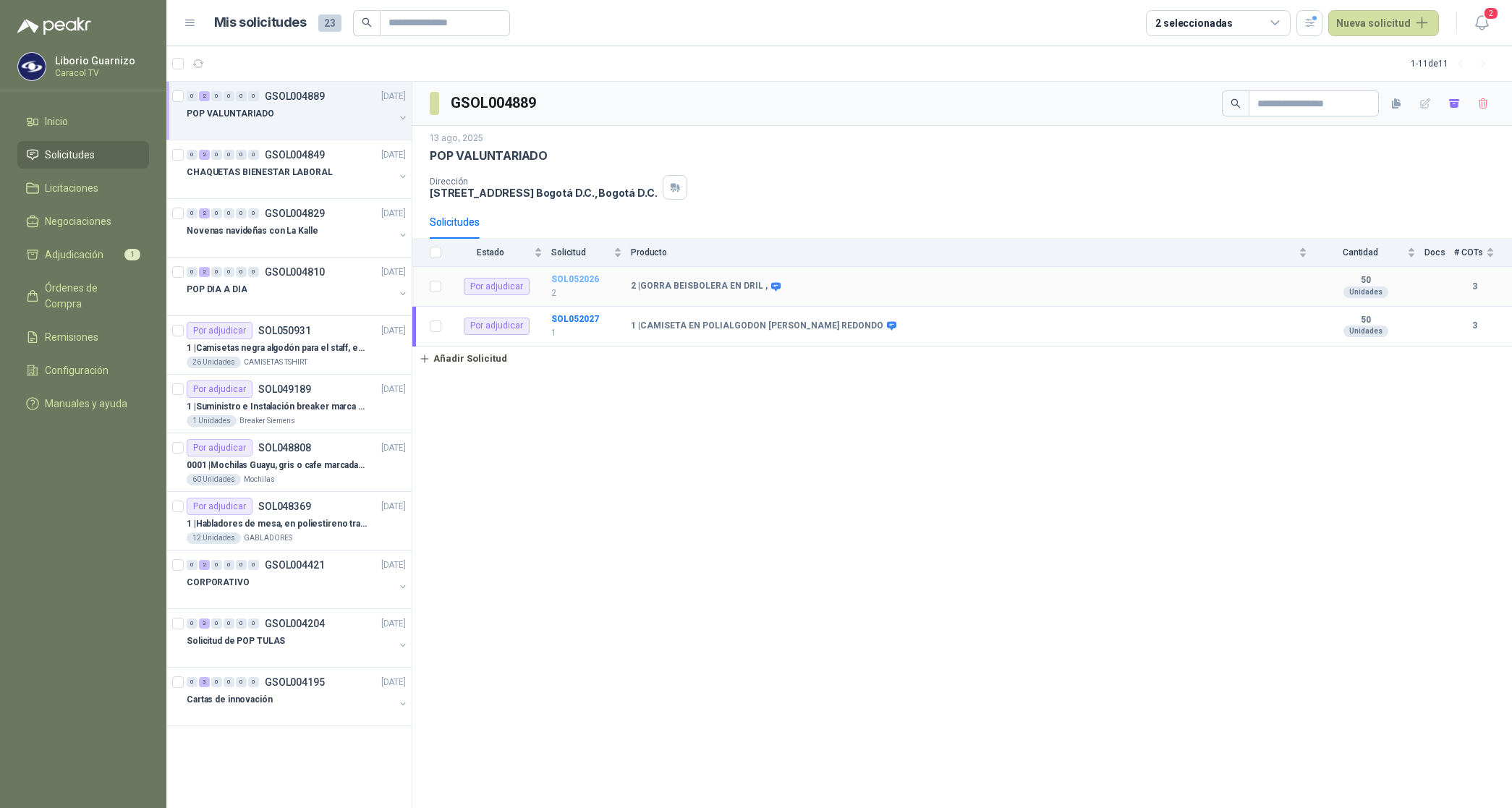
click at [580, 283] on b "SOL052026" at bounding box center [575, 279] width 48 height 10
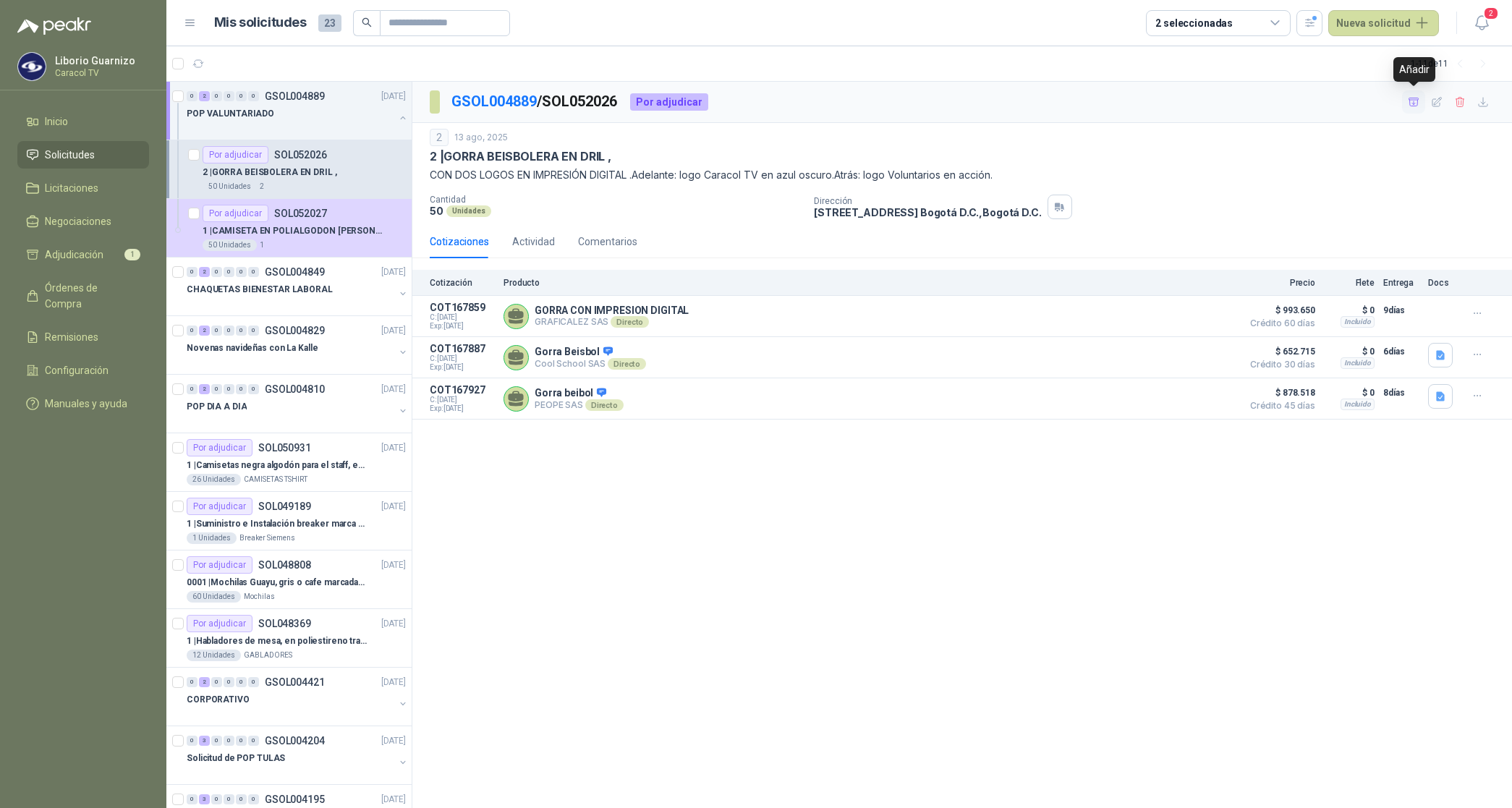
click at [1416, 104] on icon "button" at bounding box center [1413, 102] width 12 height 12
click at [81, 259] on span "Adjudicación" at bounding box center [74, 254] width 59 height 16
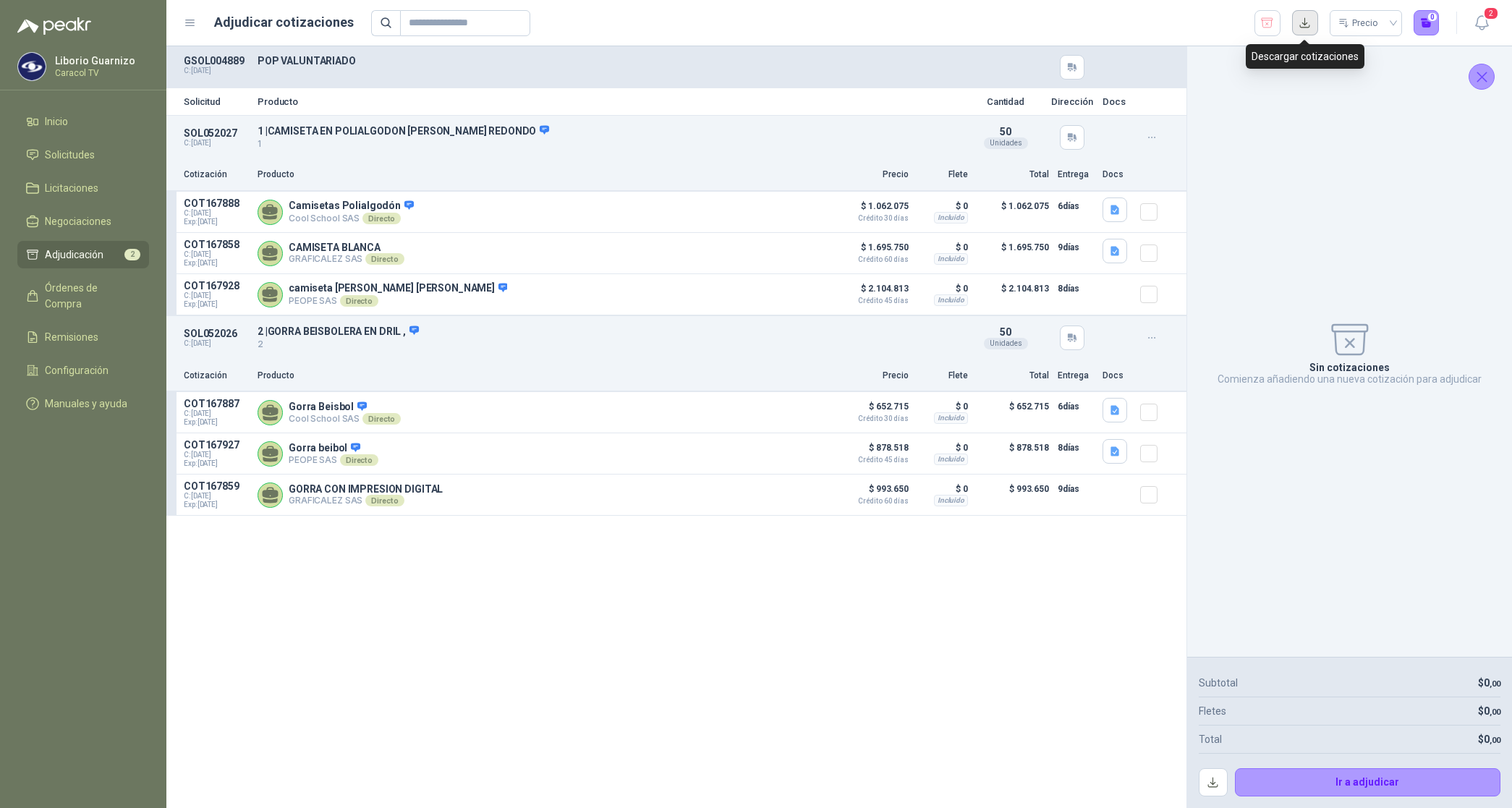
click at [1302, 24] on button "button" at bounding box center [1305, 23] width 26 height 26
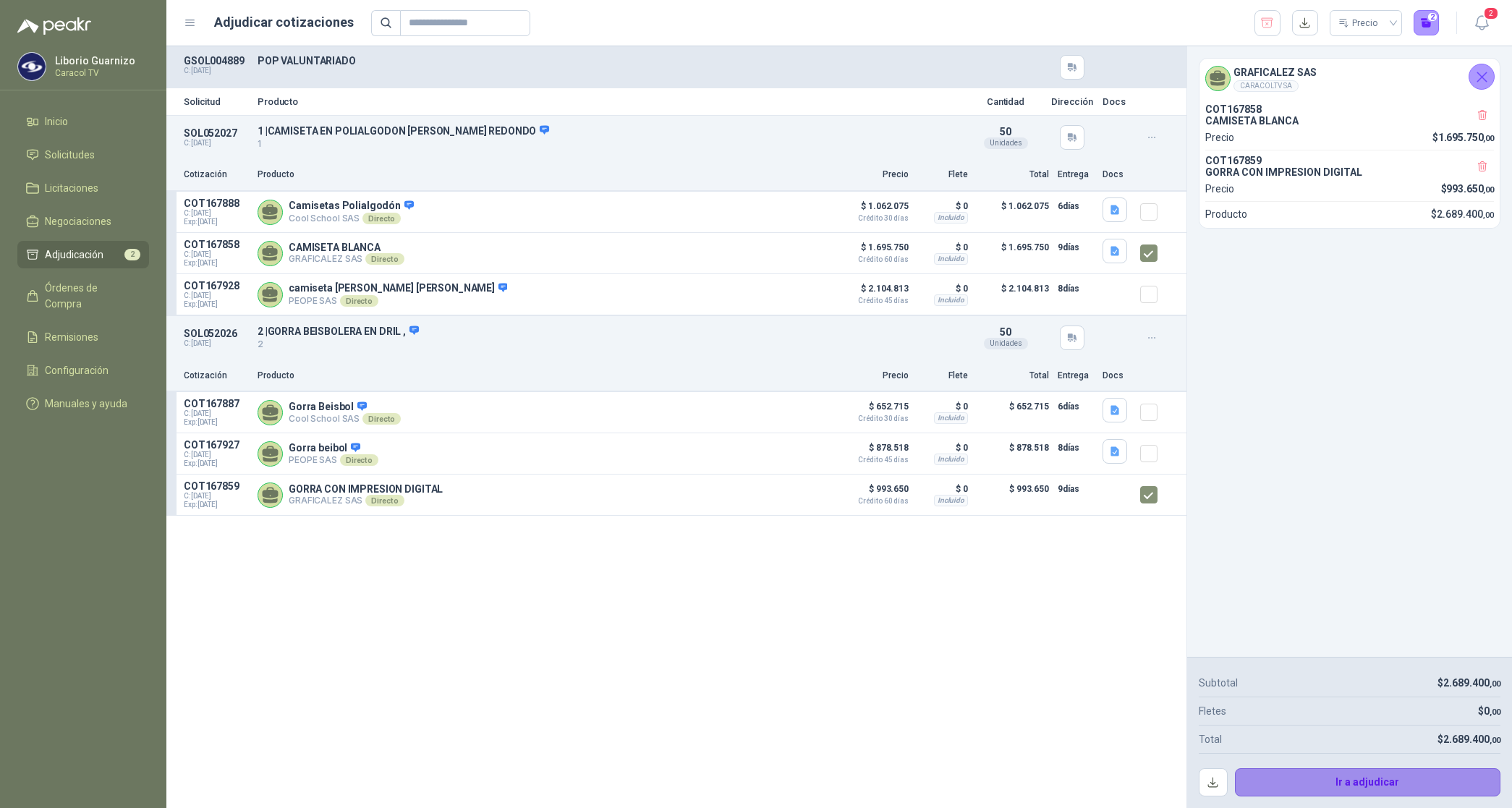
click at [1351, 776] on button "Ir a adjudicar" at bounding box center [1367, 783] width 266 height 29
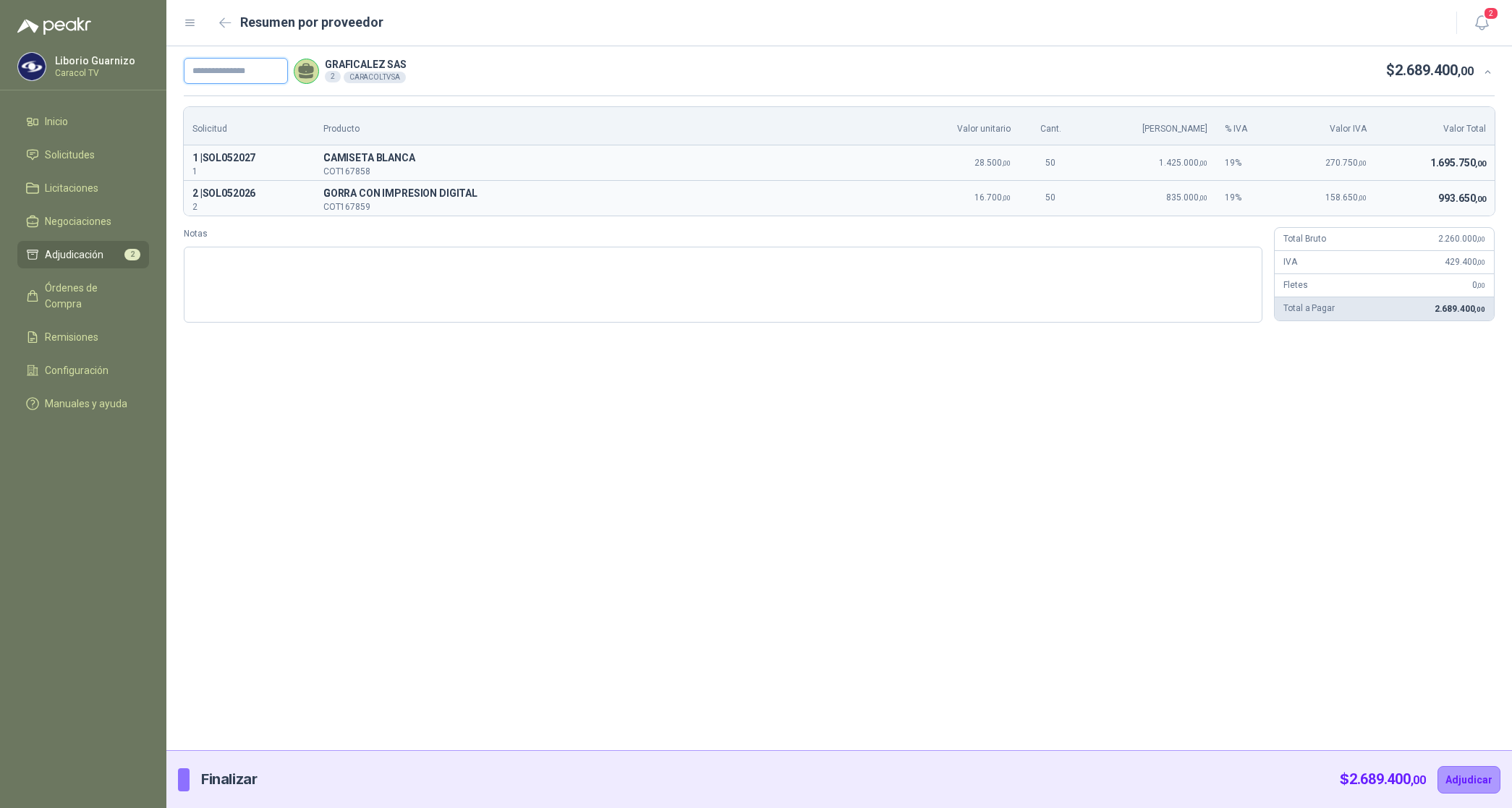
click at [236, 72] on input "text" at bounding box center [236, 71] width 105 height 26
paste input "**********"
type input "**********"
click at [1480, 776] on button "Adjudicar" at bounding box center [1468, 780] width 63 height 28
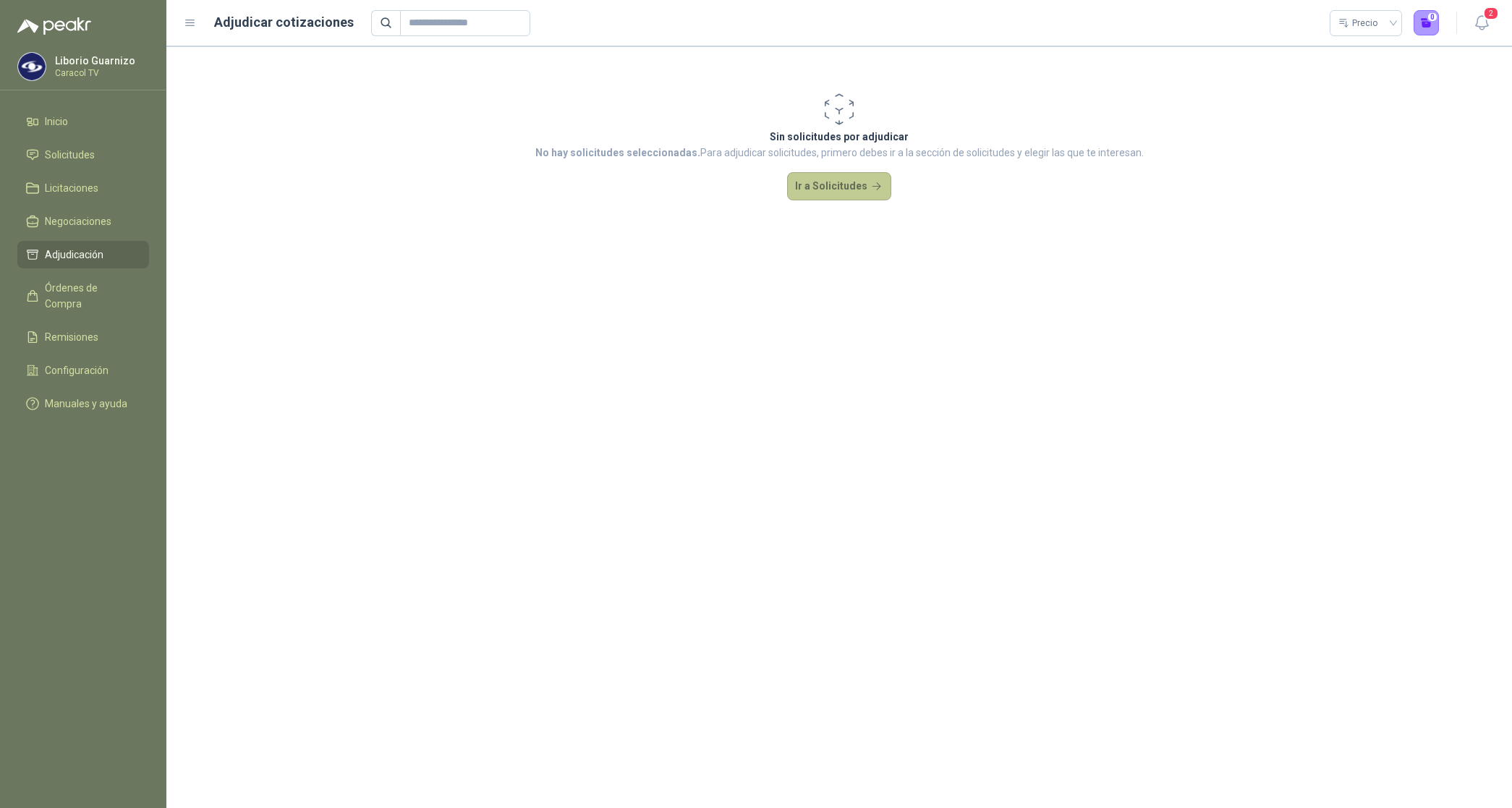
click at [825, 197] on button "Ir a Solicitudes" at bounding box center [839, 187] width 105 height 29
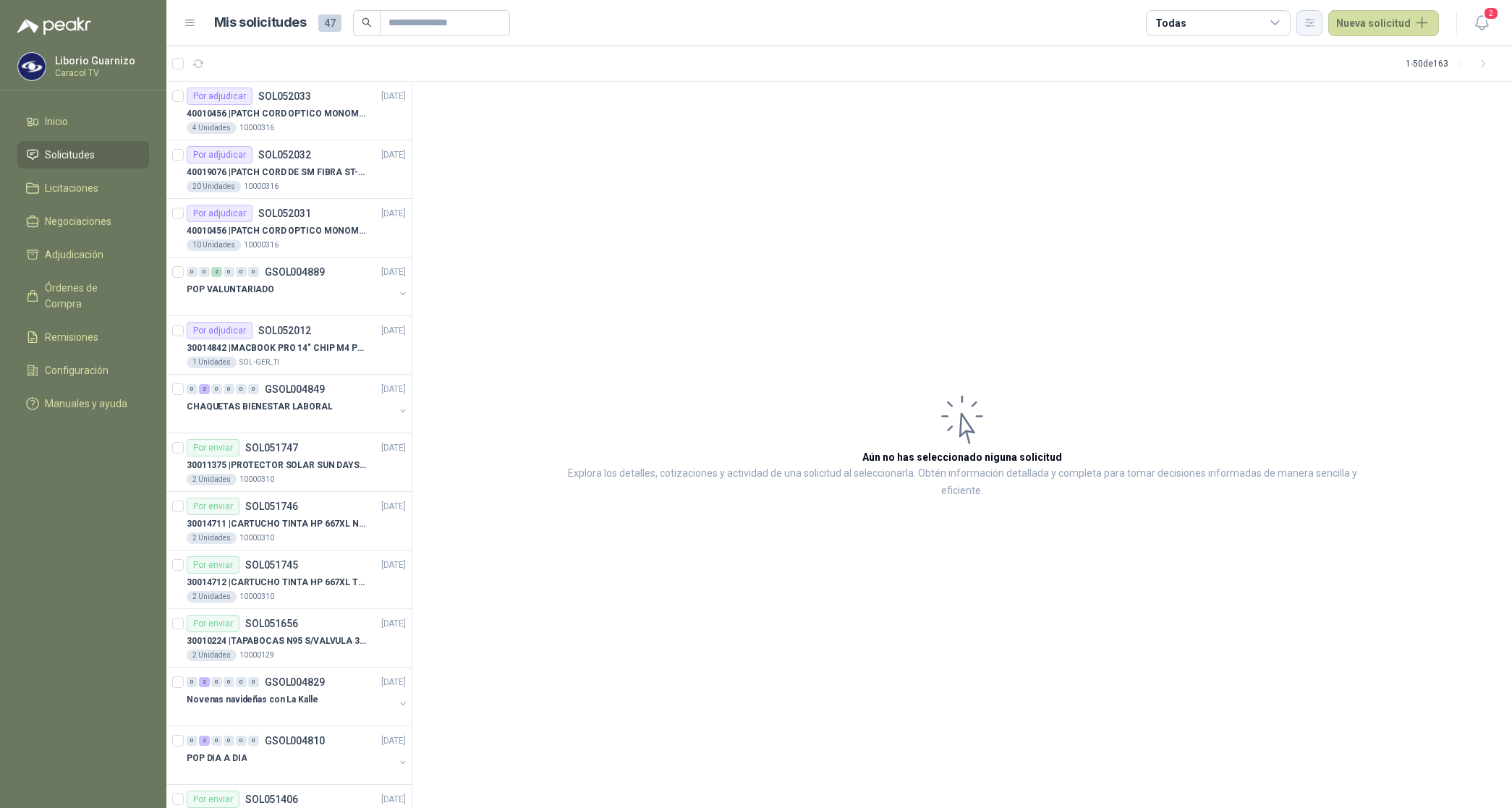
click at [1319, 26] on button "button" at bounding box center [1308, 23] width 26 height 26
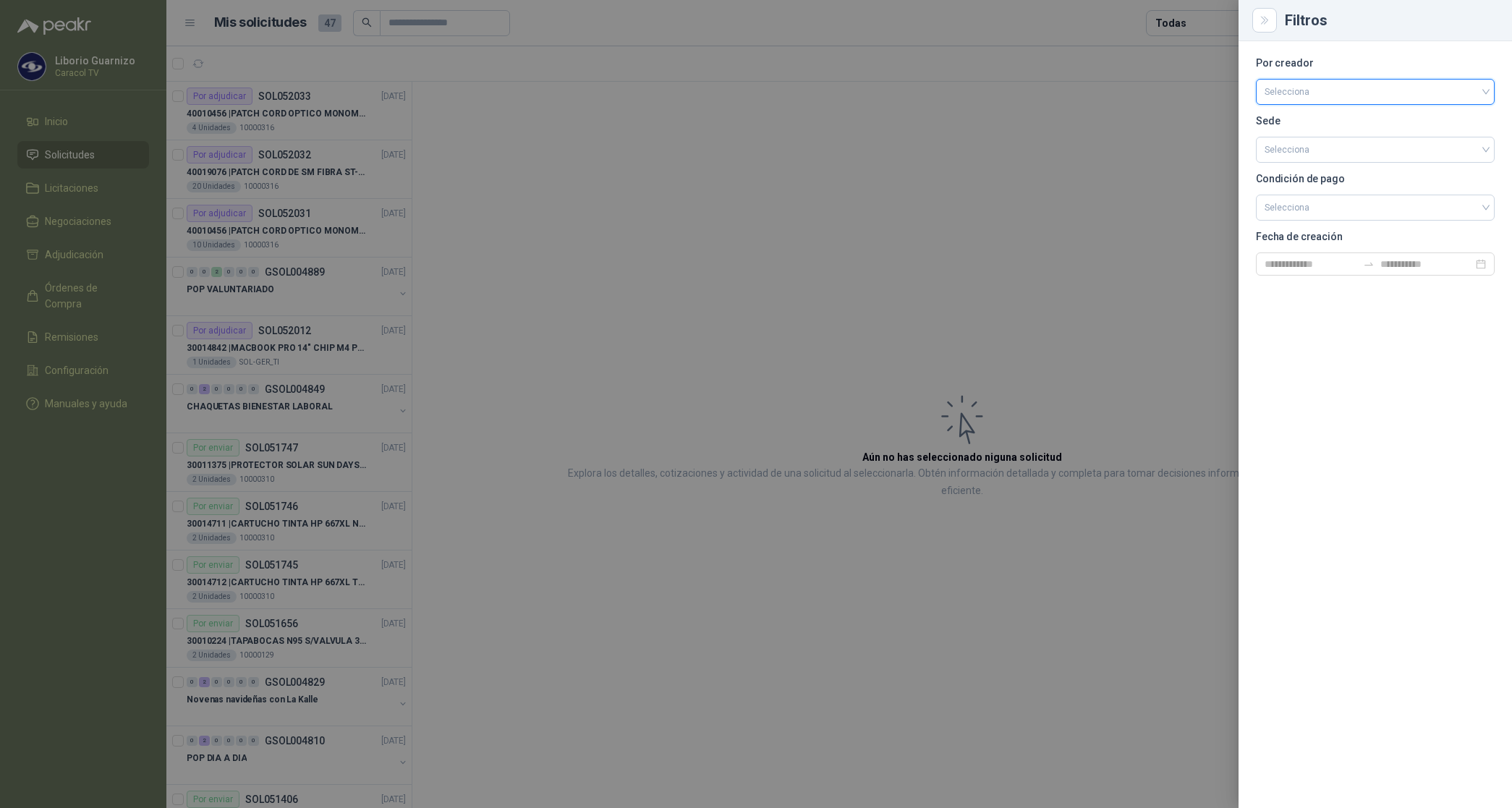
click at [1313, 87] on input "search" at bounding box center [1374, 91] width 221 height 22
click at [1299, 163] on div "[PERSON_NAME]" at bounding box center [1374, 168] width 215 height 16
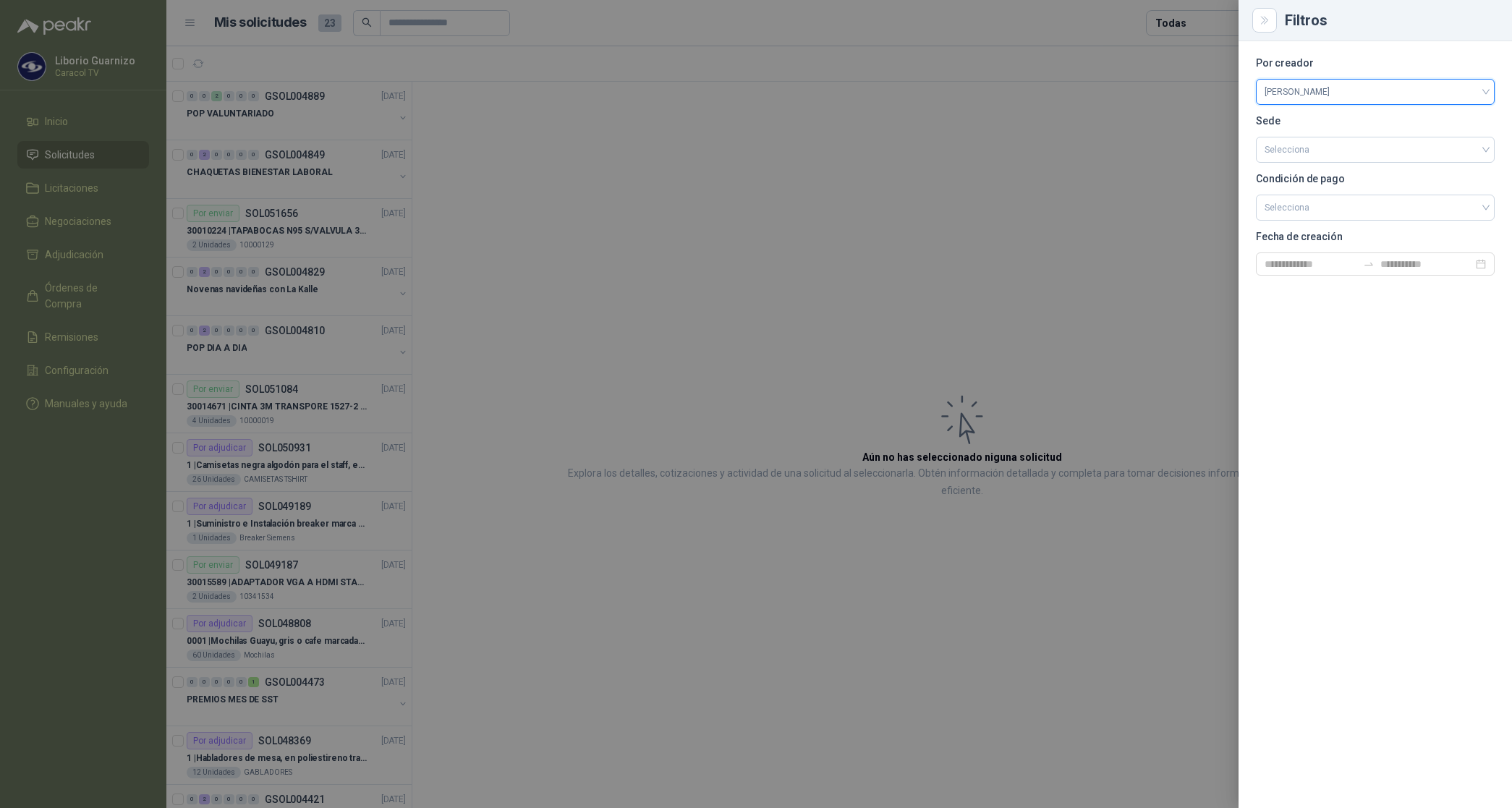
click at [1188, 8] on div at bounding box center [756, 404] width 1512 height 808
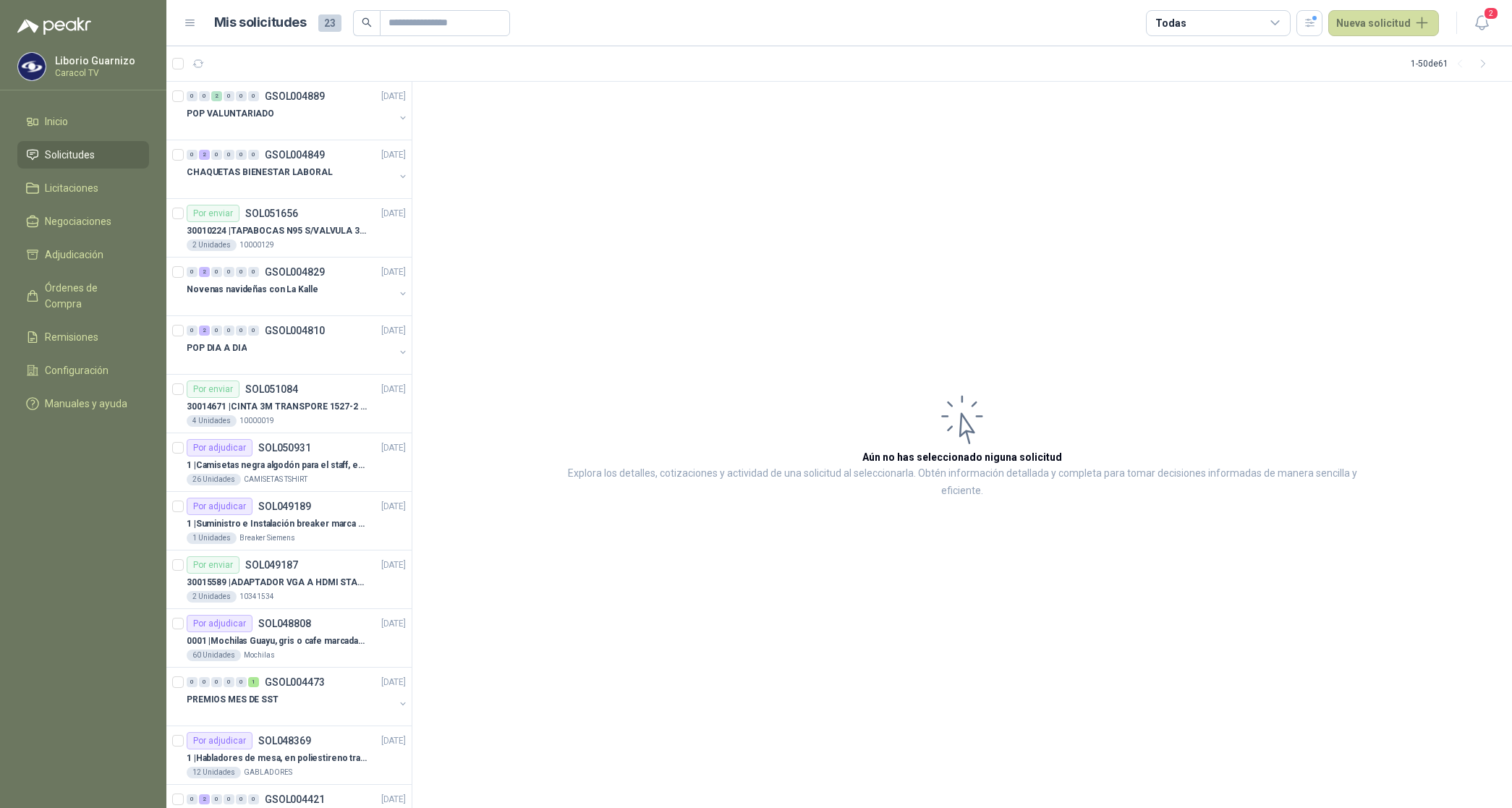
click at [1192, 20] on div "Todas" at bounding box center [1218, 23] width 145 height 26
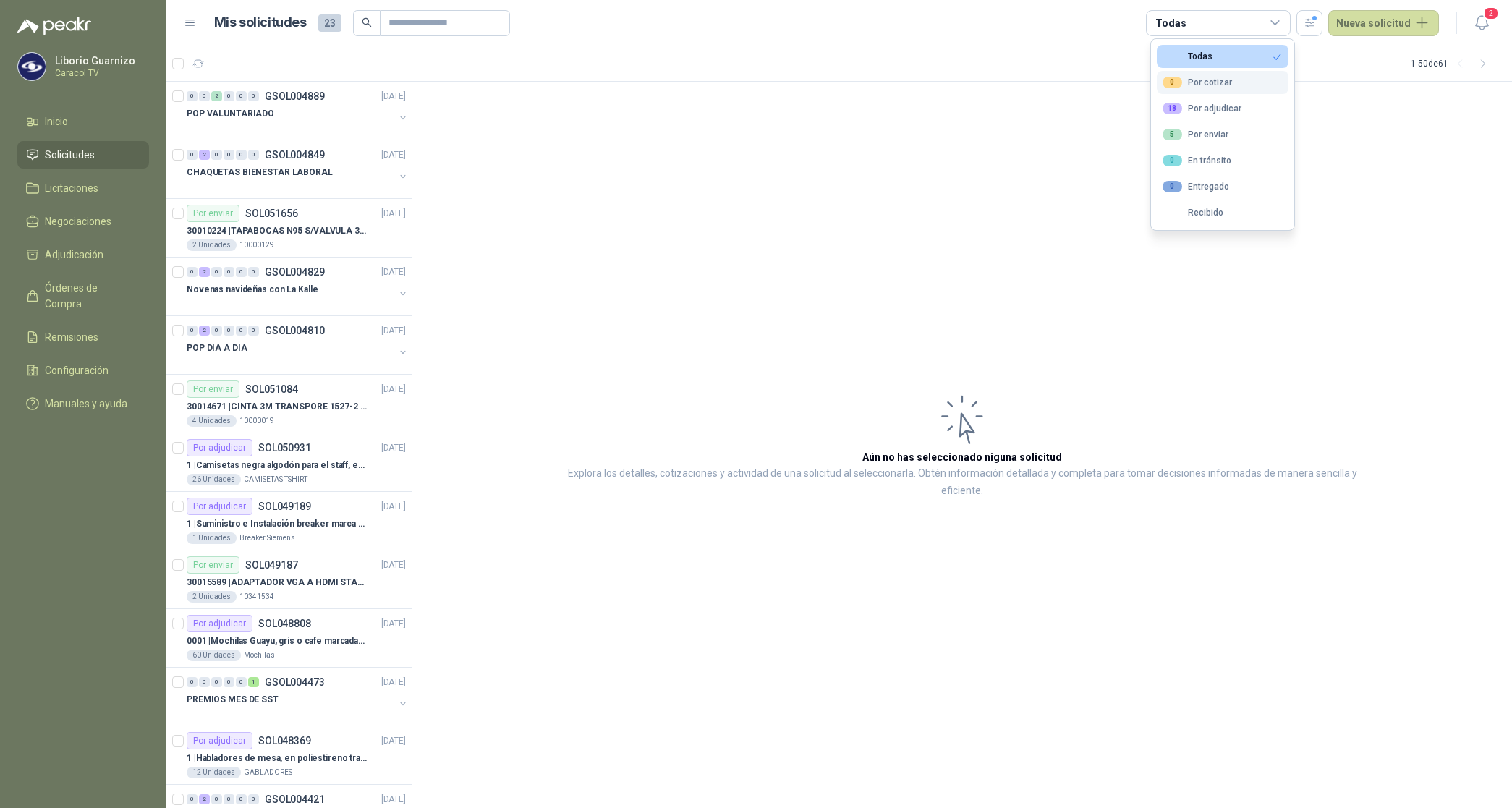
click at [1205, 81] on div "0 Por cotizar" at bounding box center [1197, 83] width 70 height 12
click at [1216, 105] on div "18 Por adjudicar" at bounding box center [1202, 108] width 79 height 12
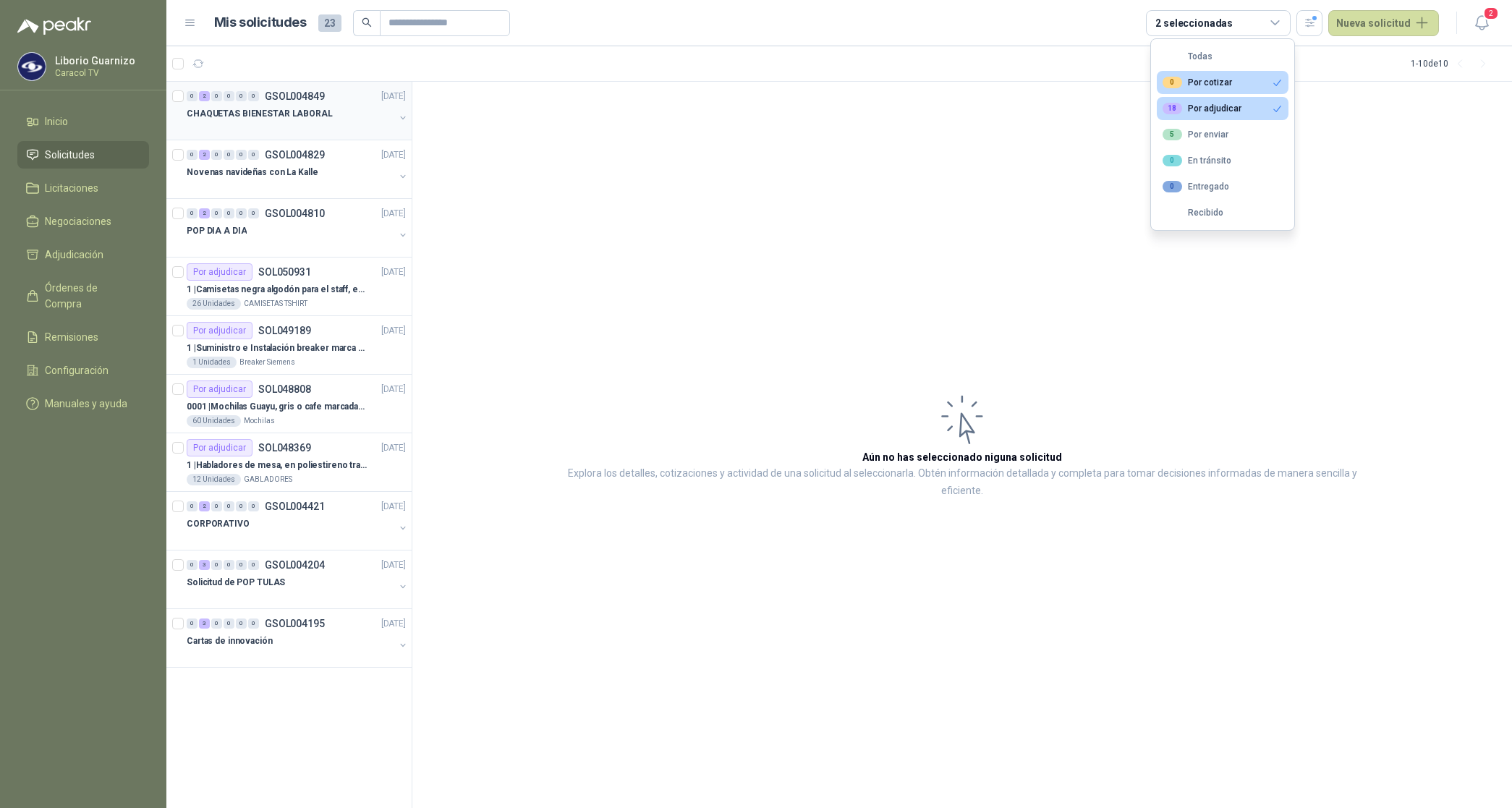
click at [271, 108] on p "CHAQUETAS BIENESTAR LABORAL" at bounding box center [259, 114] width 146 height 14
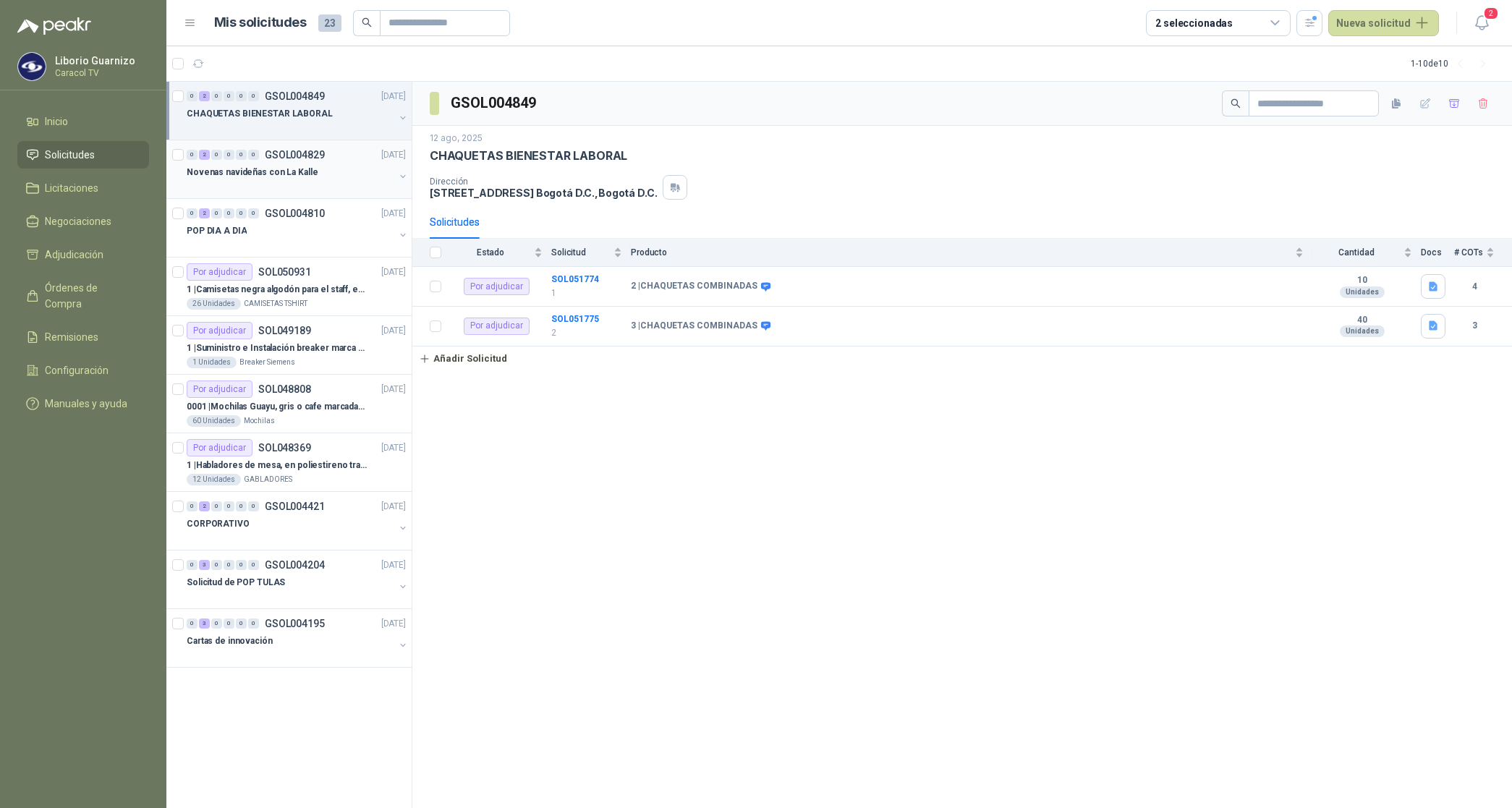
click at [280, 174] on p "Novenas navideñas con La Kalle" at bounding box center [251, 172] width 131 height 14
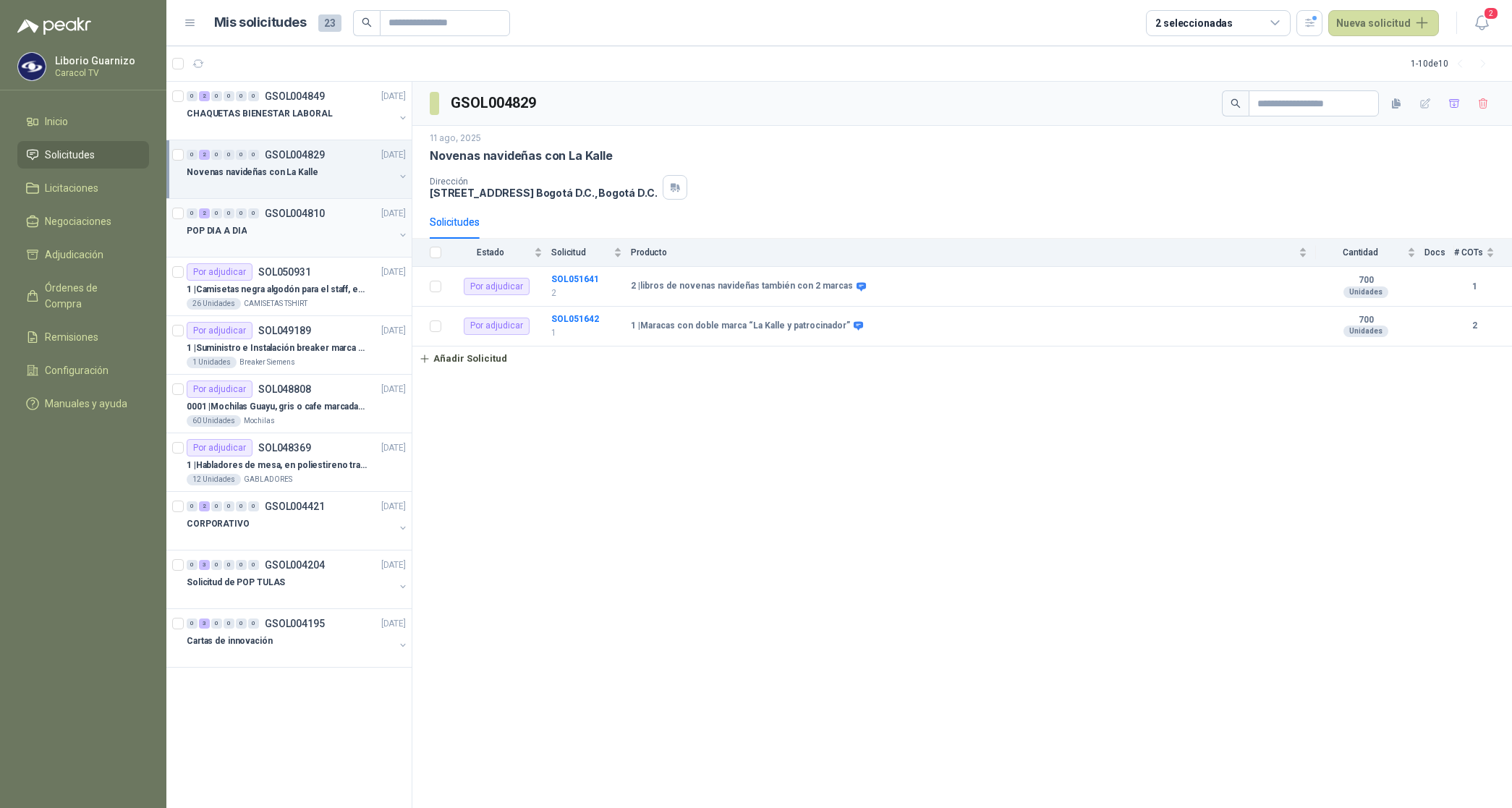
click at [243, 228] on div "POP DIA A DIA" at bounding box center [290, 230] width 207 height 17
